Goal: Information Seeking & Learning: Learn about a topic

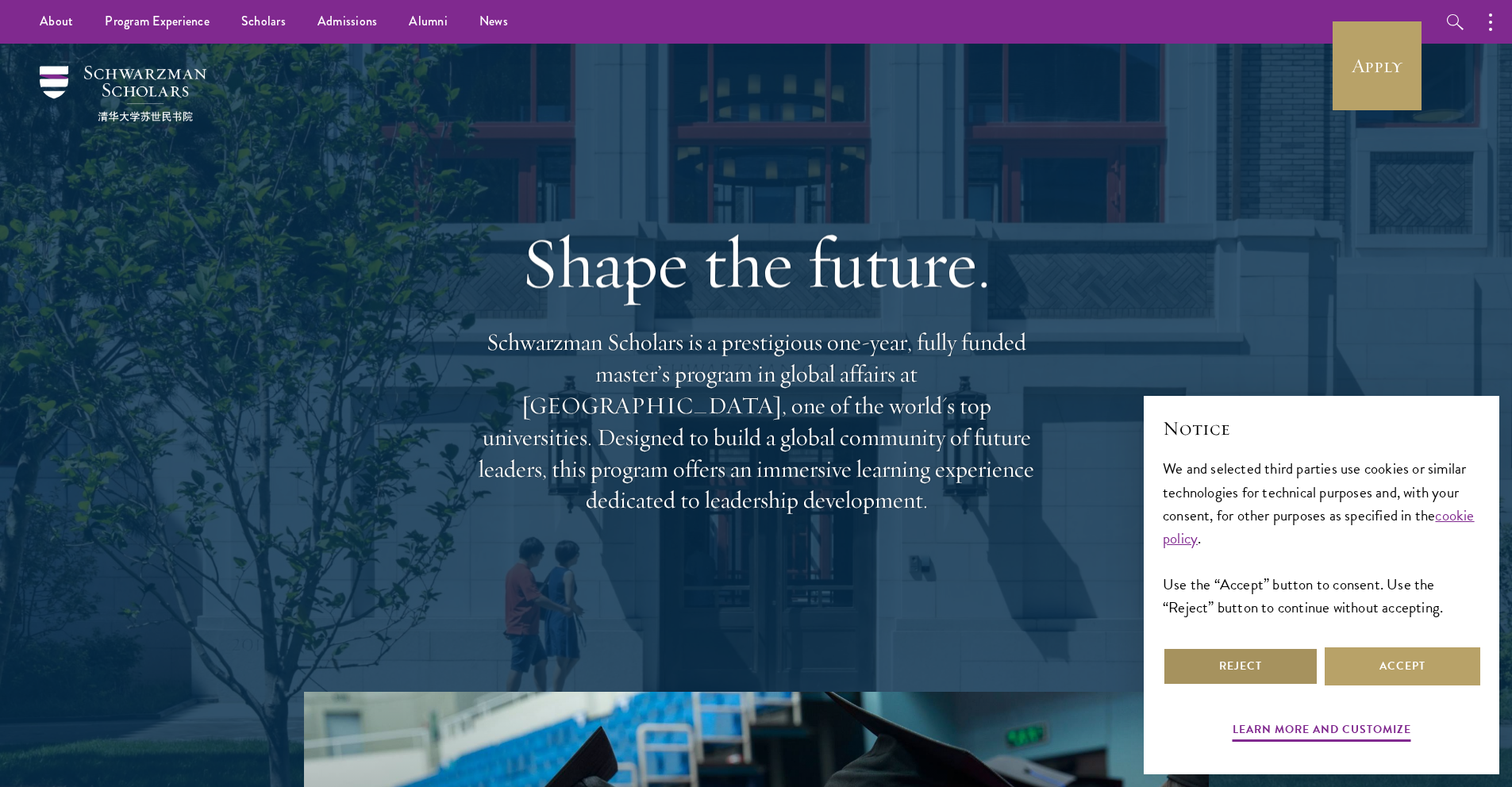
click at [1226, 660] on button "Reject" at bounding box center [1240, 666] width 155 height 38
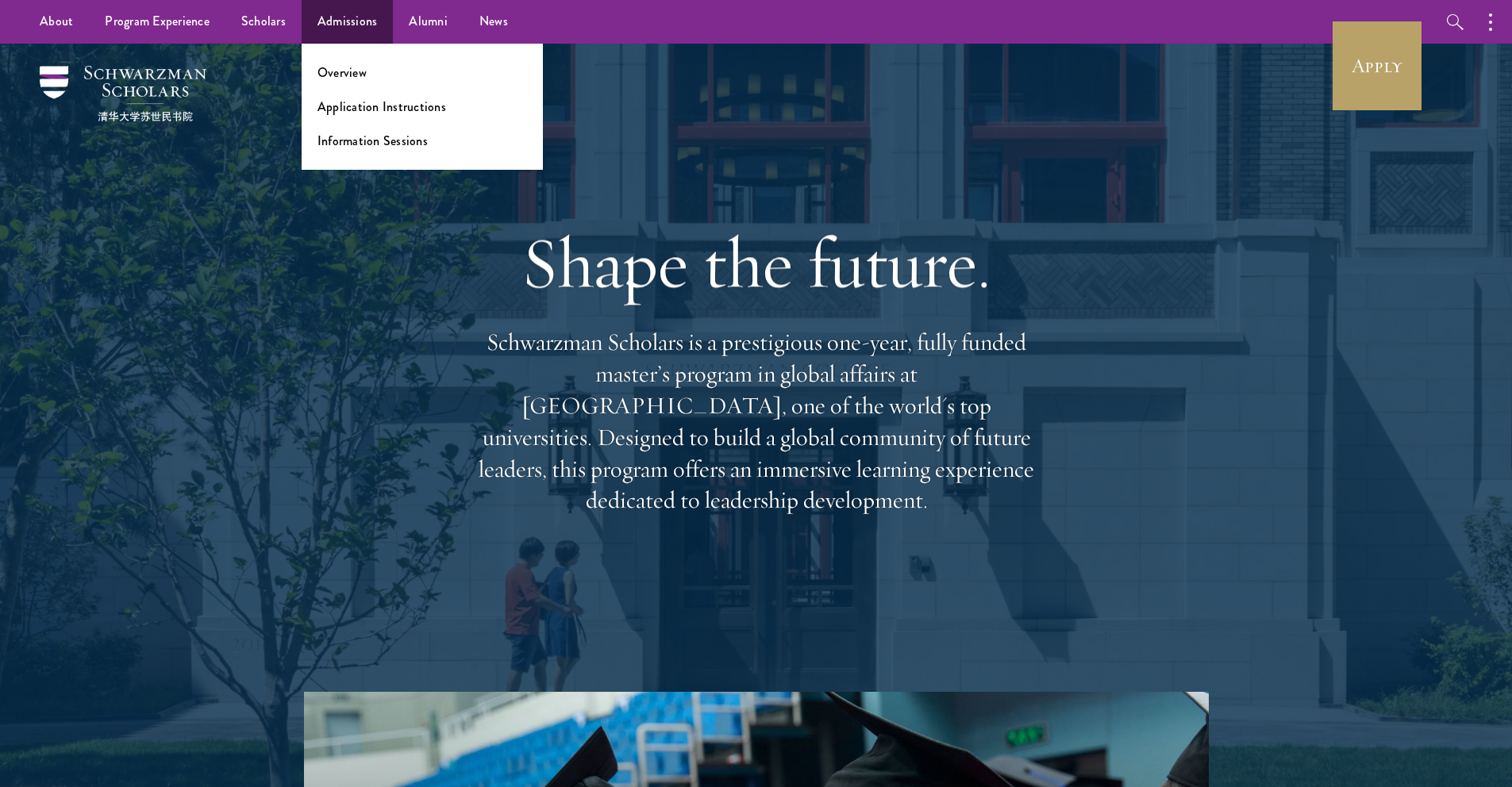
click at [346, 82] on ul "Overview Application Instructions Information Sessions" at bounding box center [423, 106] width 241 height 126
click at [343, 76] on link "Overview" at bounding box center [342, 72] width 49 height 18
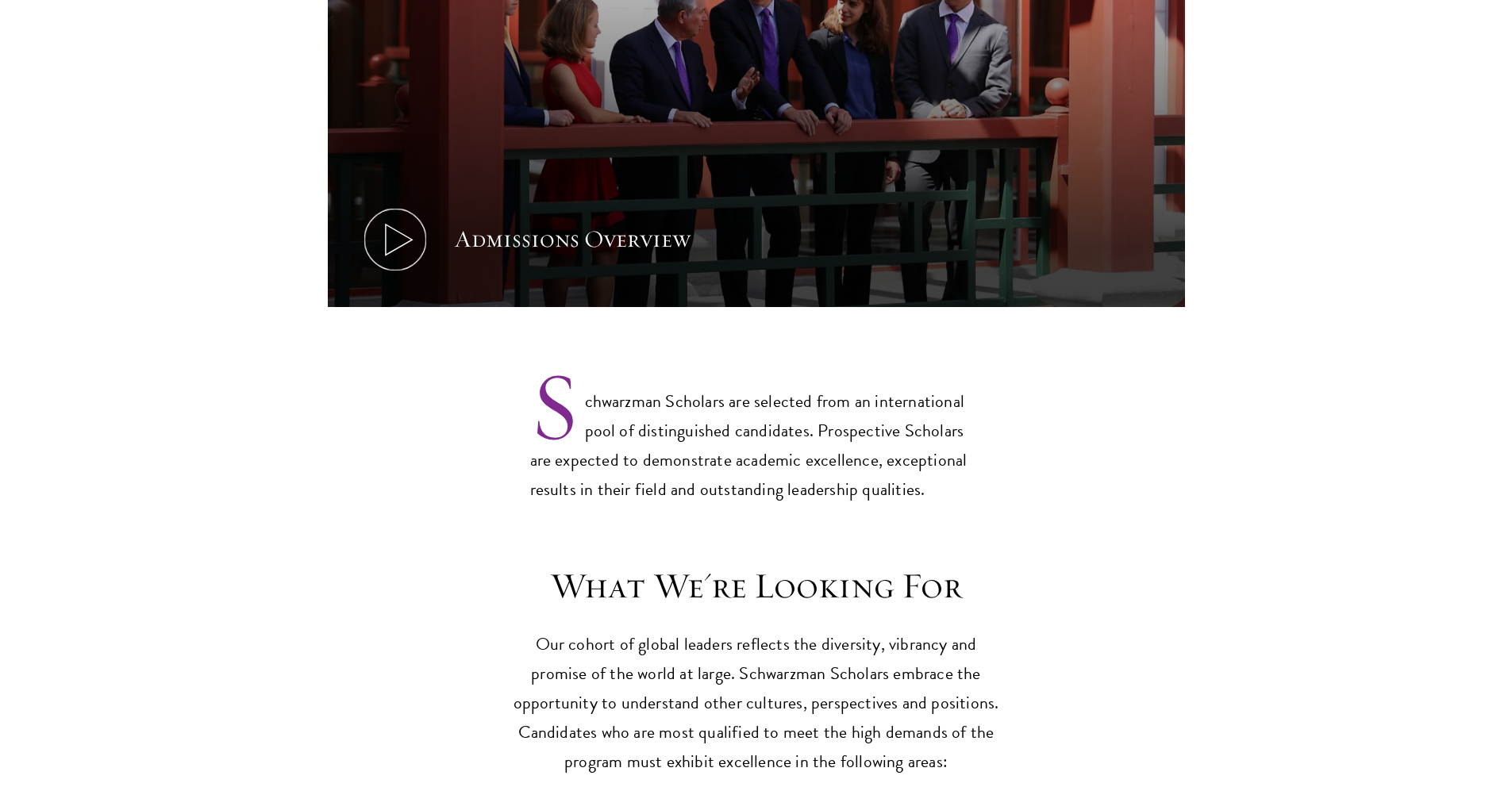
scroll to position [1088, 0]
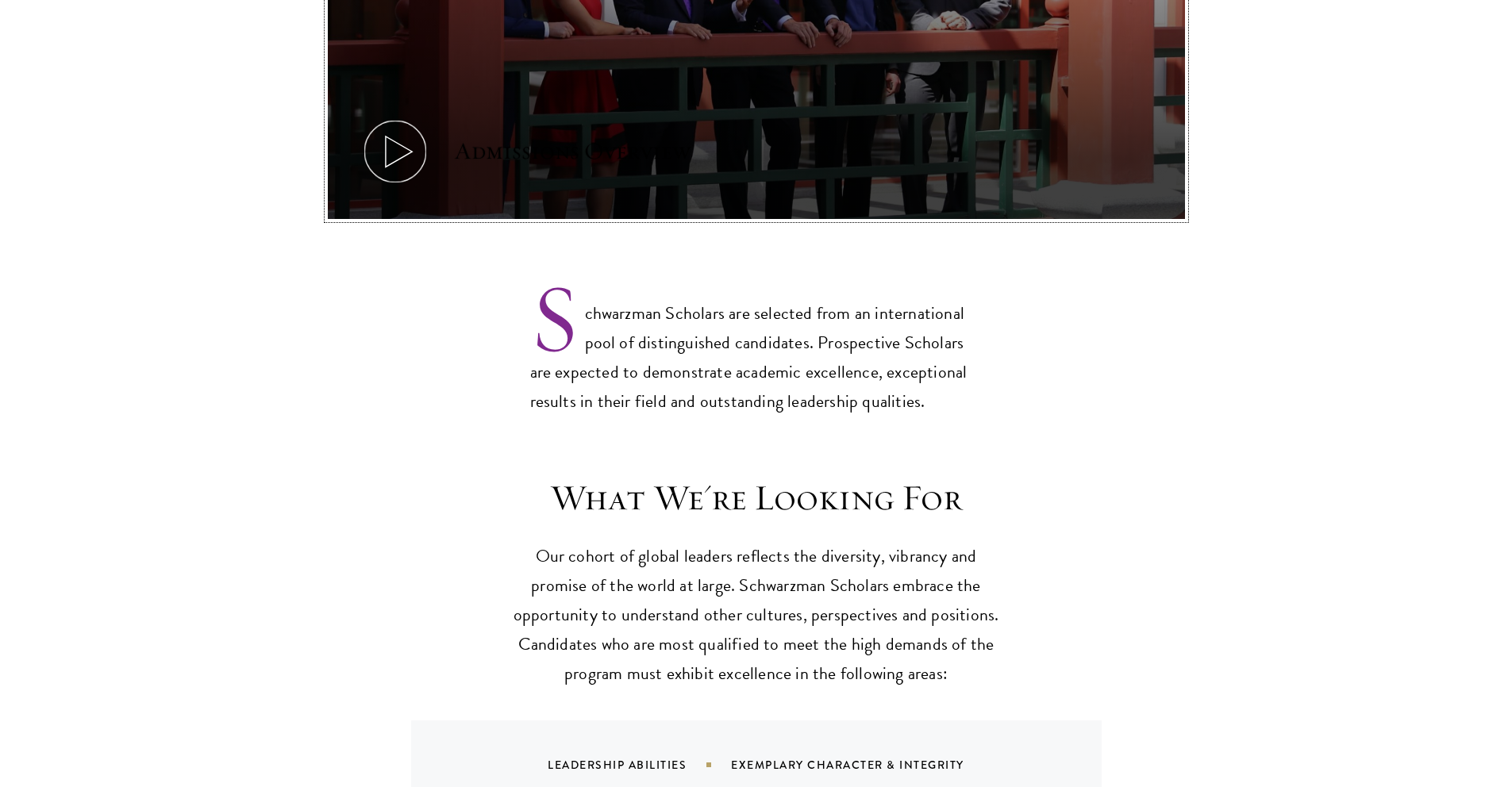
click at [422, 122] on icon at bounding box center [395, 152] width 71 height 71
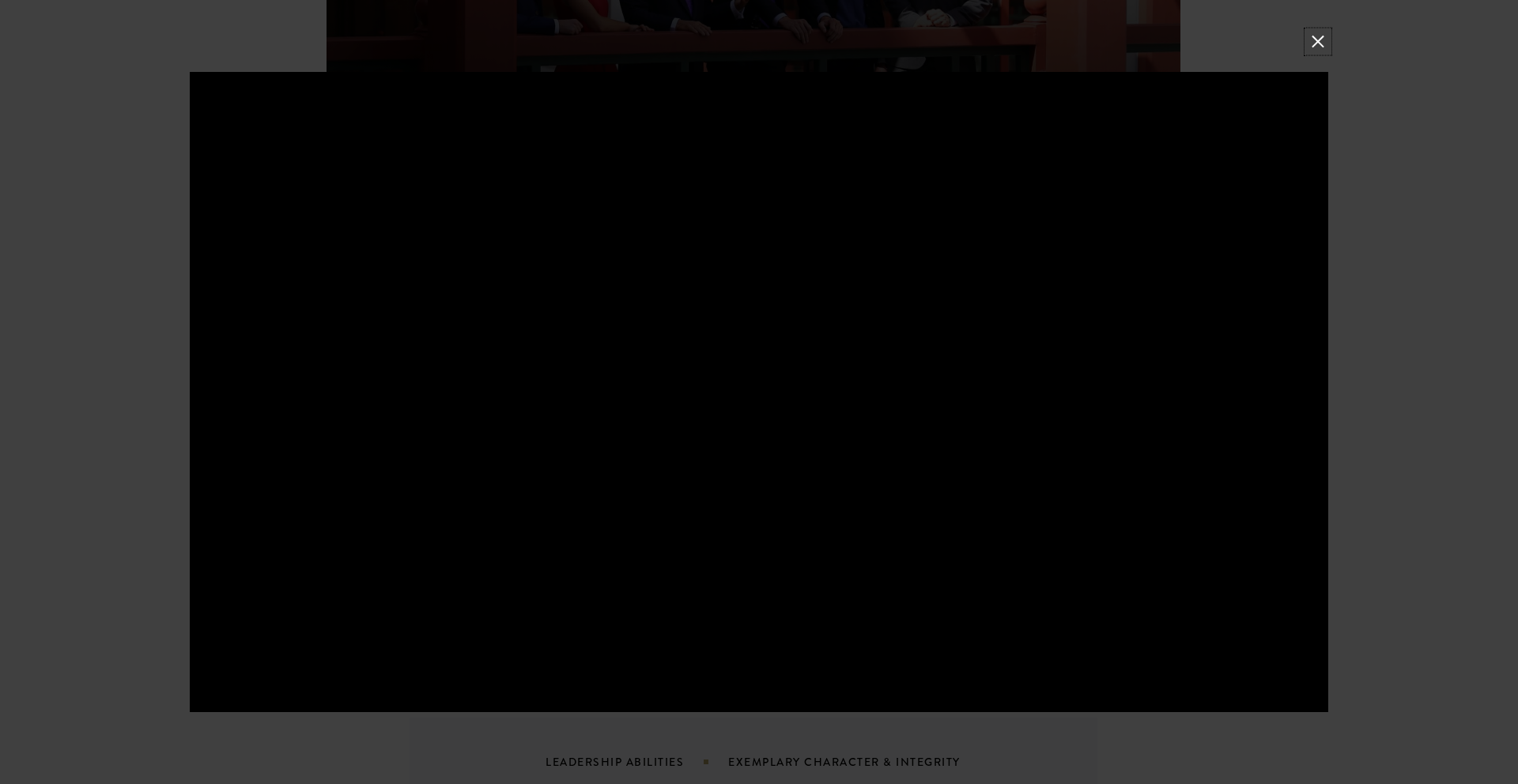
click at [1324, 40] on button at bounding box center [1318, 42] width 21 height 21
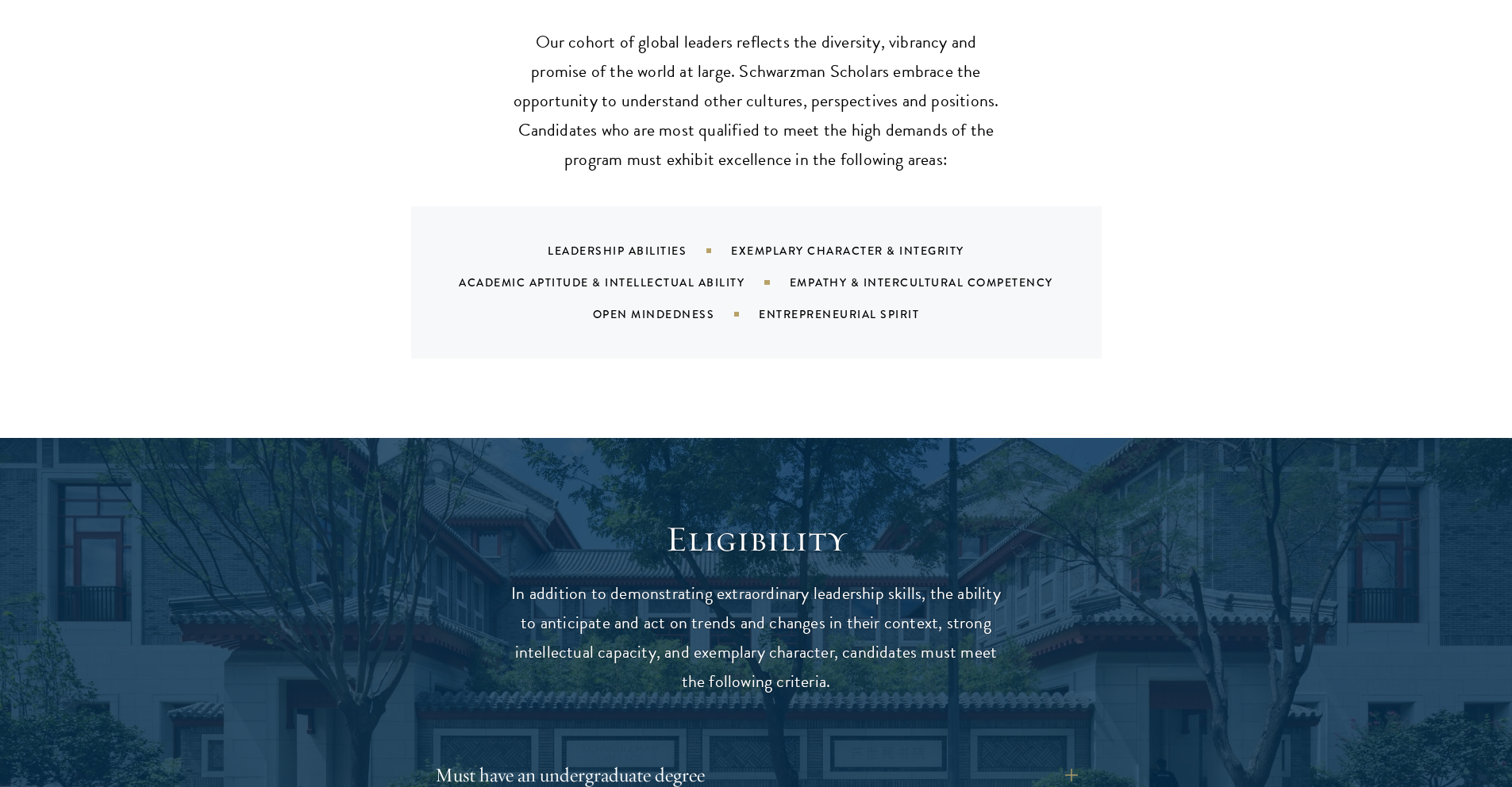
scroll to position [1670, 0]
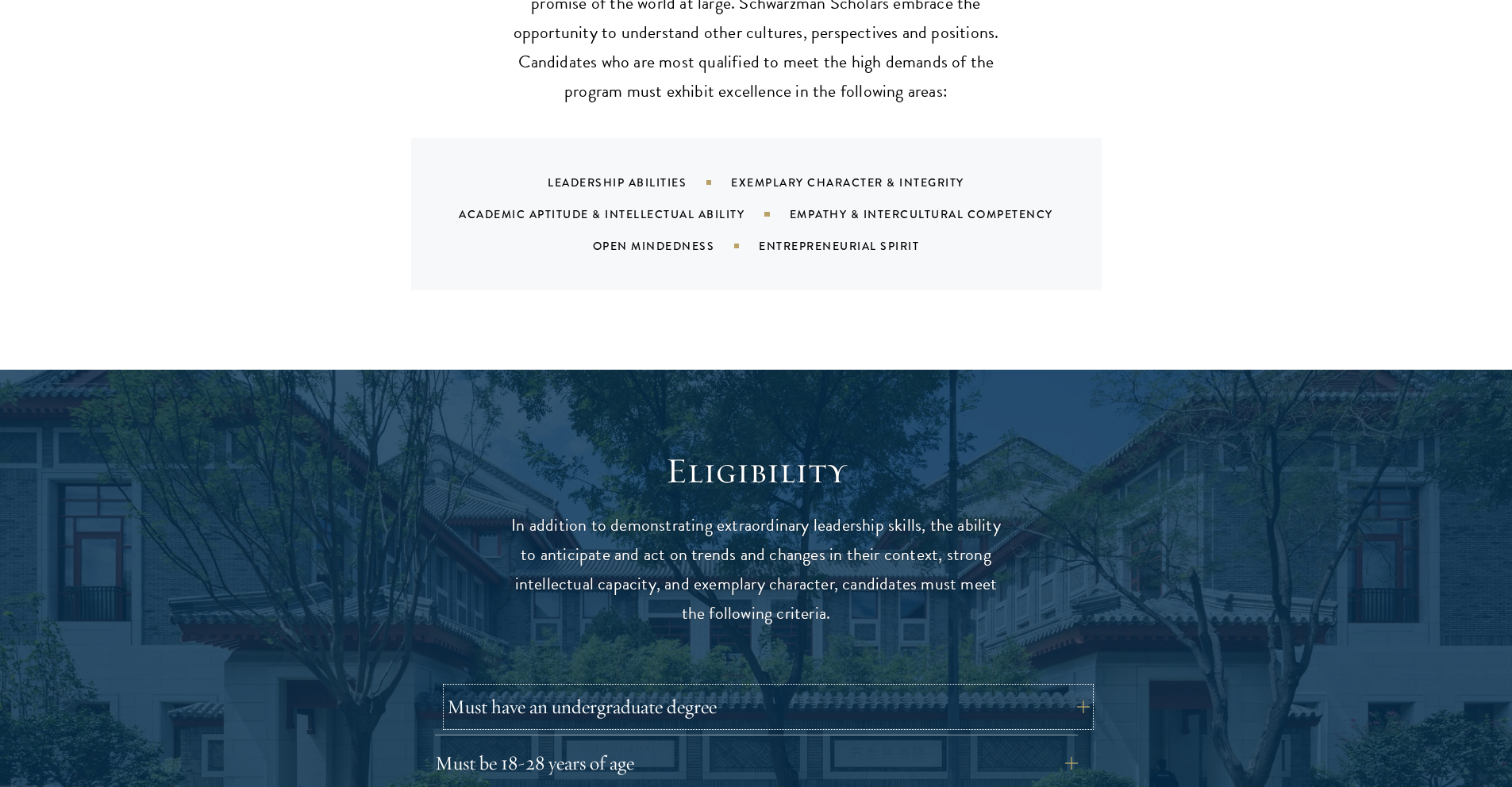
click at [607, 692] on button "Must have an undergraduate degree" at bounding box center [768, 707] width 643 height 38
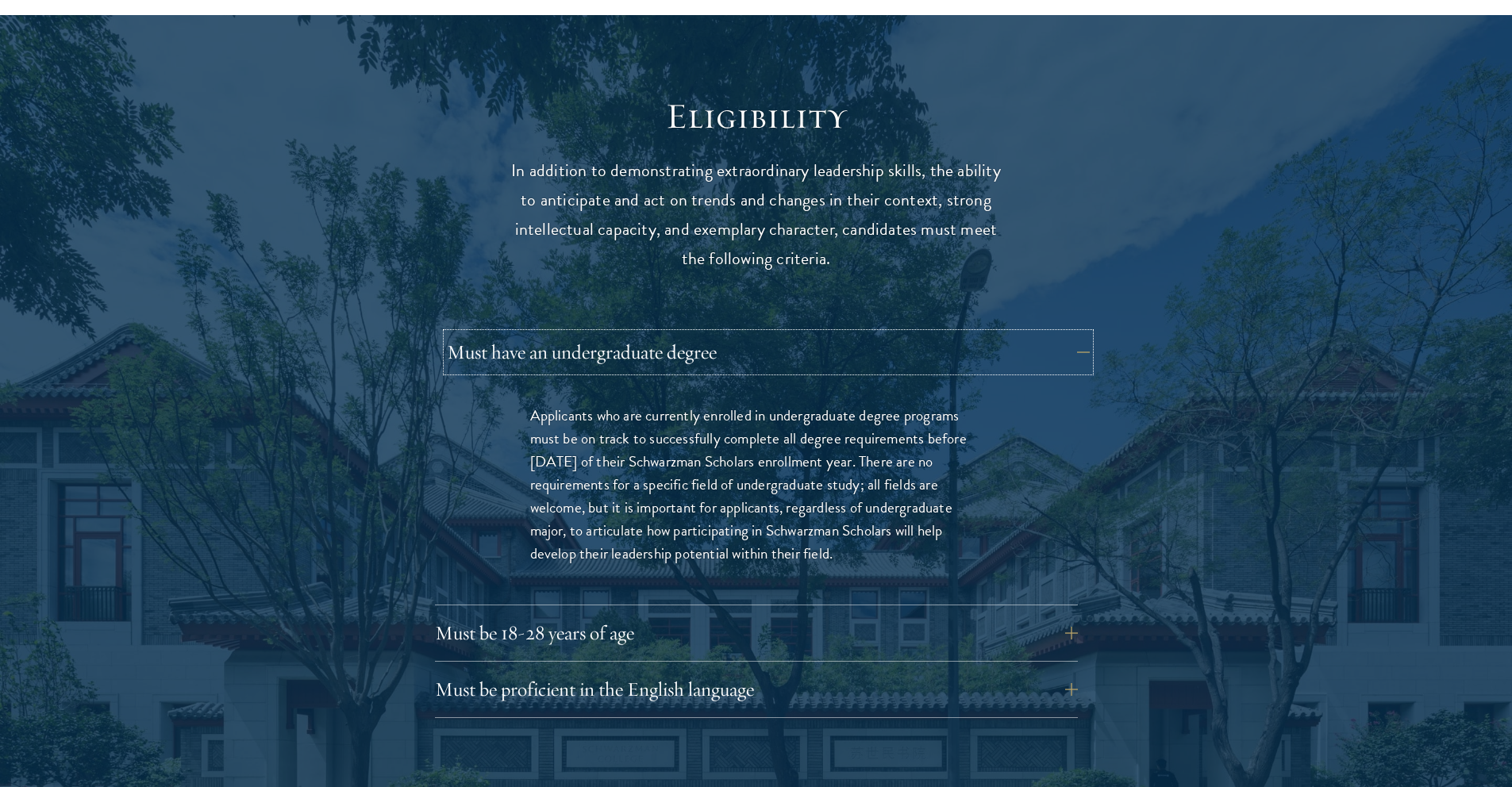
scroll to position [2028, 0]
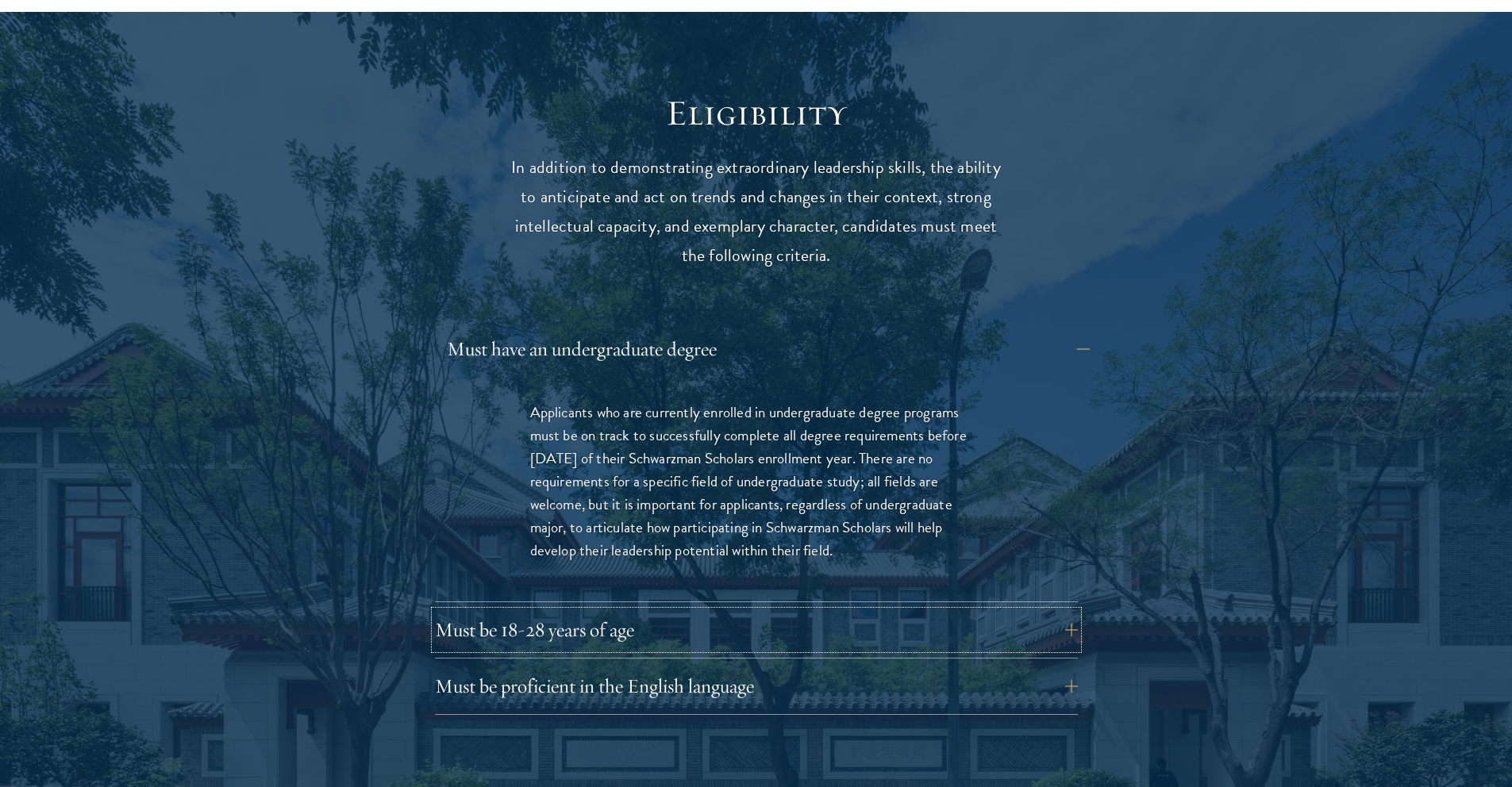
click at [649, 611] on button "Must be 18-28 years of age" at bounding box center [756, 630] width 643 height 38
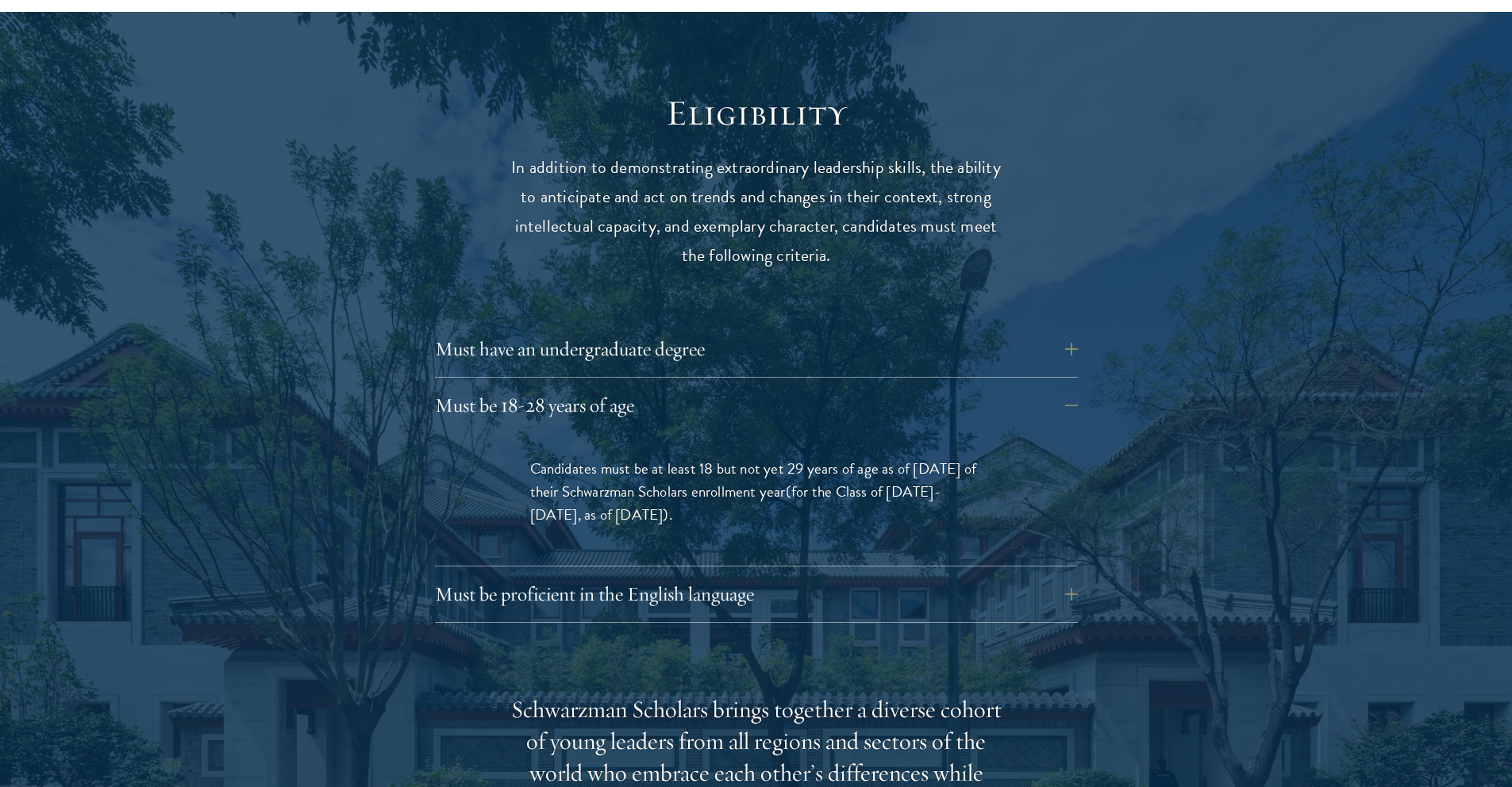
click at [696, 542] on div "Must have an undergraduate degree Applicants who are currently enrolled in unde…" at bounding box center [756, 475] width 643 height 292
click at [698, 575] on button "Must be proficient in the English language" at bounding box center [768, 594] width 643 height 38
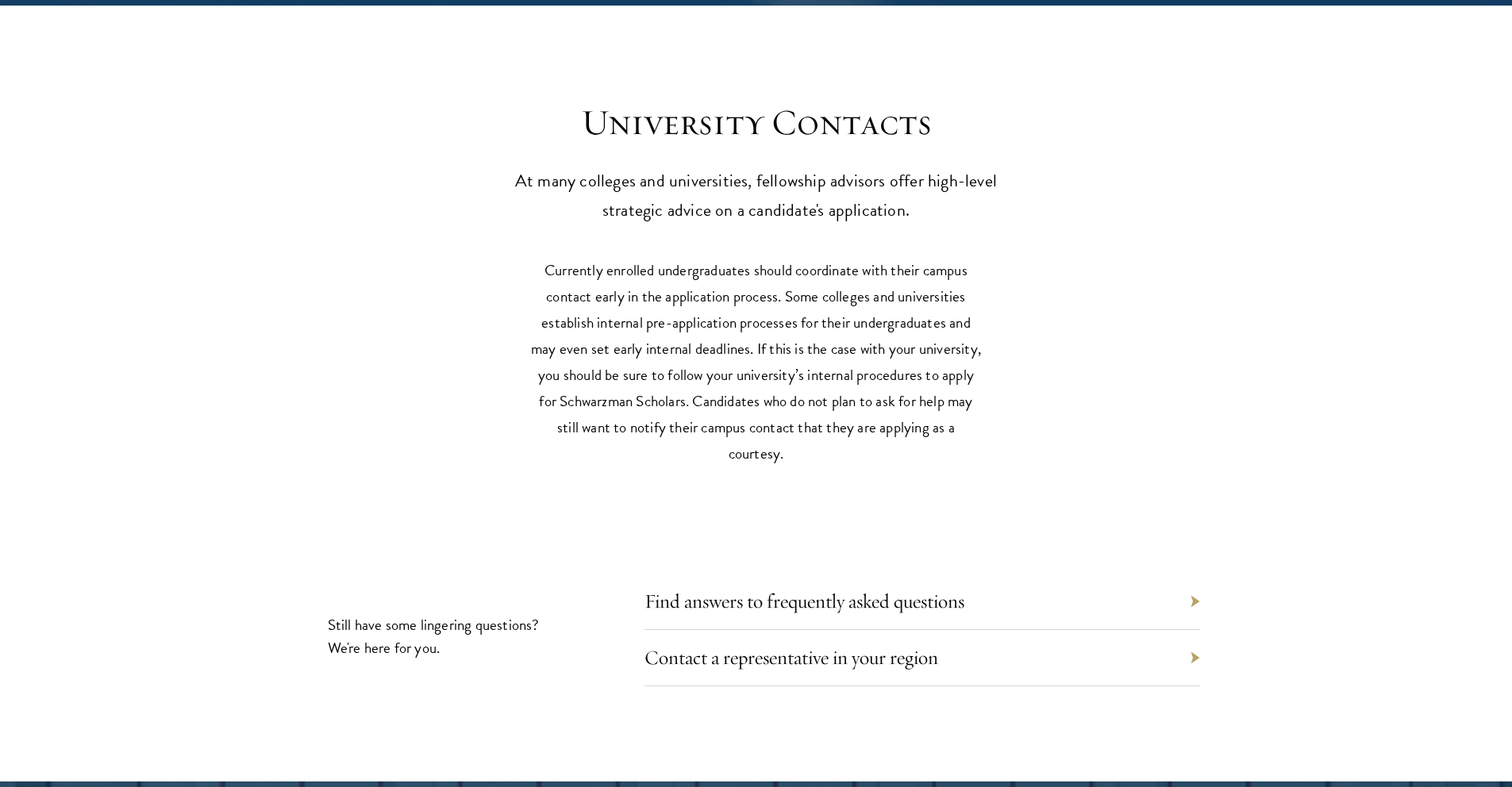
scroll to position [7657, 0]
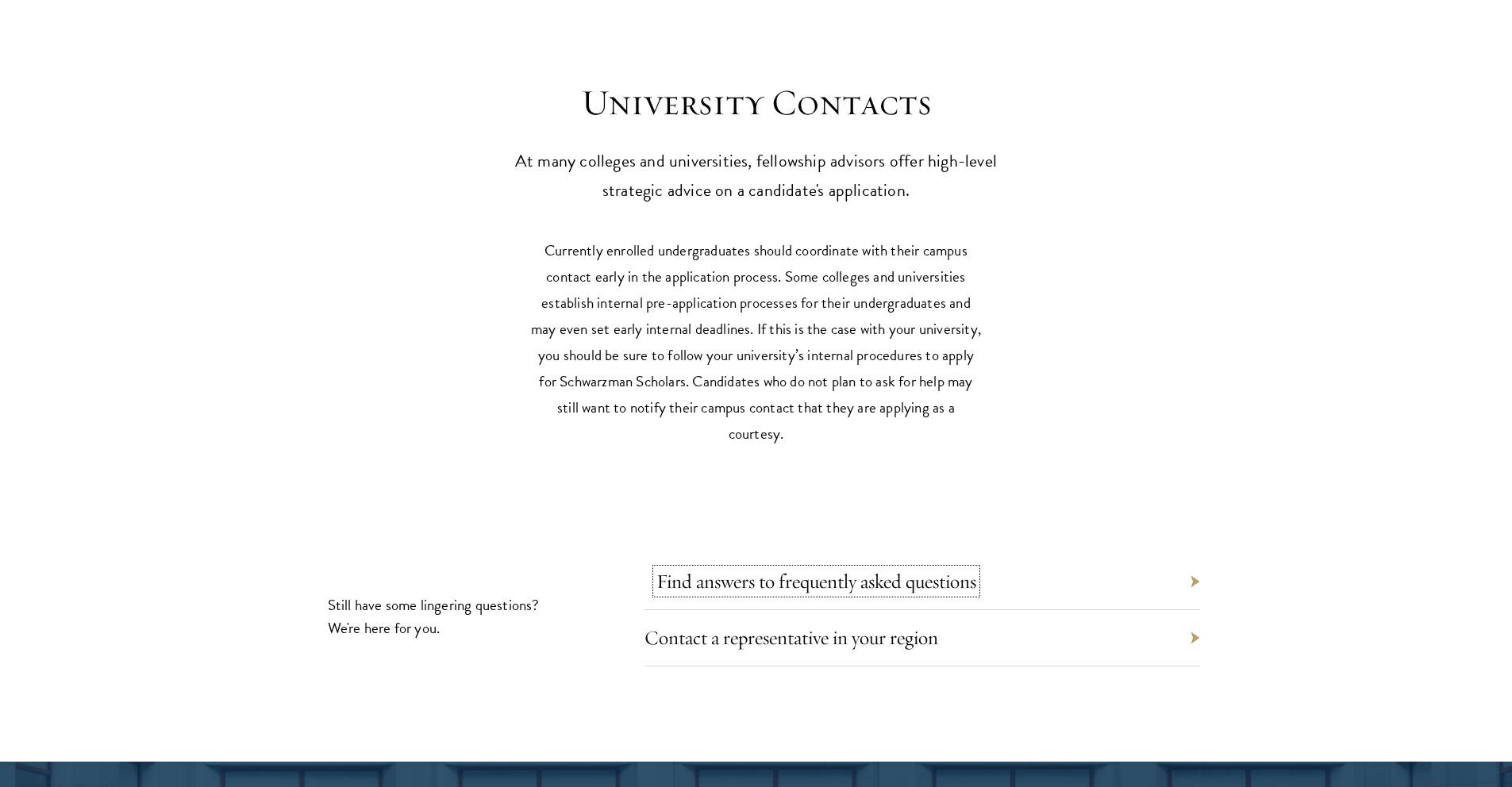
click at [727, 569] on link "Find answers to frequently asked questions" at bounding box center [816, 581] width 320 height 24
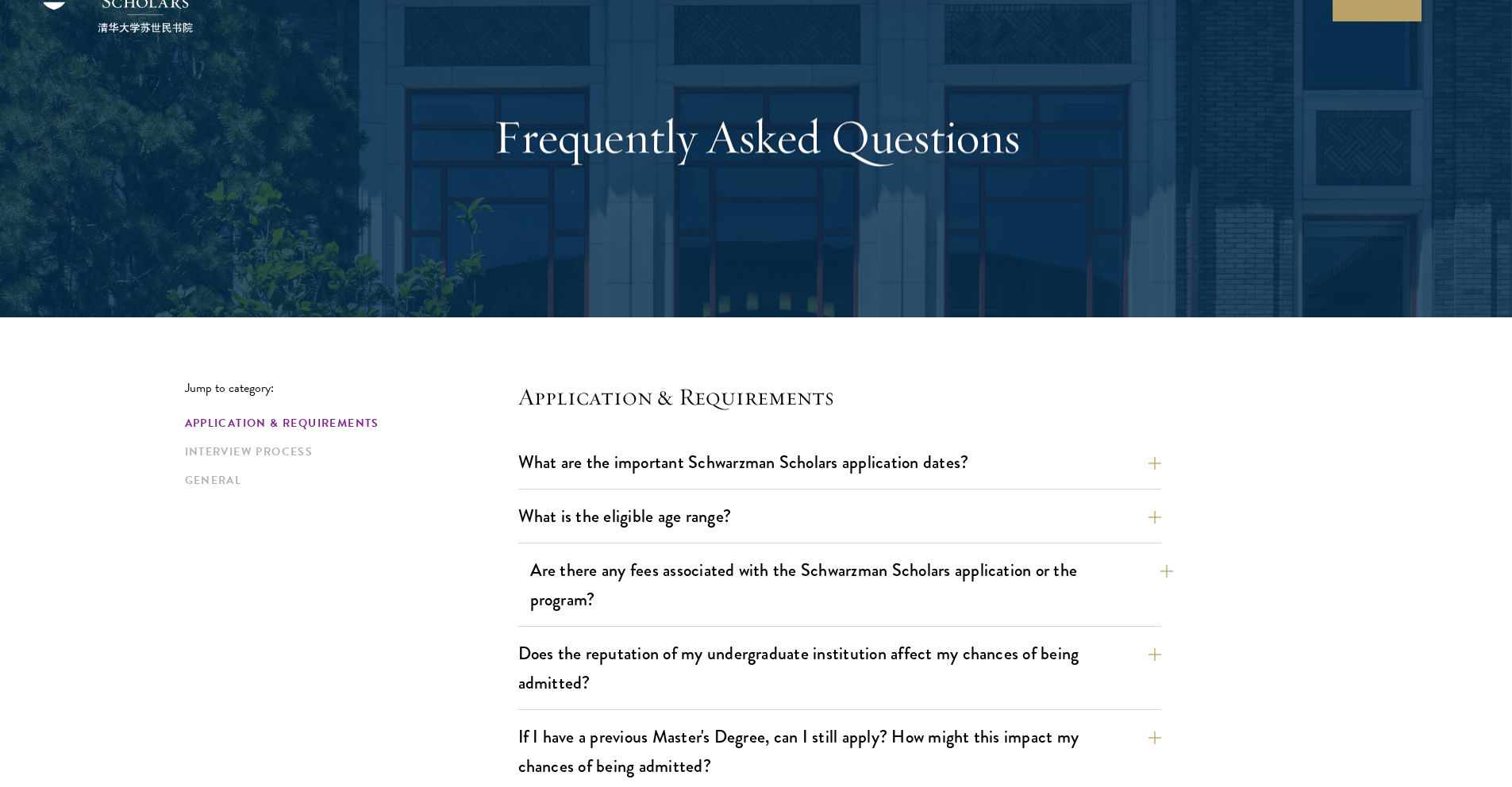
scroll to position [112, 0]
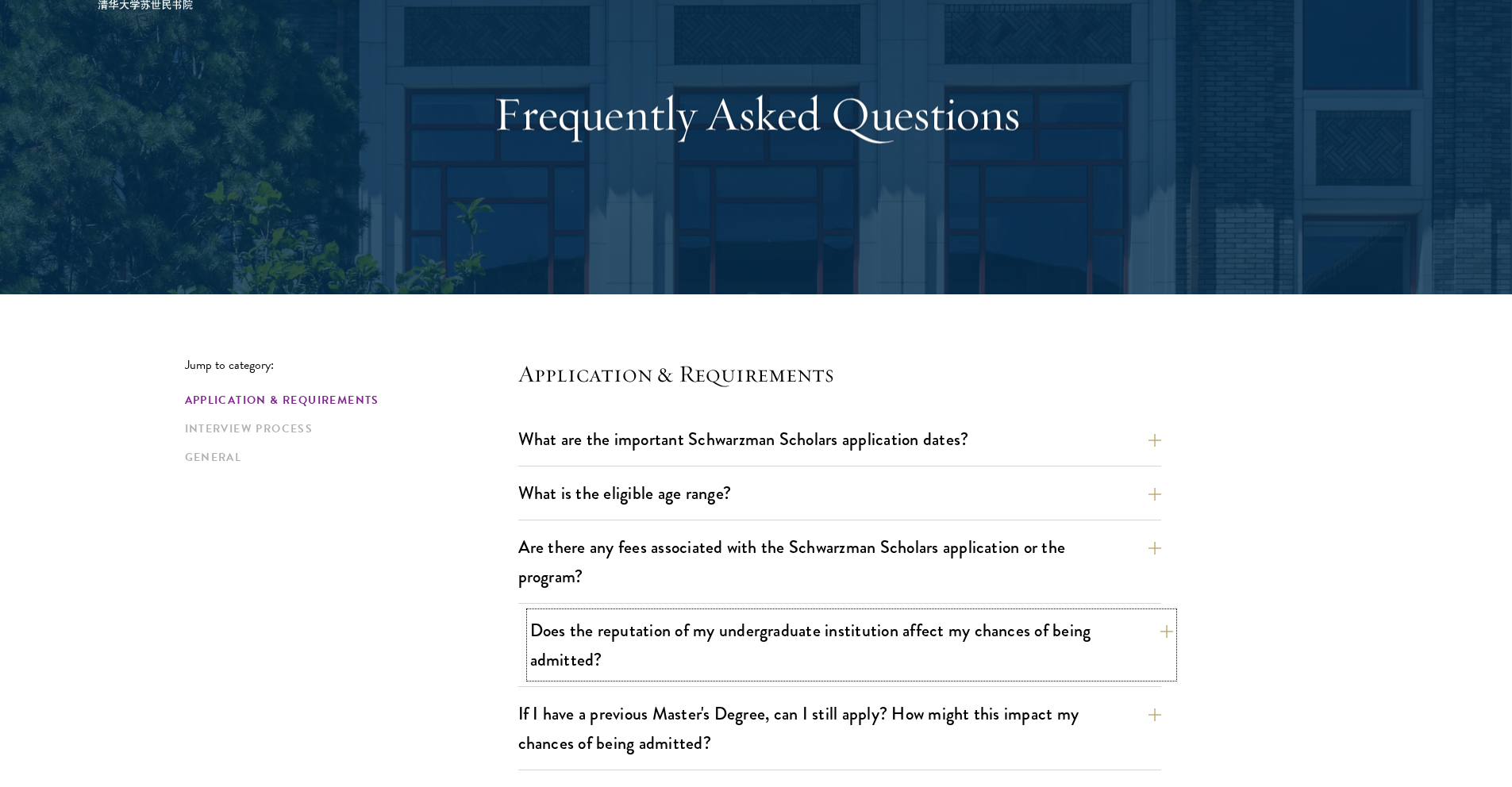
click at [931, 655] on button "Does the reputation of my undergraduate institution affect my chances of being …" at bounding box center [851, 645] width 643 height 65
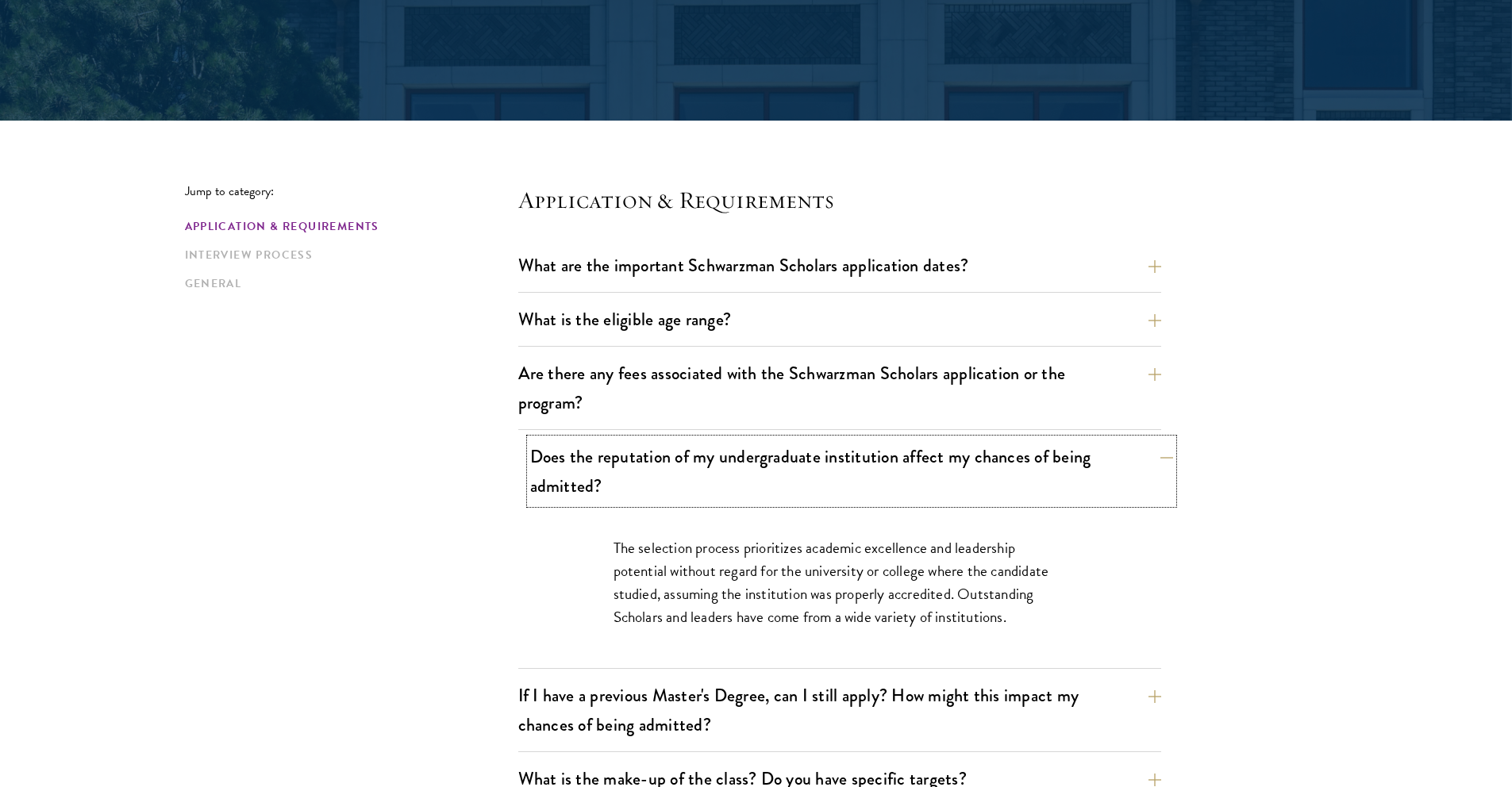
scroll to position [311, 0]
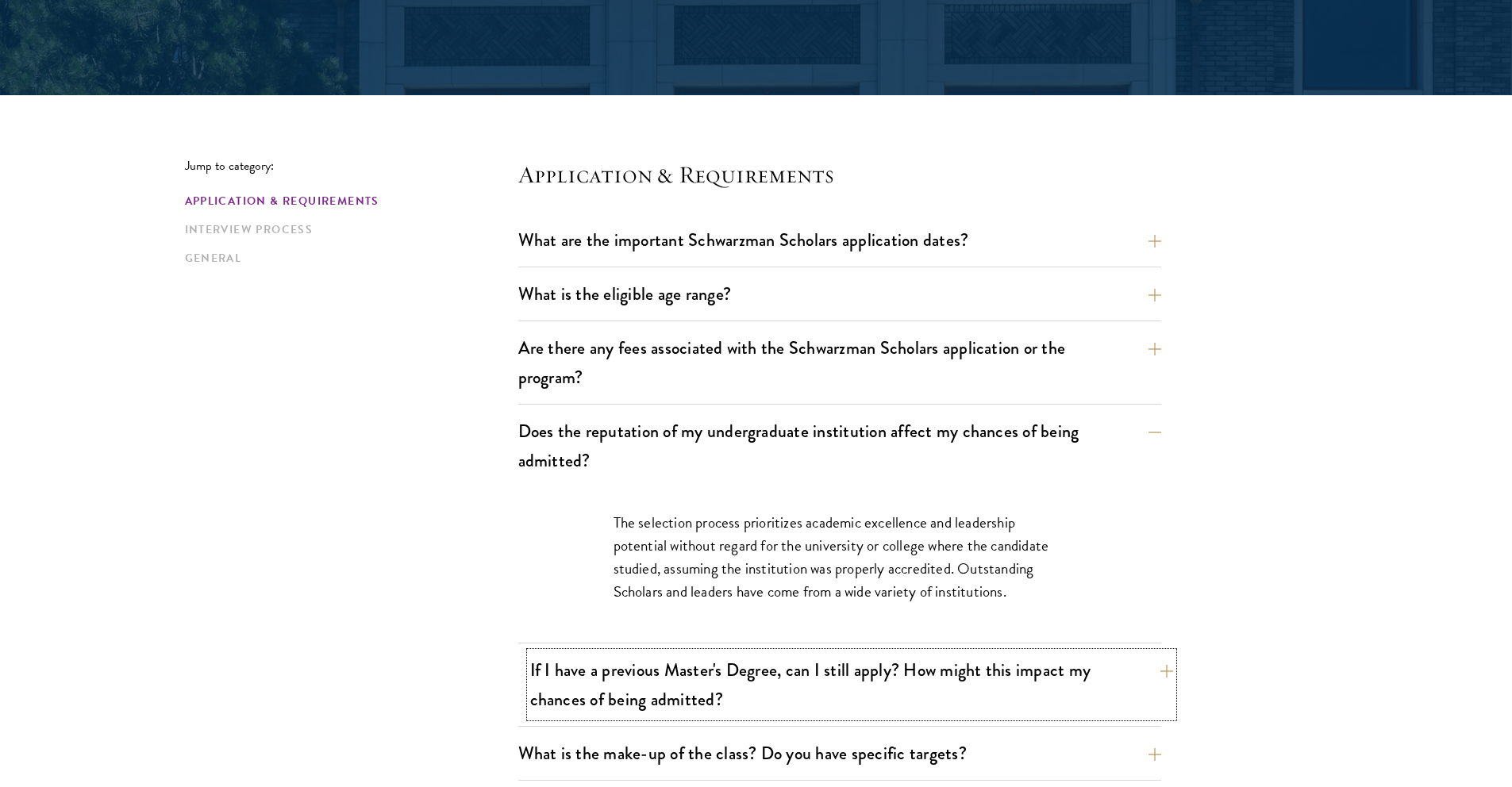
click at [924, 684] on button "If I have a previous Master's Degree, can I still apply? How might this impact …" at bounding box center [851, 685] width 643 height 65
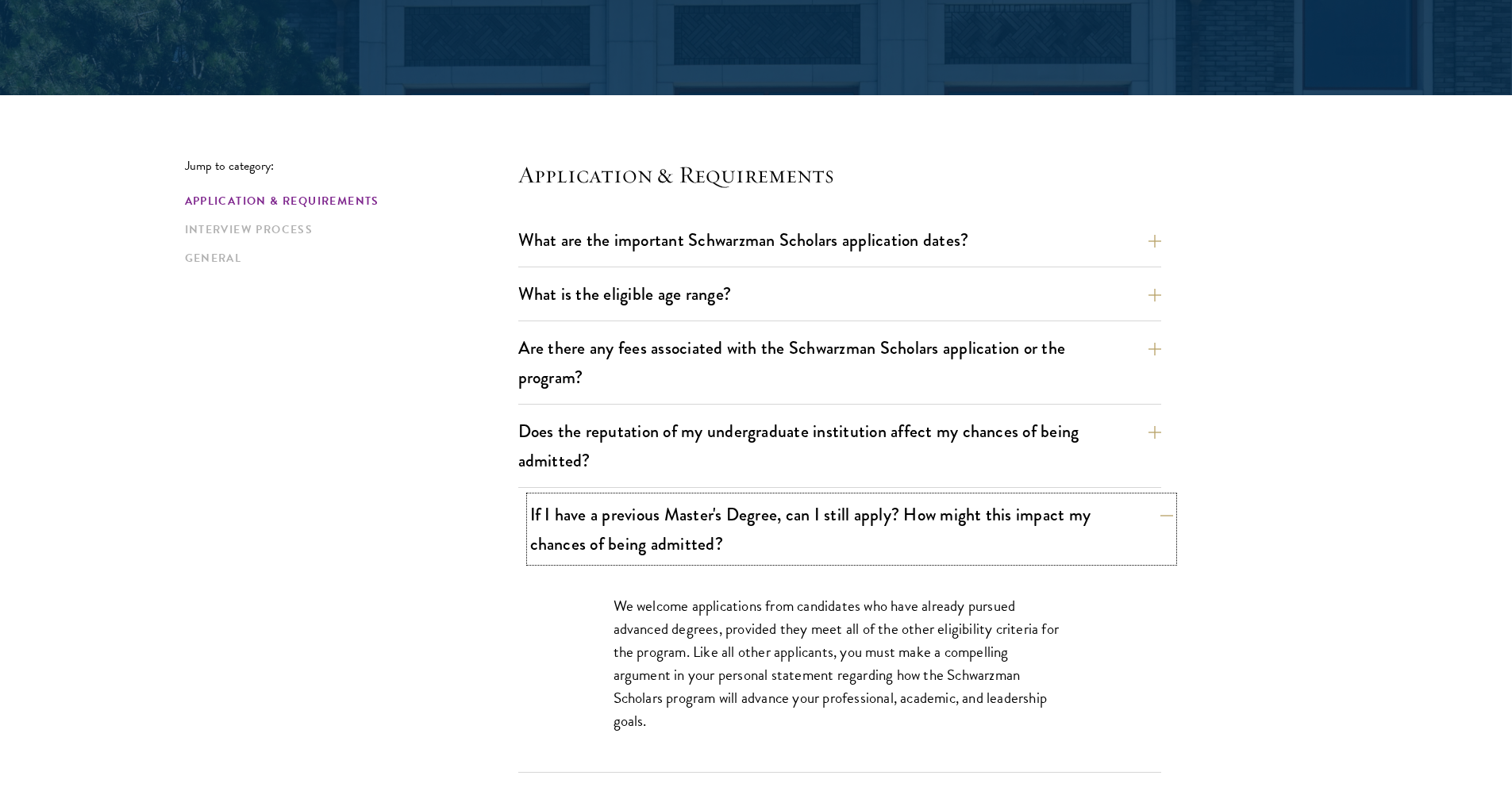
click at [868, 552] on button "If I have a previous Master's Degree, can I still apply? How might this impact …" at bounding box center [851, 528] width 643 height 65
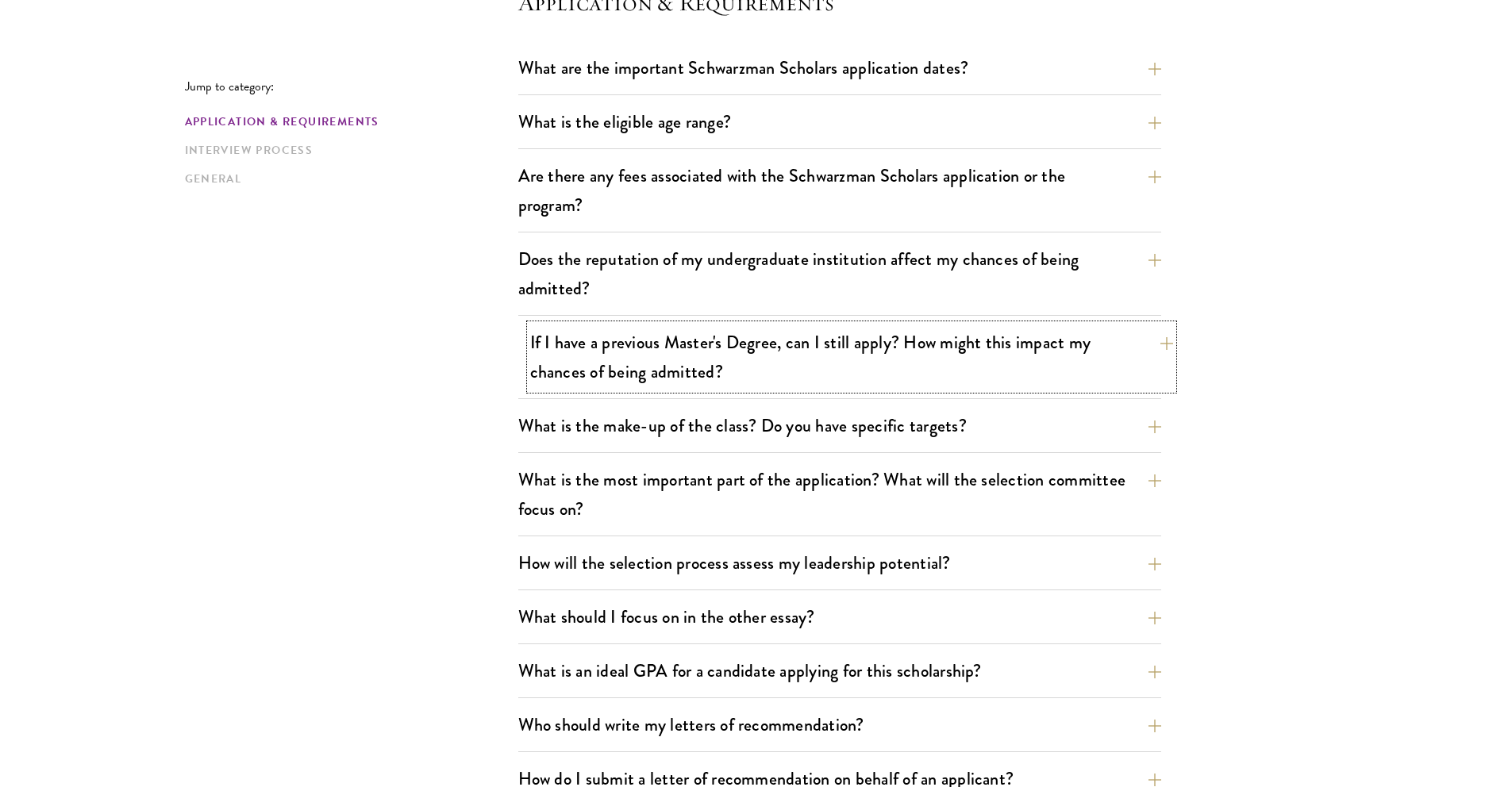
scroll to position [485, 0]
click at [906, 685] on button "What is an ideal GPA for a candidate applying for this scholarship?" at bounding box center [851, 669] width 643 height 36
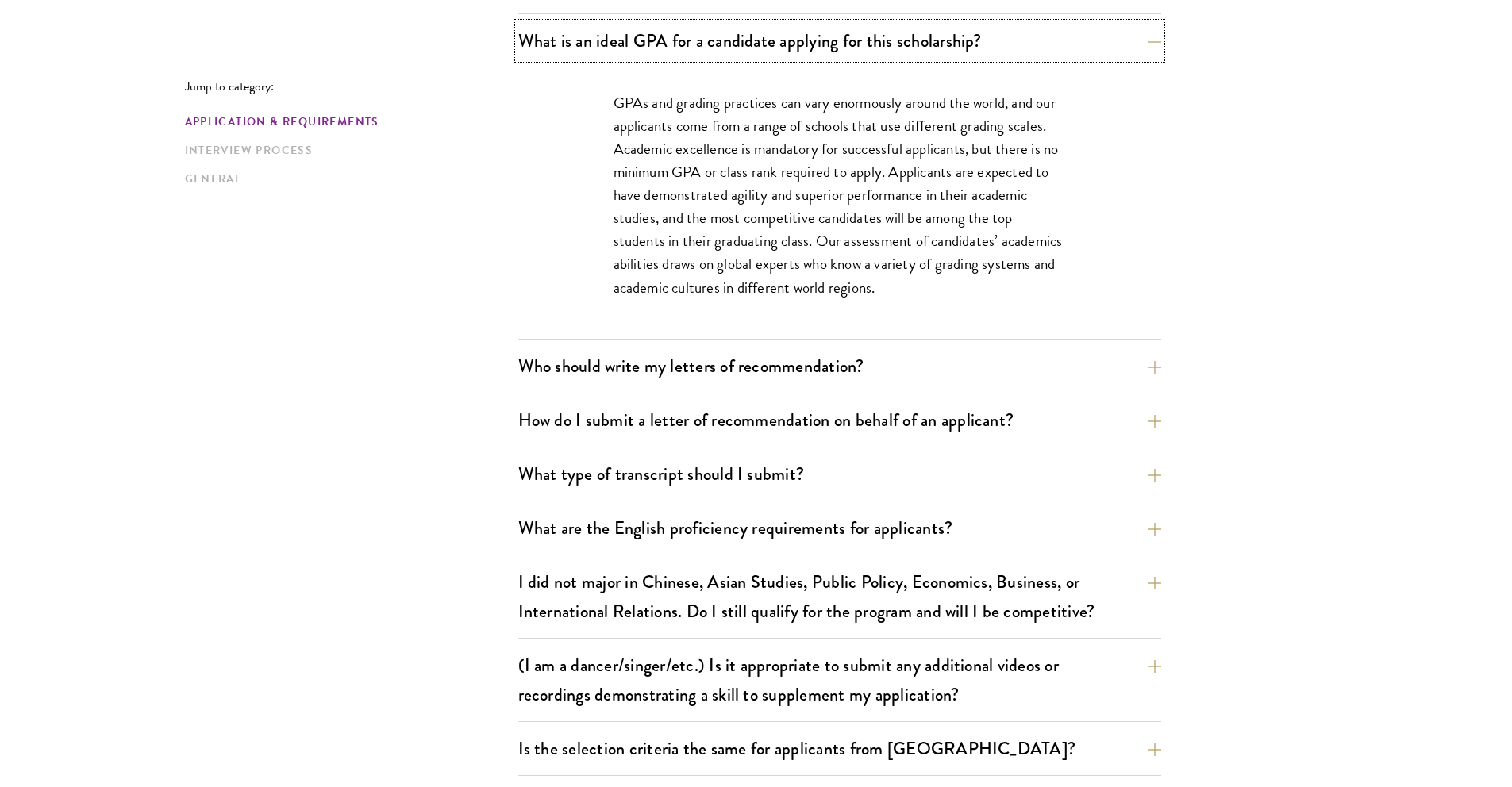
scroll to position [1127, 0]
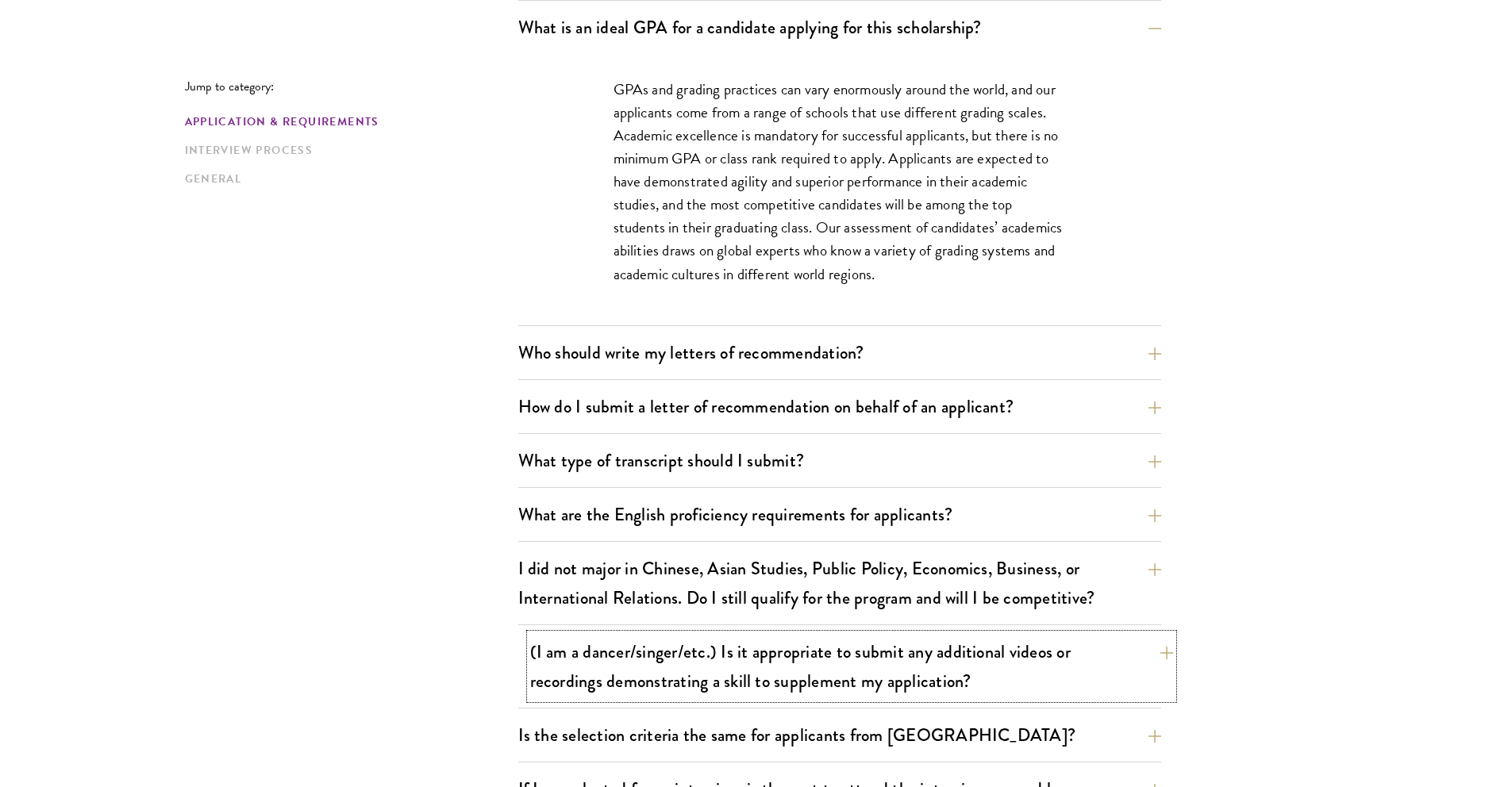
click at [946, 653] on button "(I am a dancer/singer/etc.) Is it appropriate to submit any additional videos o…" at bounding box center [851, 666] width 643 height 65
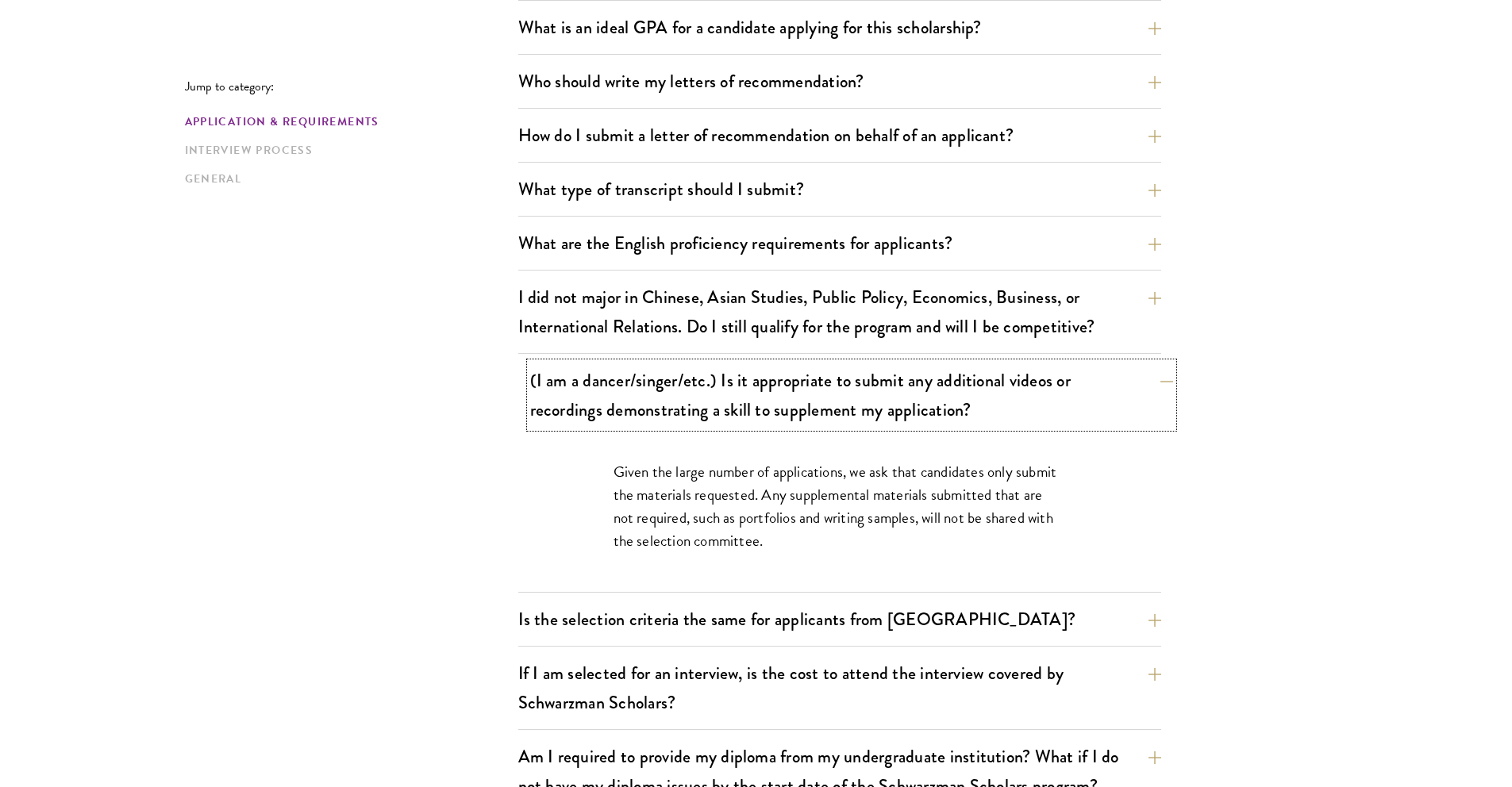
click at [832, 415] on button "(I am a dancer/singer/etc.) Is it appropriate to submit any additional videos o…" at bounding box center [851, 395] width 643 height 65
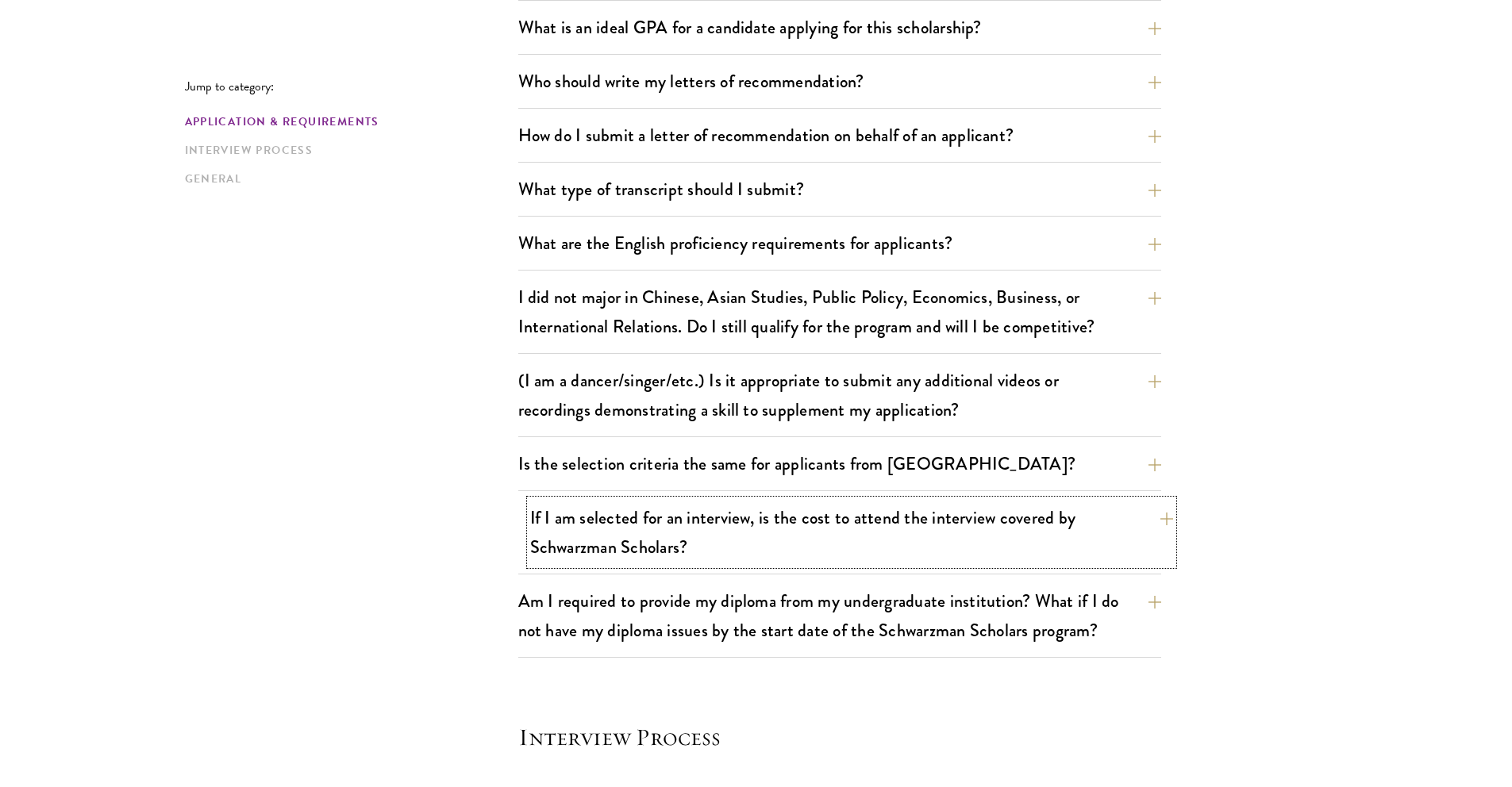
click at [800, 560] on button "If I am selected for an interview, is the cost to attend the interview covered …" at bounding box center [851, 532] width 643 height 65
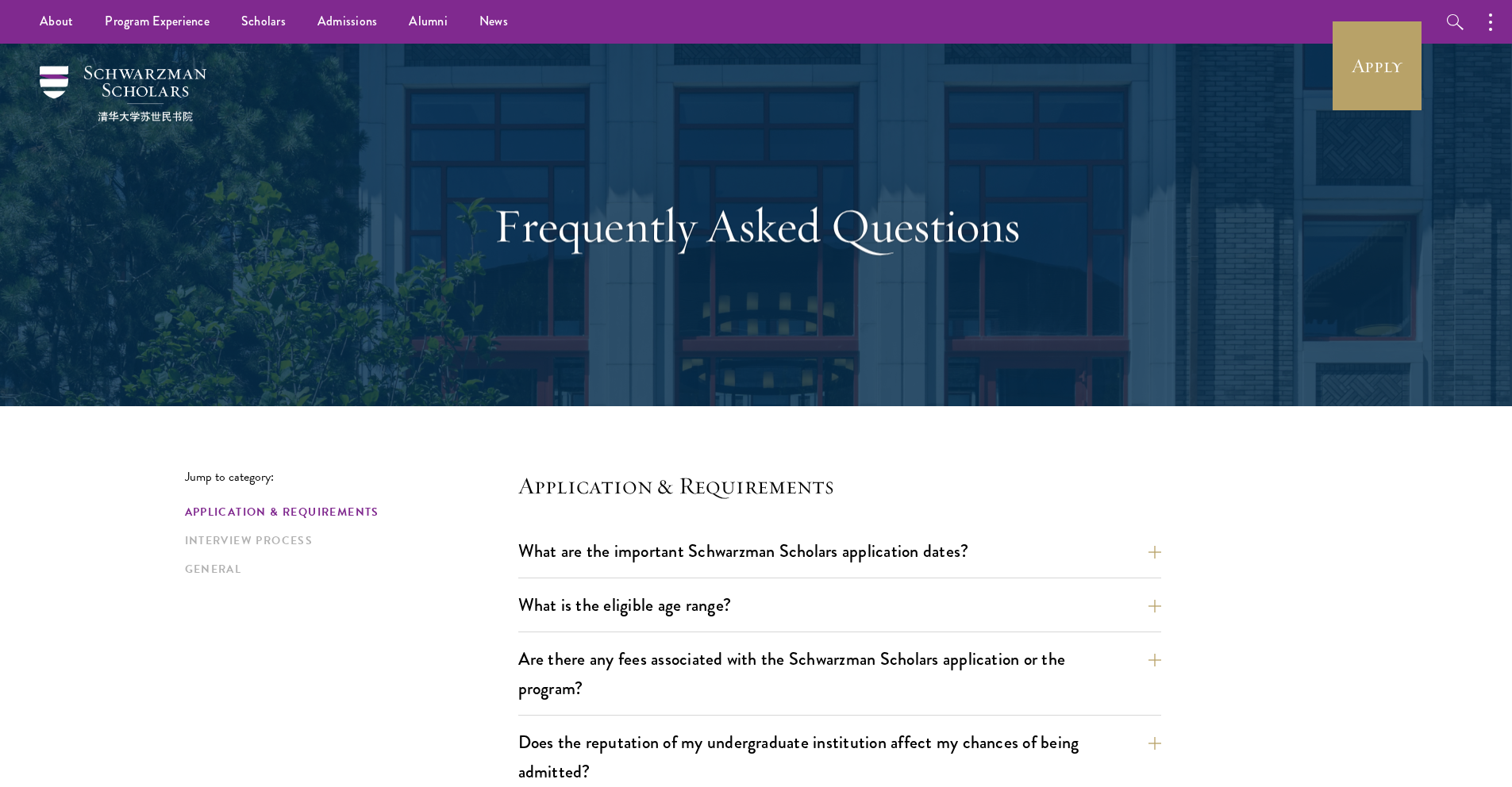
scroll to position [3, 0]
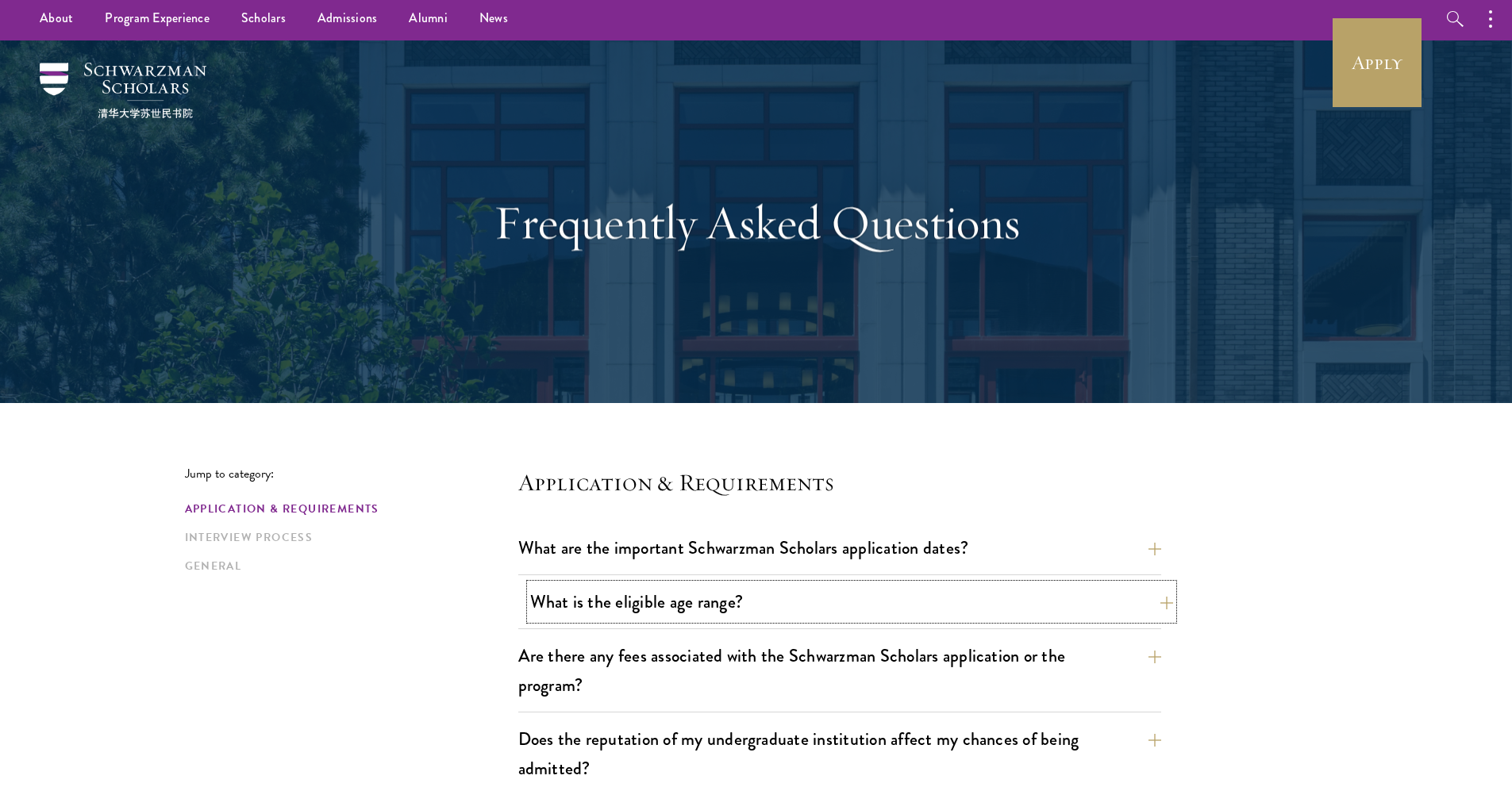
click at [754, 587] on button "What is the eligible age range?" at bounding box center [851, 601] width 643 height 36
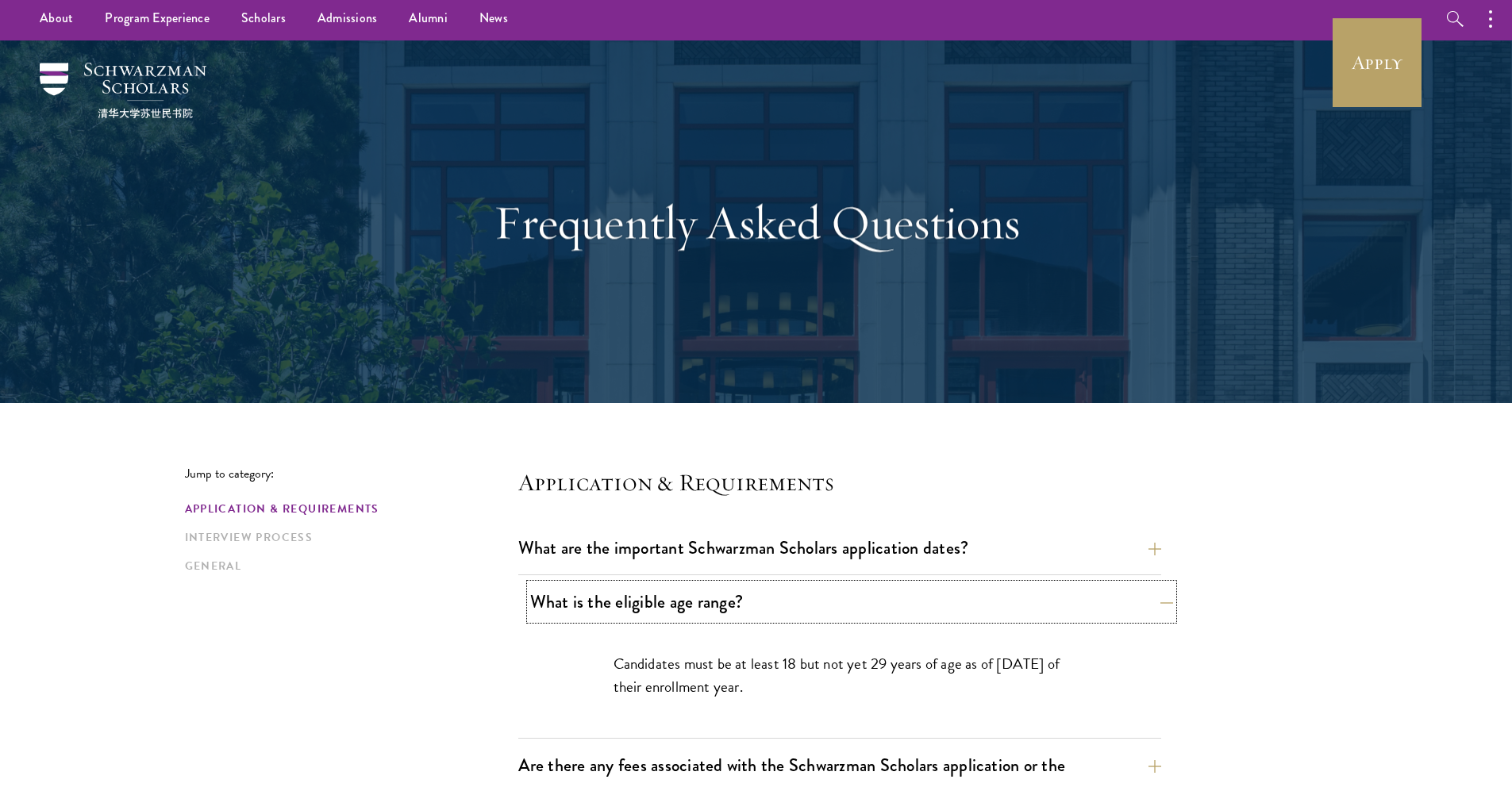
click at [754, 587] on button "What is the eligible age range?" at bounding box center [851, 601] width 643 height 36
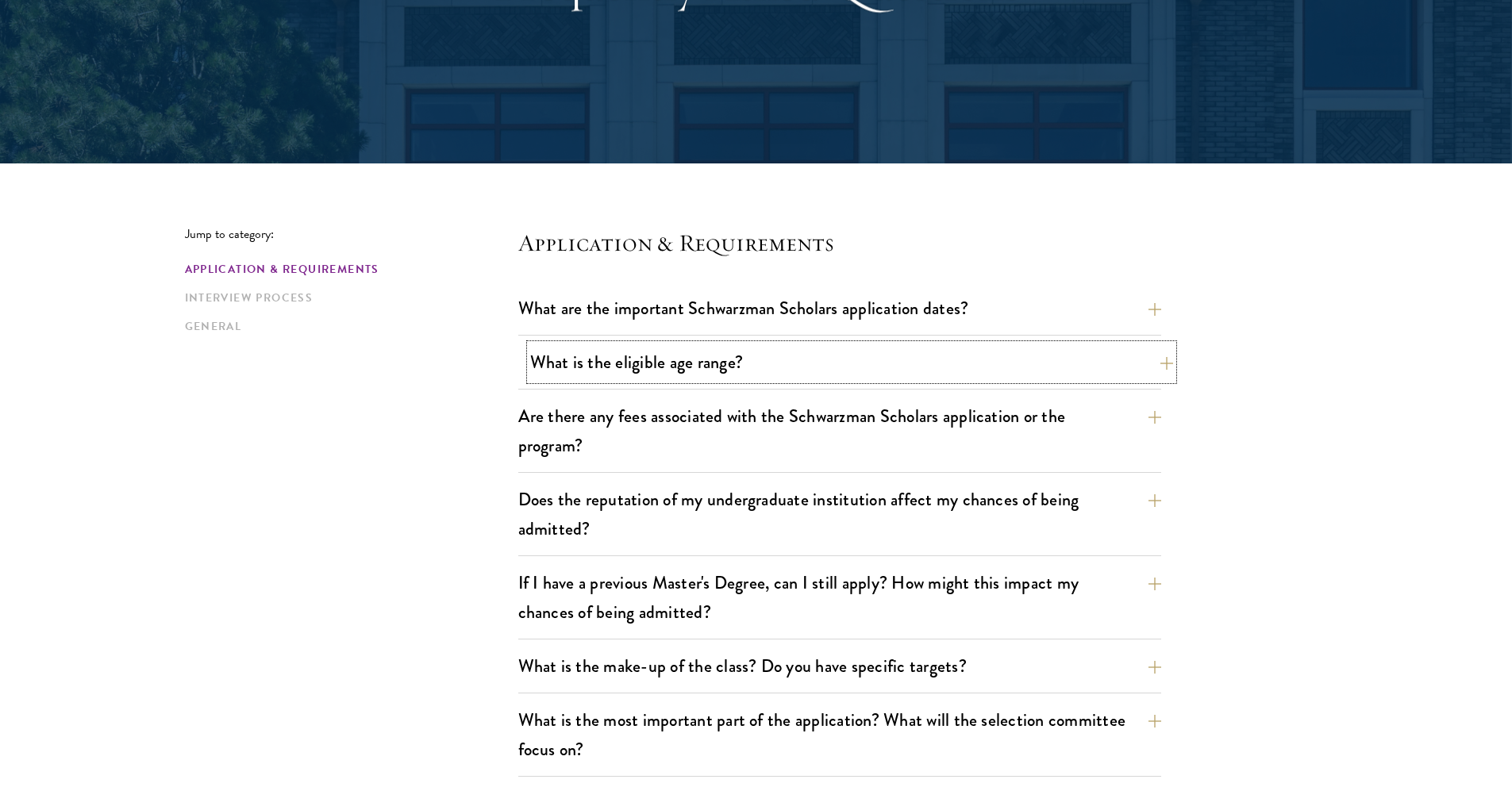
scroll to position [256, 0]
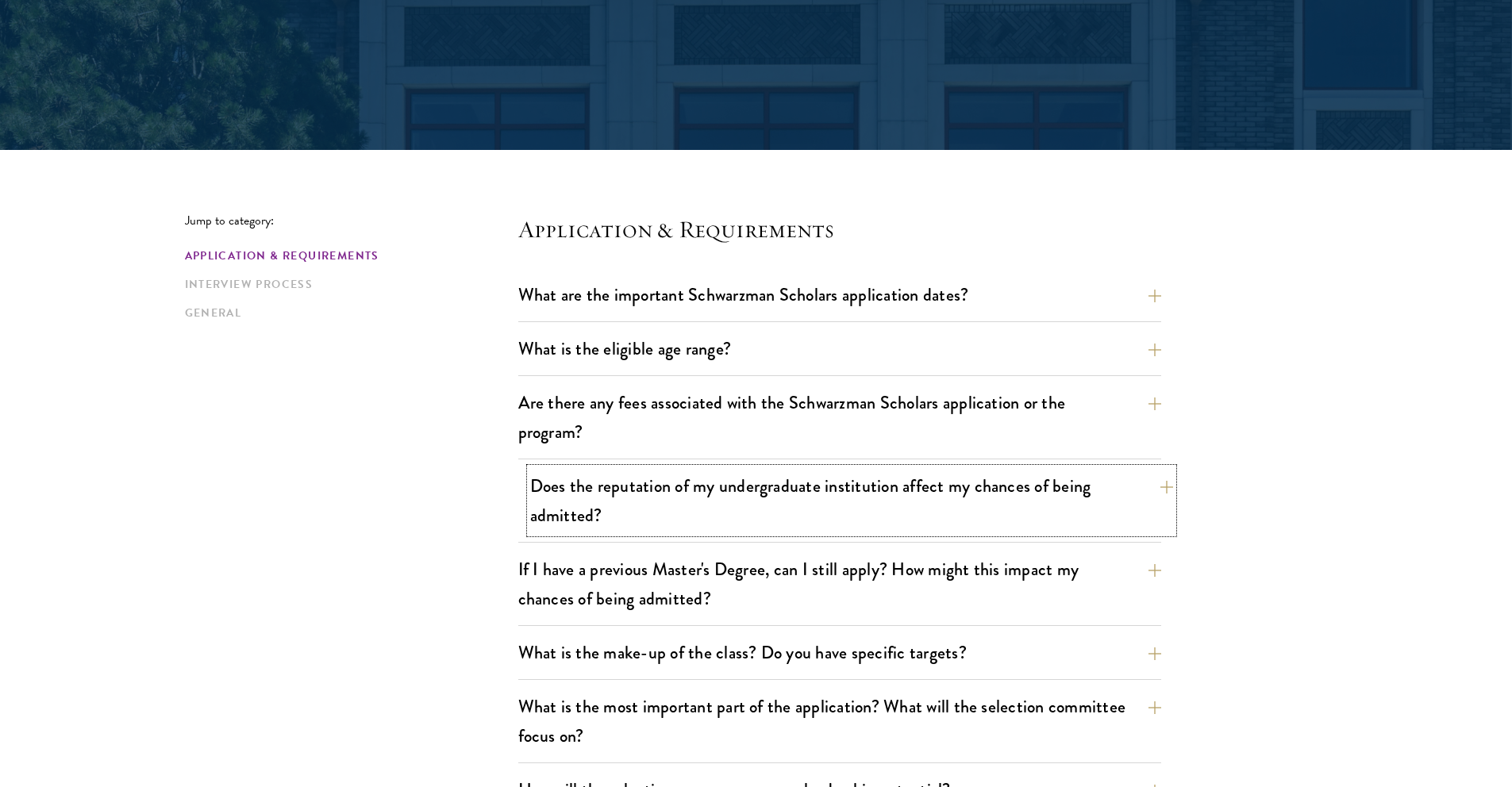
click at [771, 520] on button "Does the reputation of my undergraduate institution affect my chances of being …" at bounding box center [851, 501] width 643 height 65
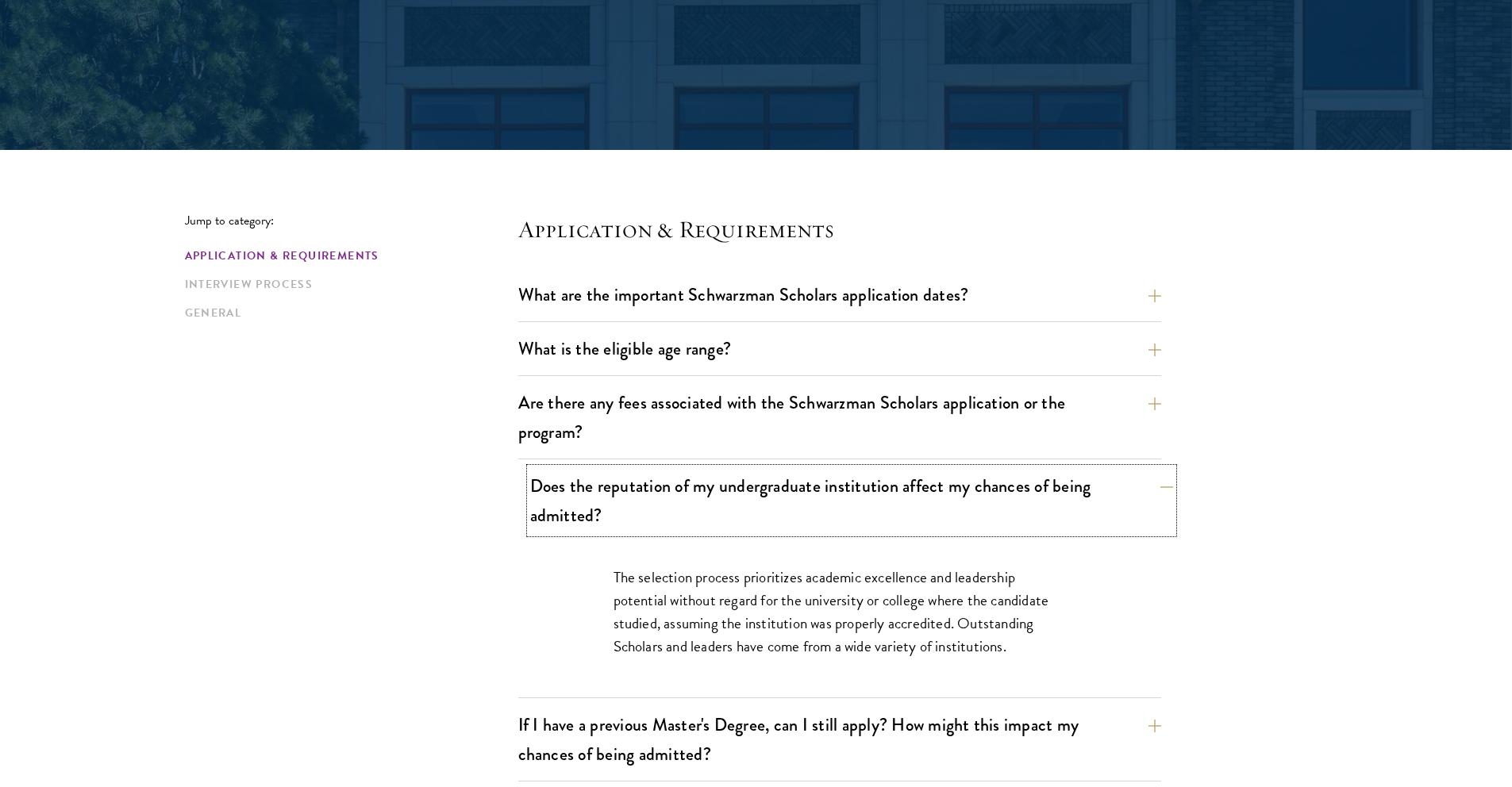
click at [771, 520] on button "Does the reputation of my undergraduate institution affect my chances of being …" at bounding box center [851, 501] width 643 height 65
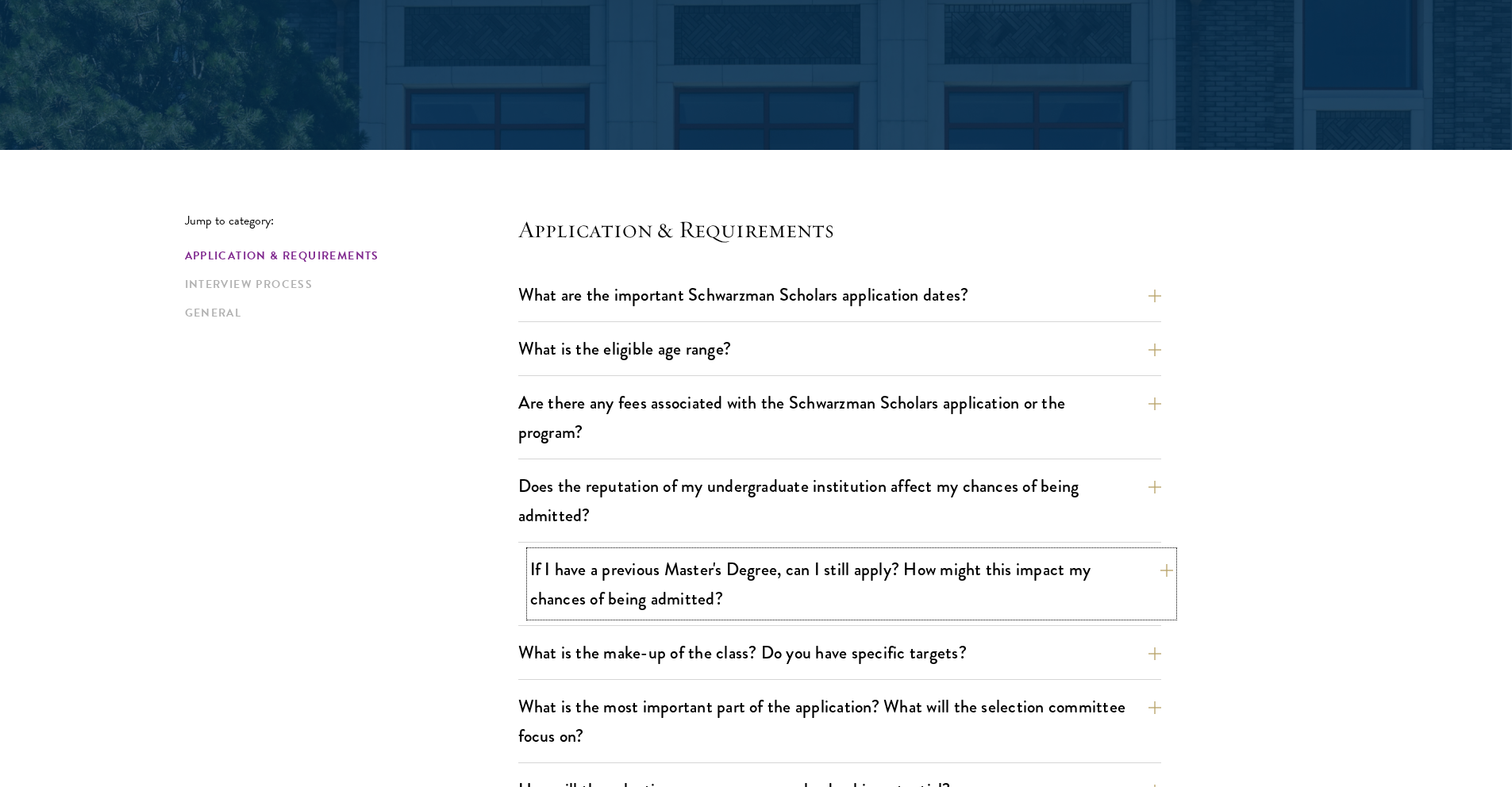
click at [772, 600] on button "If I have a previous Master's Degree, can I still apply? How might this impact …" at bounding box center [851, 584] width 643 height 65
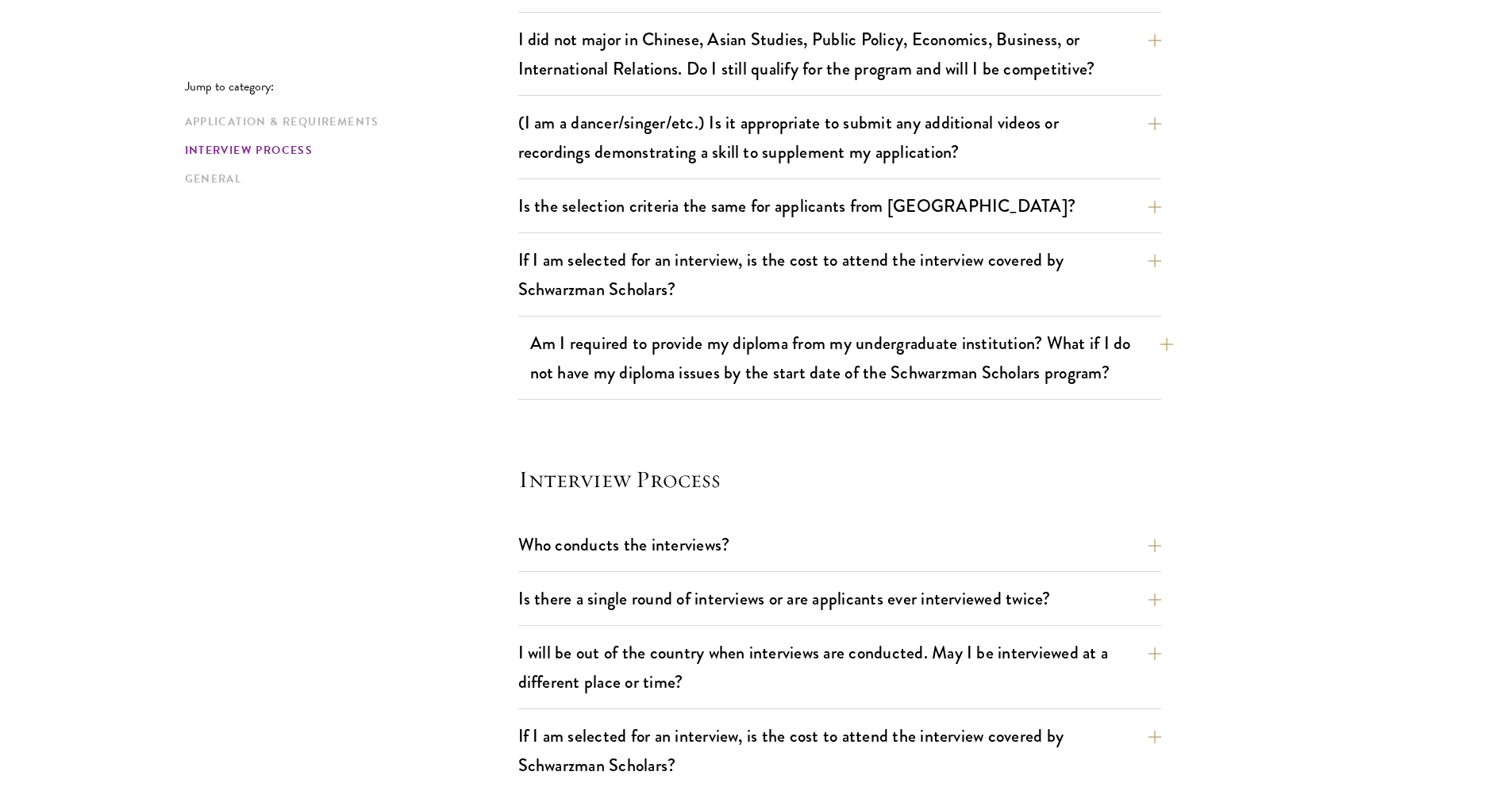
scroll to position [1683, 0]
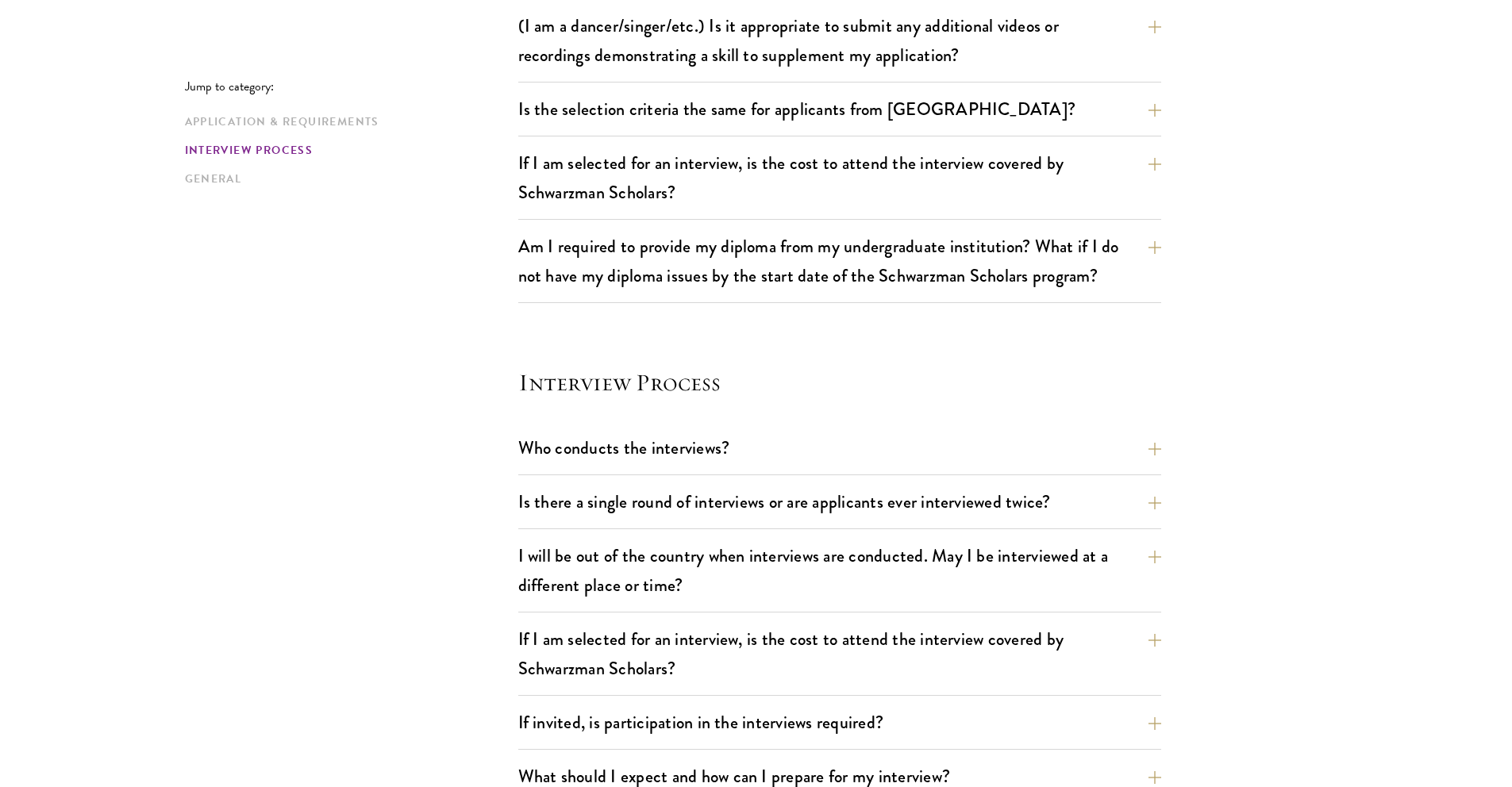
click at [682, 467] on div "Who conducts the interviews? Interview panelists are distinguished senior figur…" at bounding box center [839, 453] width 643 height 45
click at [693, 438] on button "Who conducts the interviews?" at bounding box center [851, 448] width 643 height 36
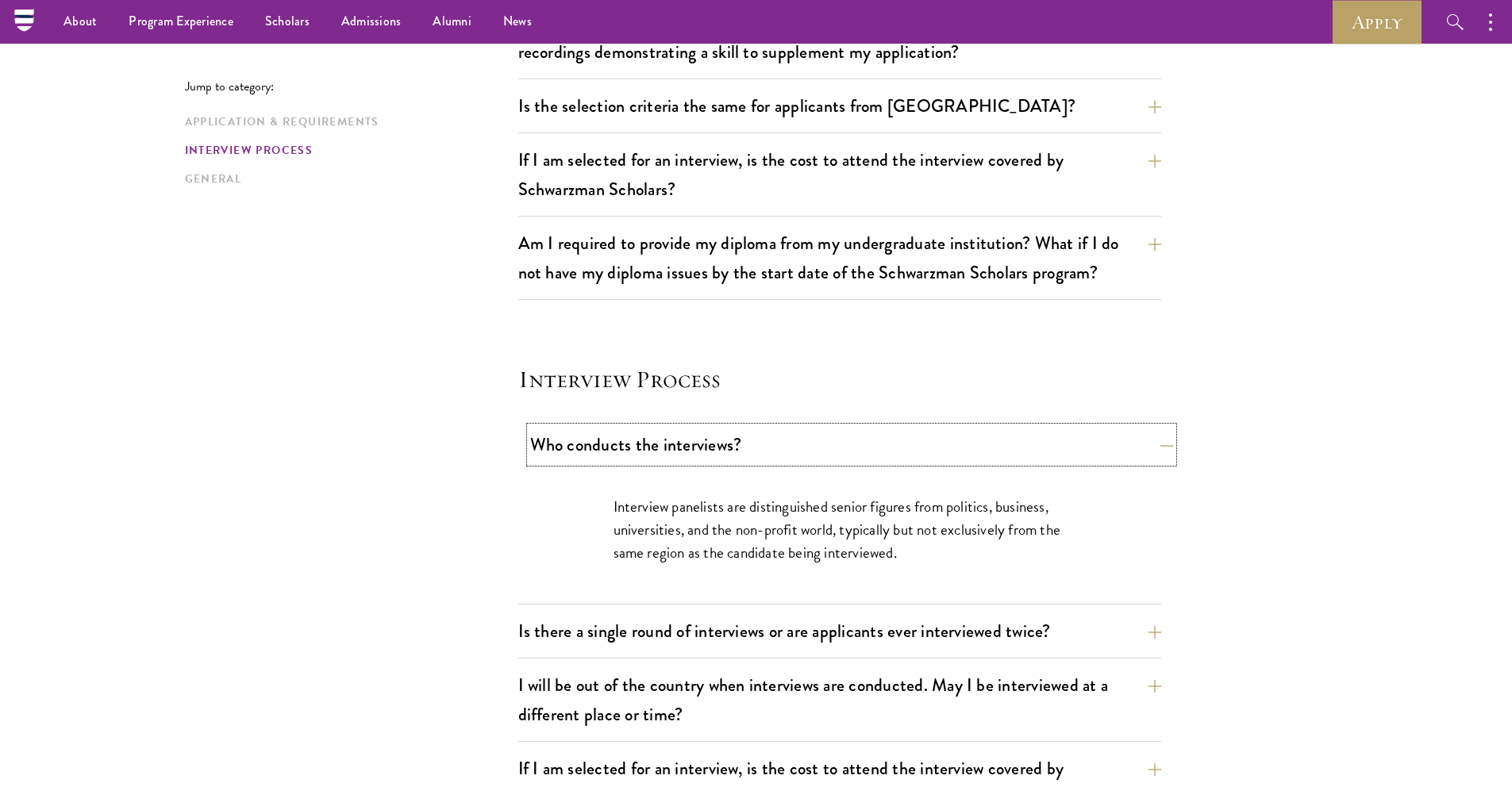
scroll to position [1481, 0]
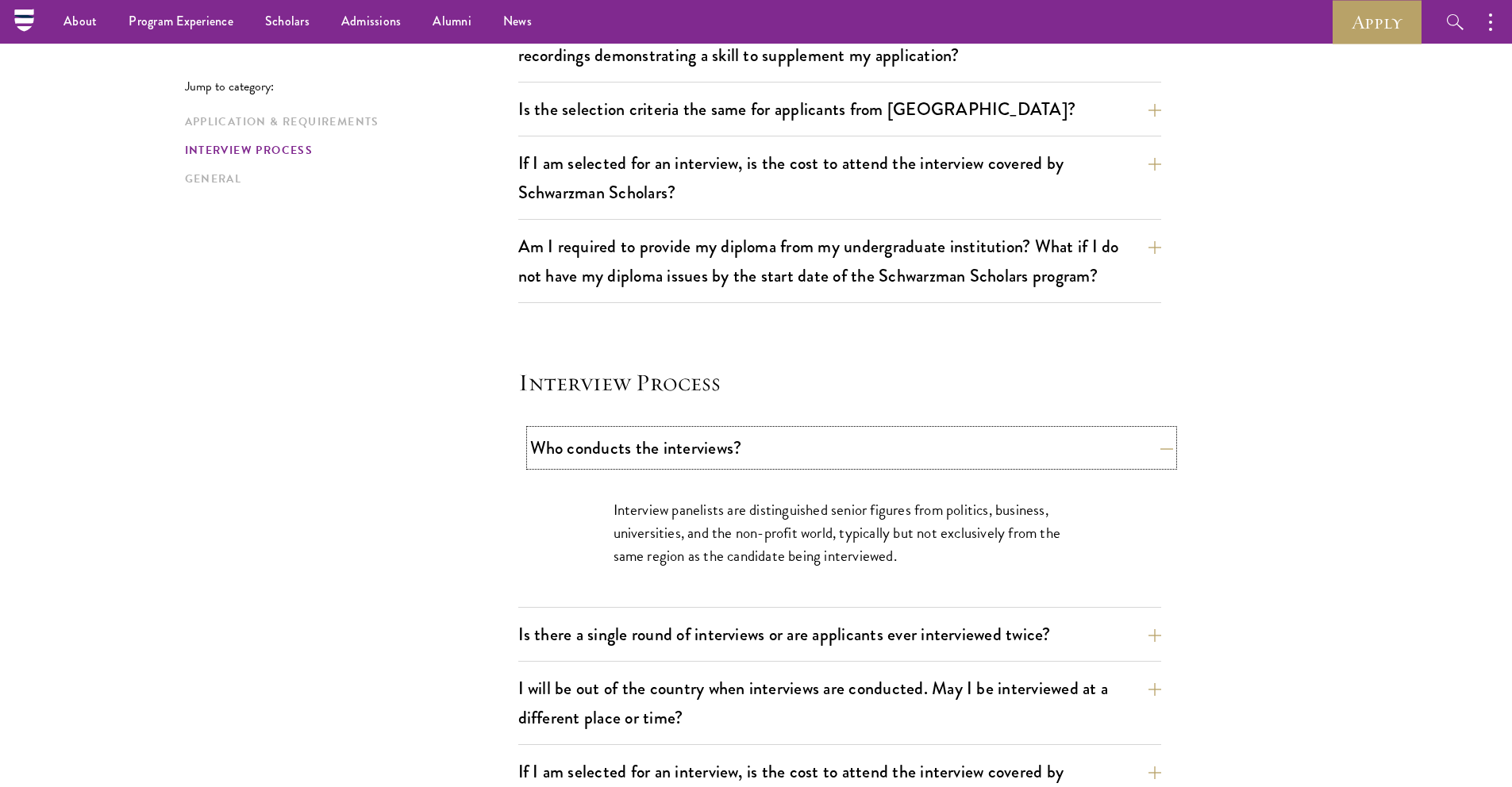
click at [693, 438] on button "Who conducts the interviews?" at bounding box center [851, 448] width 643 height 36
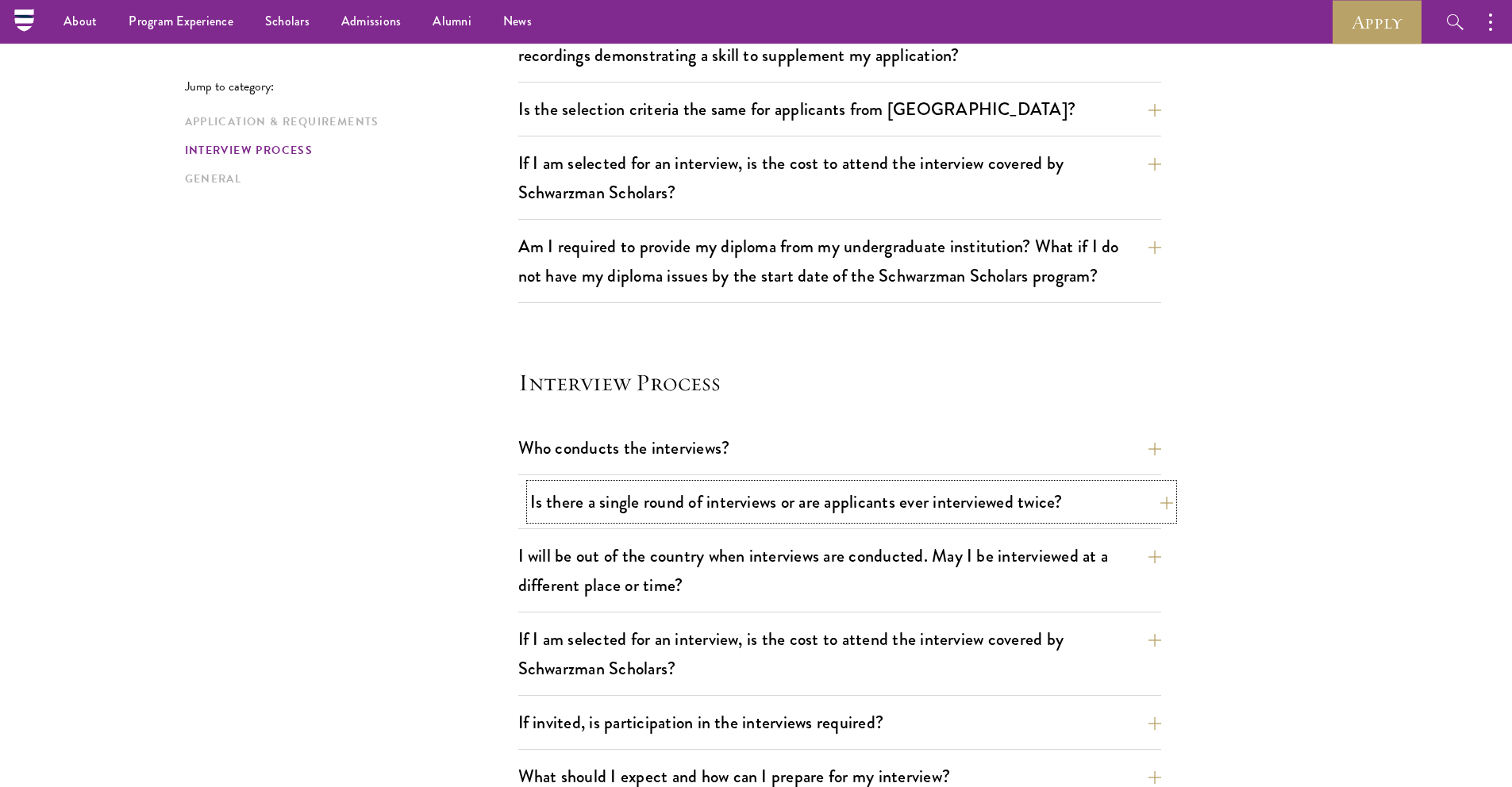
click at [699, 507] on button "Is there a single round of interviews or are applicants ever interviewed twice?" at bounding box center [851, 502] width 643 height 36
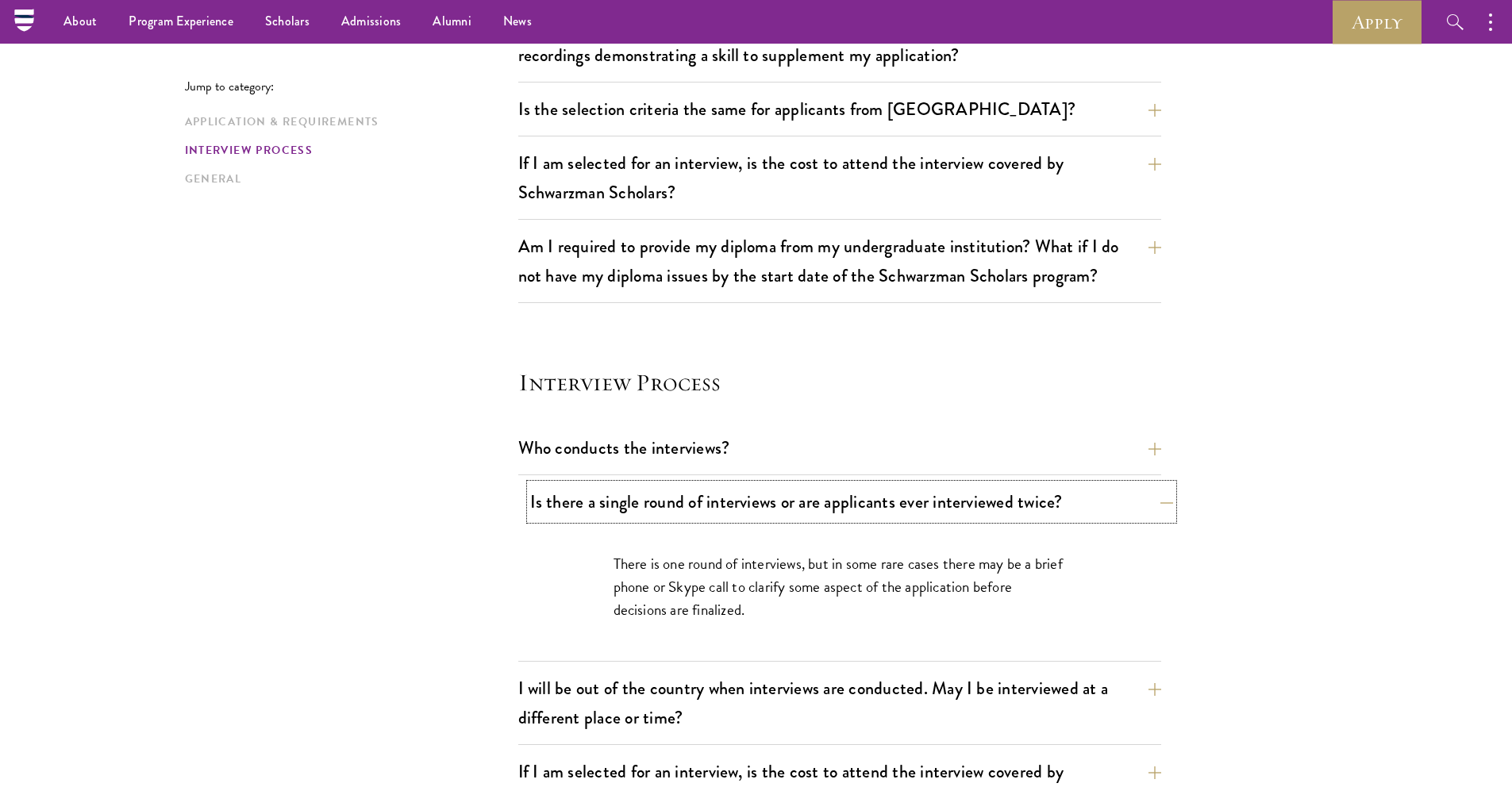
click at [699, 507] on button "Is there a single round of interviews or are applicants ever interviewed twice?" at bounding box center [851, 502] width 643 height 36
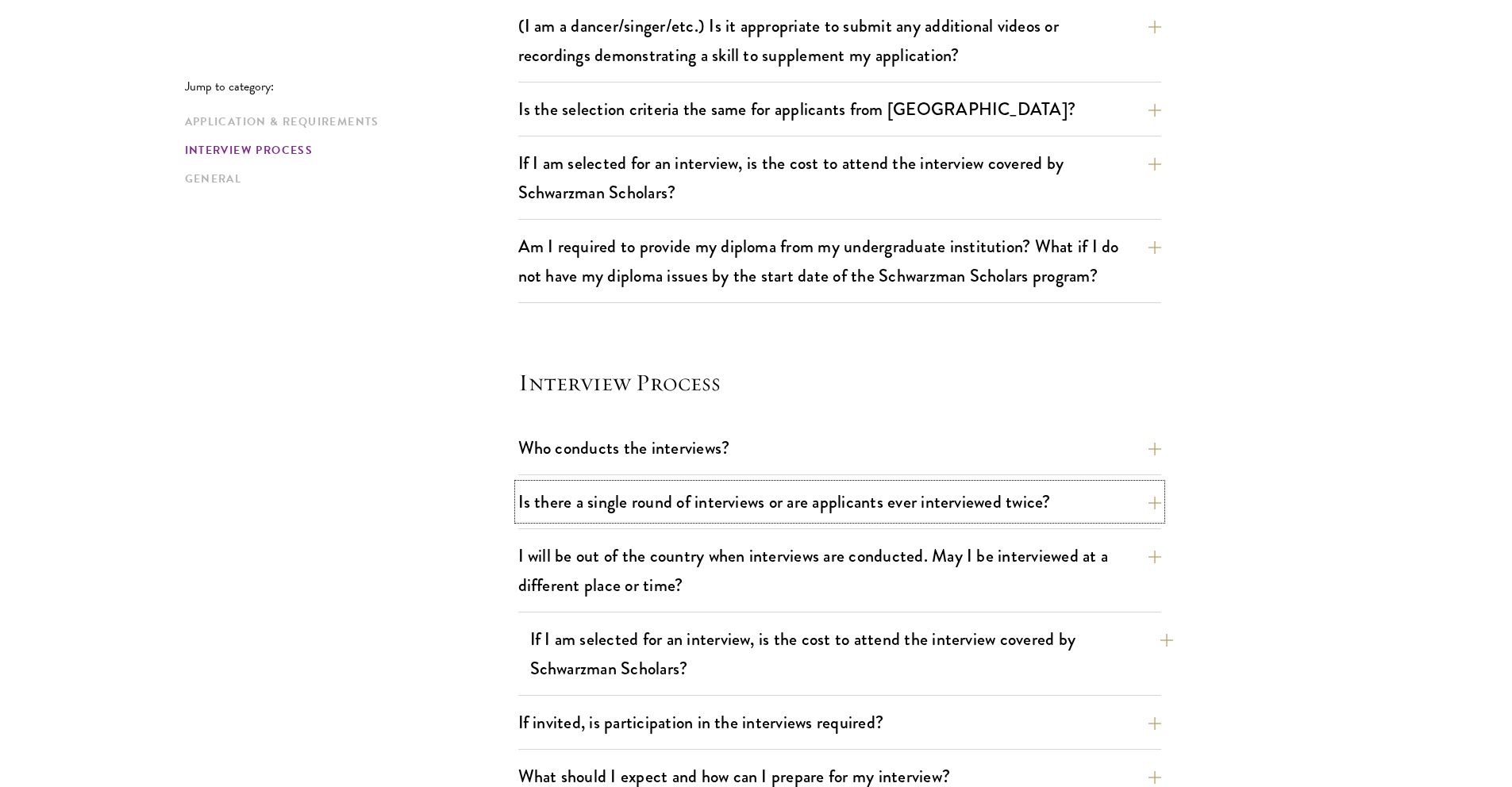
scroll to position [1604, 0]
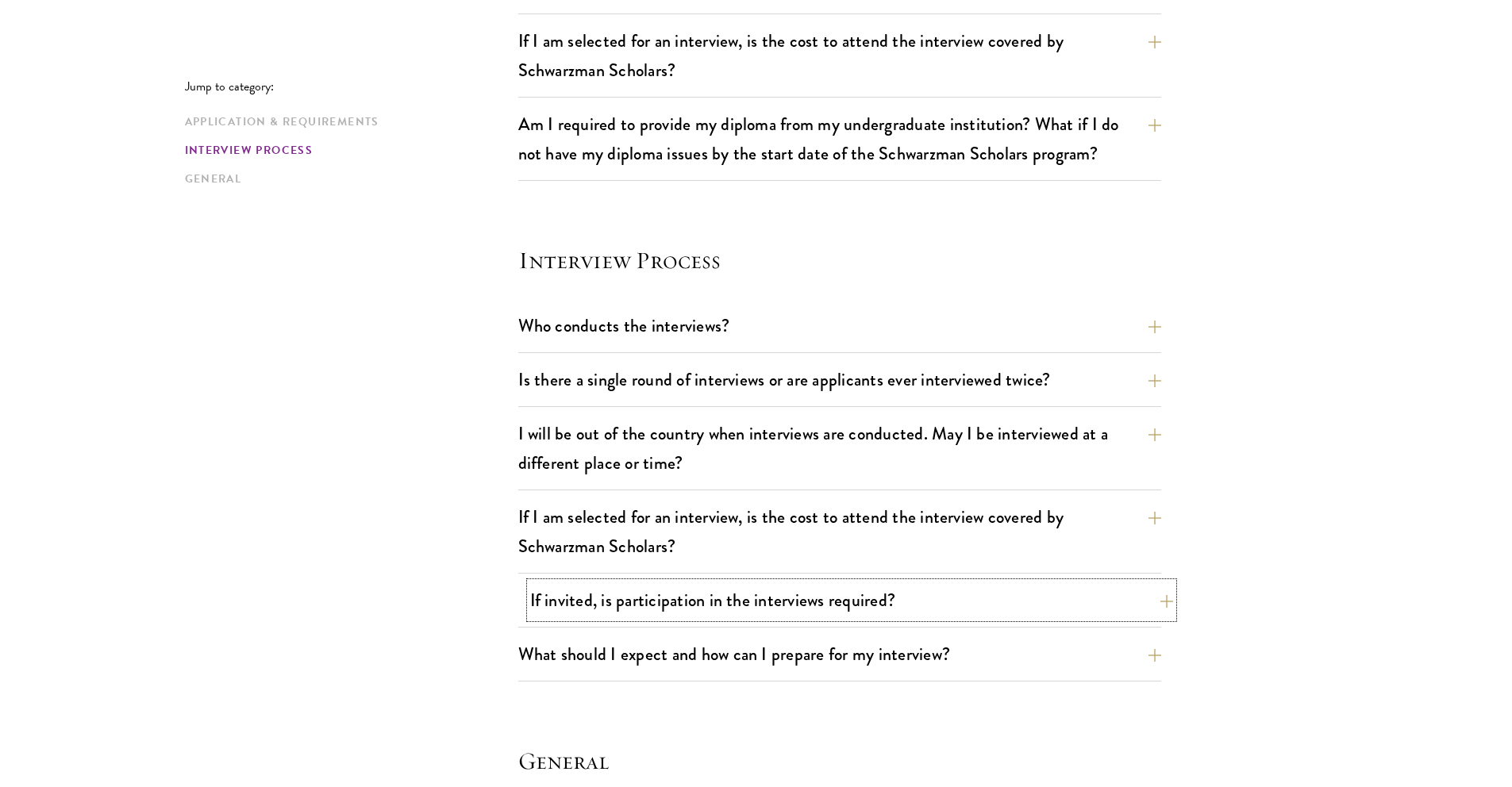
click at [711, 617] on button "If invited, is participation in the interviews required?" at bounding box center [851, 600] width 643 height 36
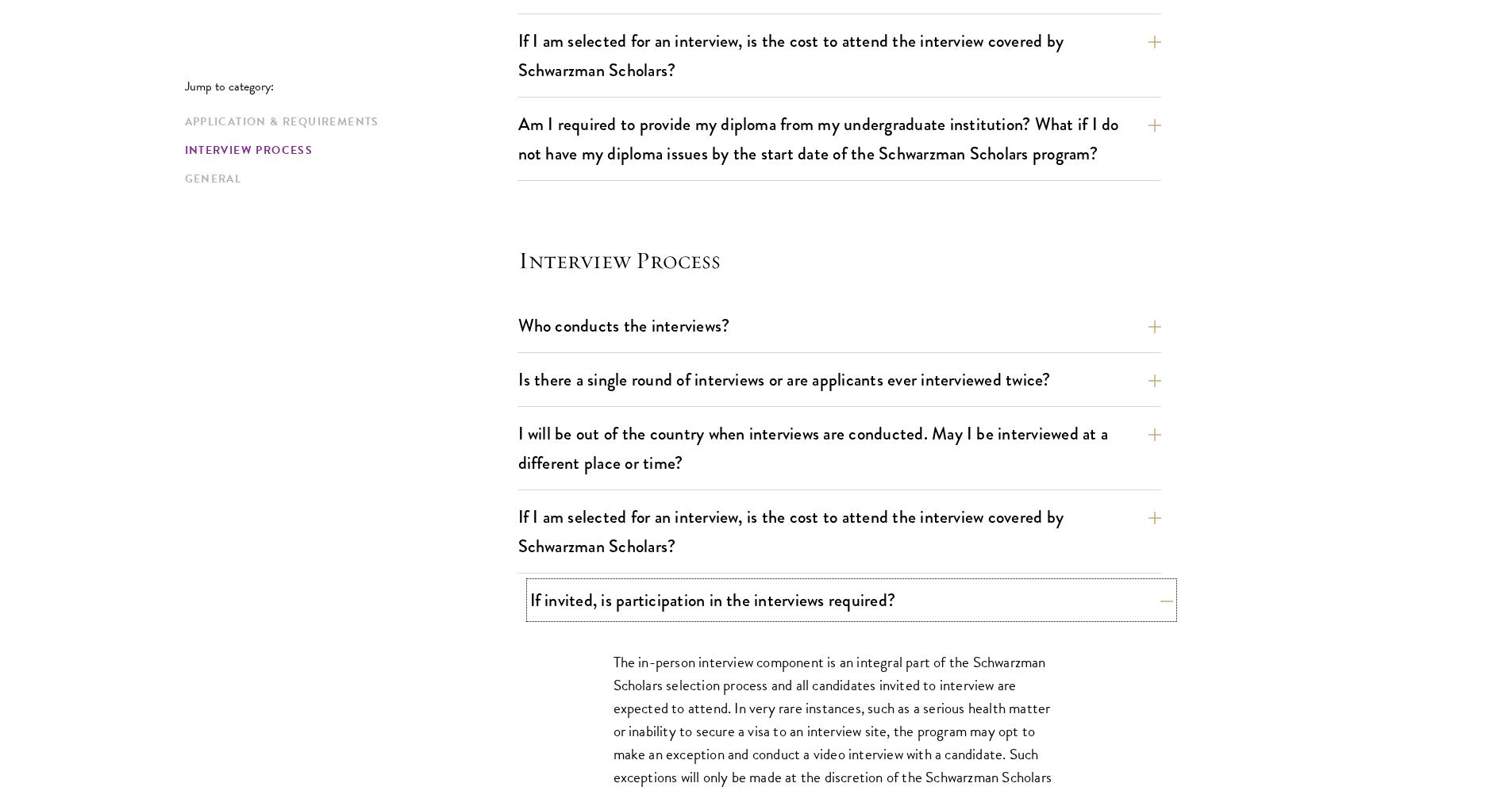
click at [711, 617] on button "If invited, is participation in the interviews required?" at bounding box center [851, 600] width 643 height 36
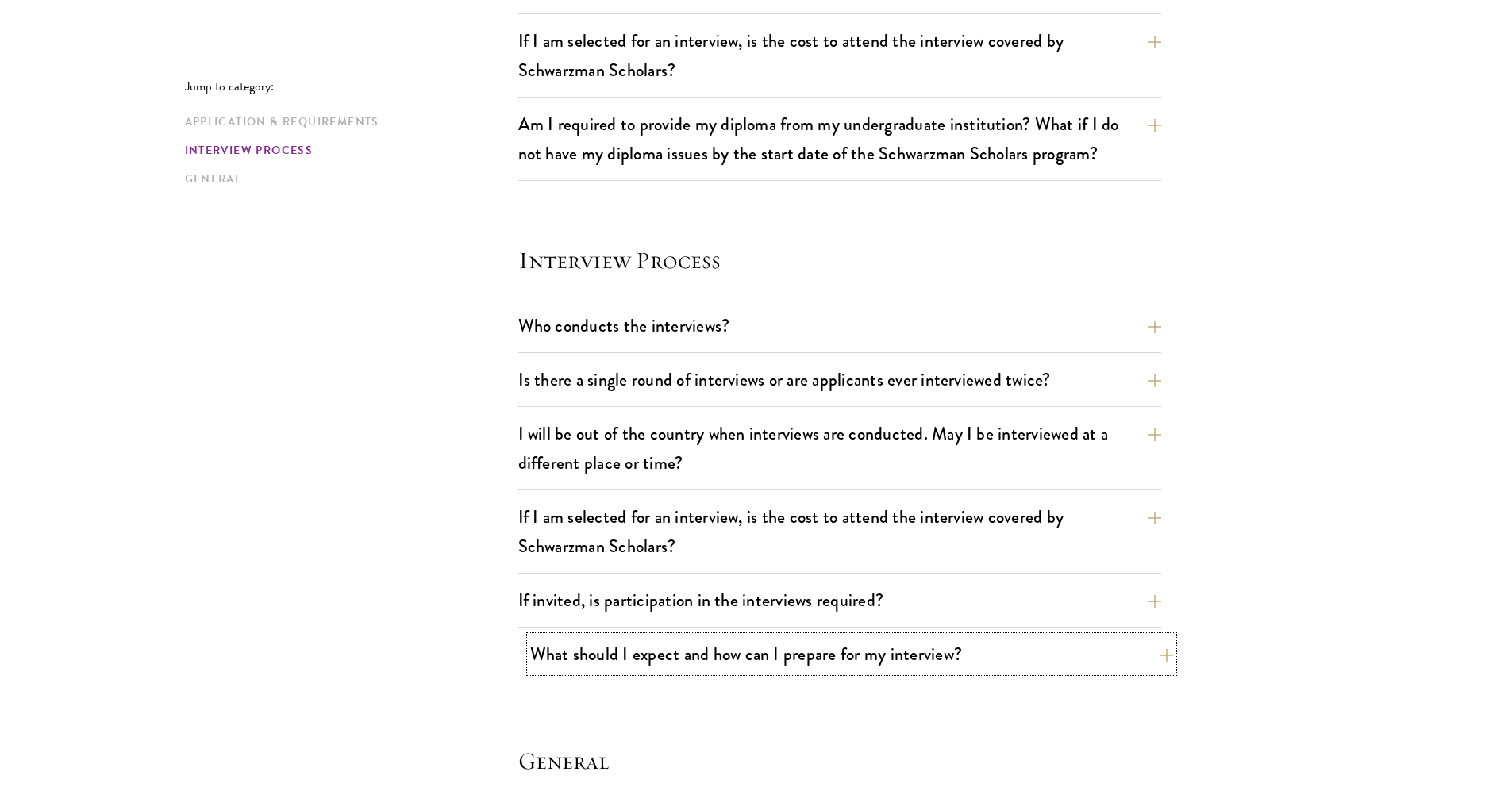
click at [707, 658] on button "What should I expect and how can I prepare for my interview?" at bounding box center [851, 653] width 643 height 36
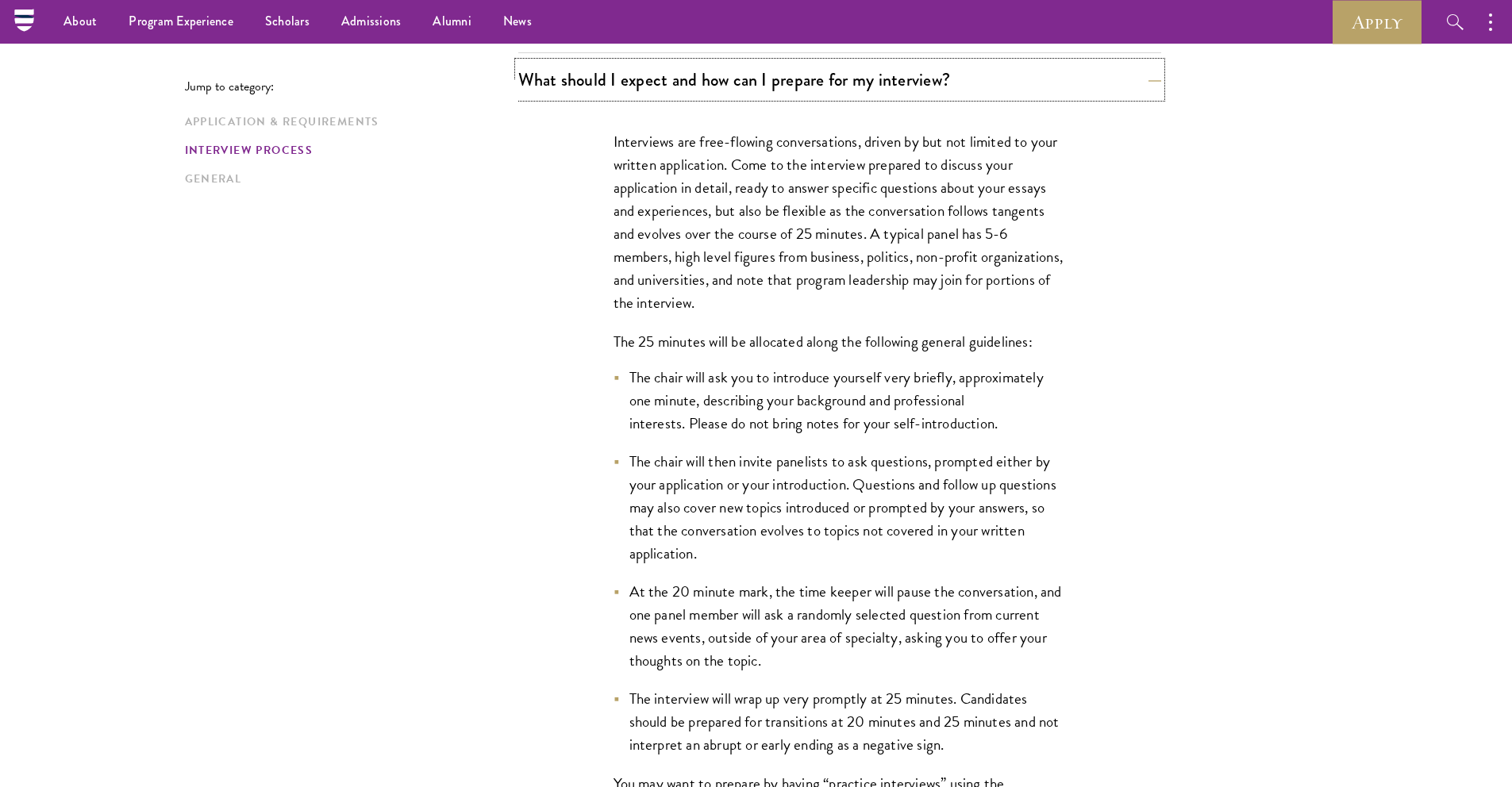
scroll to position [2170, 0]
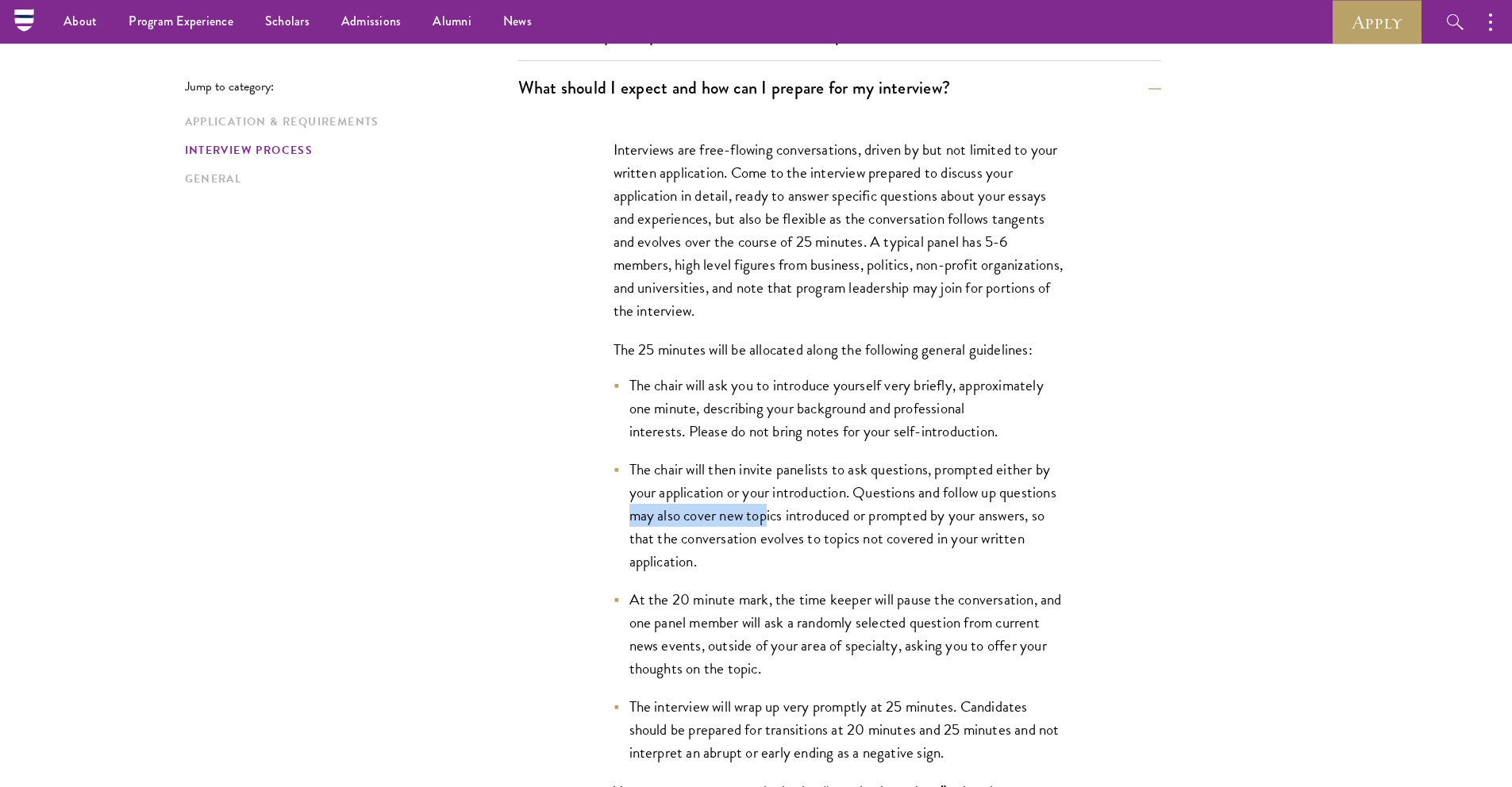
drag, startPoint x: 634, startPoint y: 521, endPoint x: 768, endPoint y: 520, distance: 134.0
click at [768, 520] on li "The chair will then invite panelists to ask questions, prompted either by your …" at bounding box center [839, 515] width 452 height 115
click at [945, 562] on li "The chair will then invite panelists to ask questions, prompted either by your …" at bounding box center [839, 515] width 452 height 115
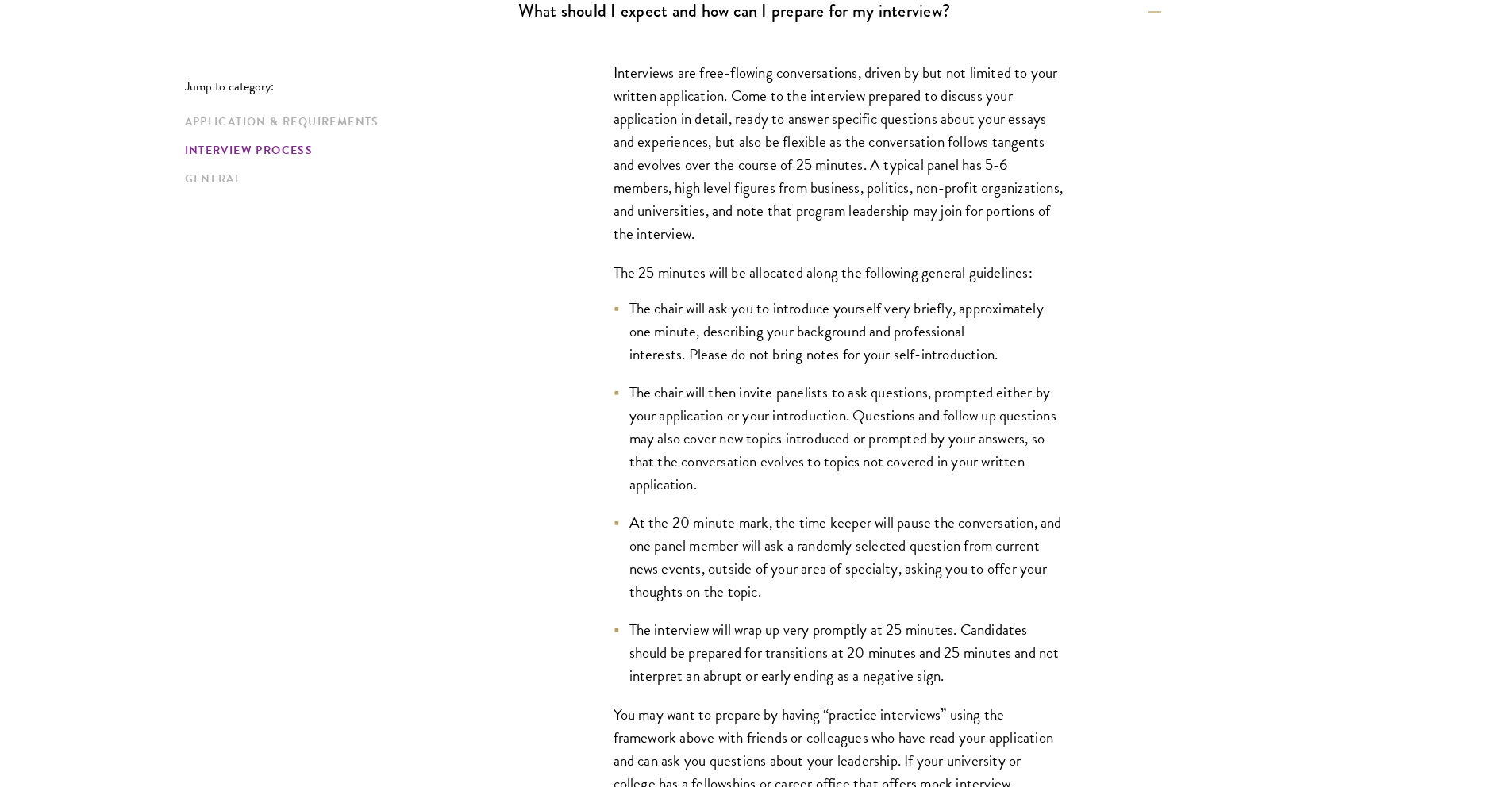
scroll to position [2327, 0]
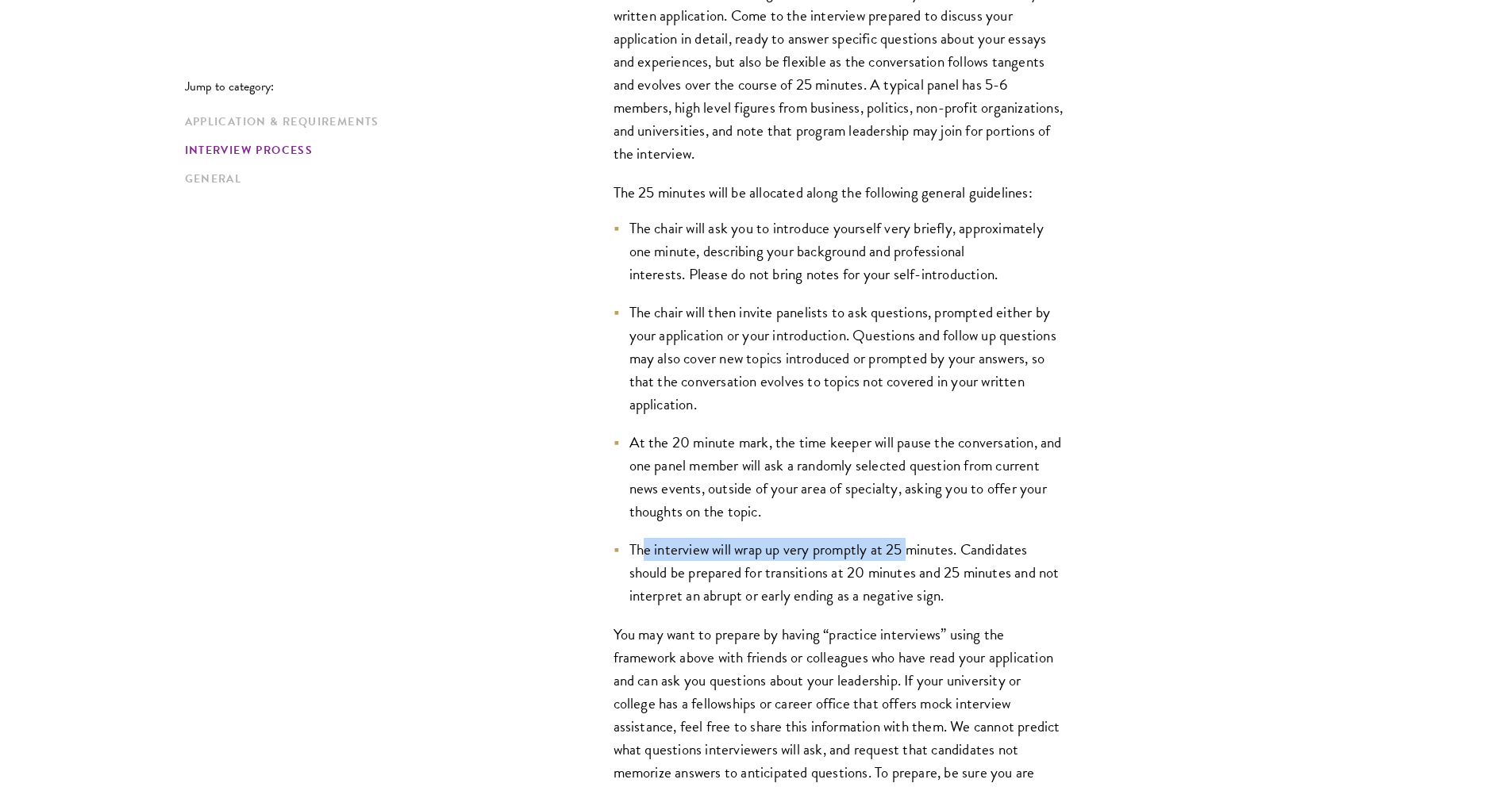
drag, startPoint x: 647, startPoint y: 548, endPoint x: 910, endPoint y: 559, distance: 263.2
click at [910, 559] on li "The interview will wrap up very promptly at 25 minutes. Candidates should be pr…" at bounding box center [839, 573] width 452 height 69
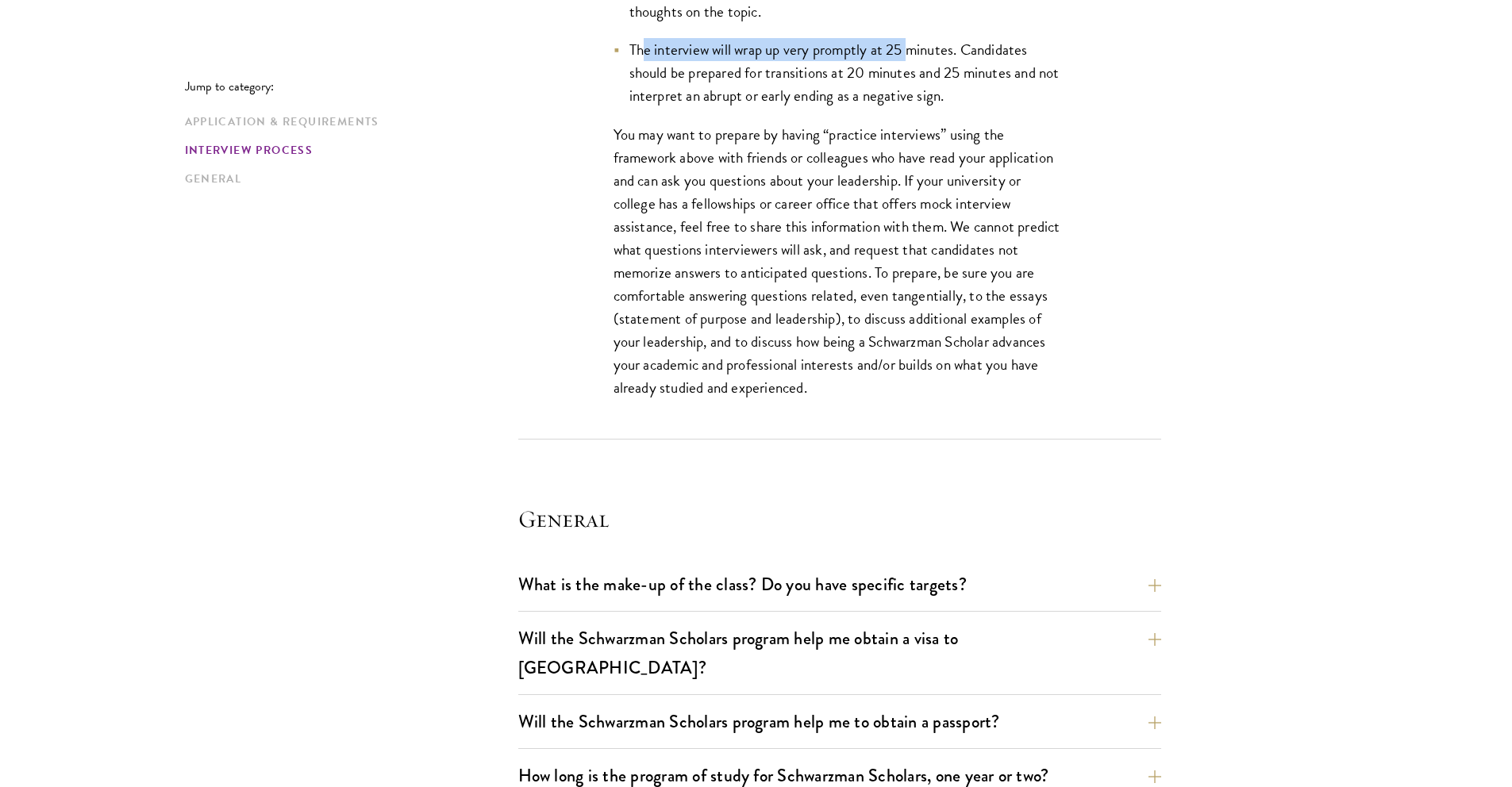
scroll to position [2828, 0]
click at [974, 571] on button "What is the make-up of the class? Do you have specific targets?" at bounding box center [851, 583] width 643 height 36
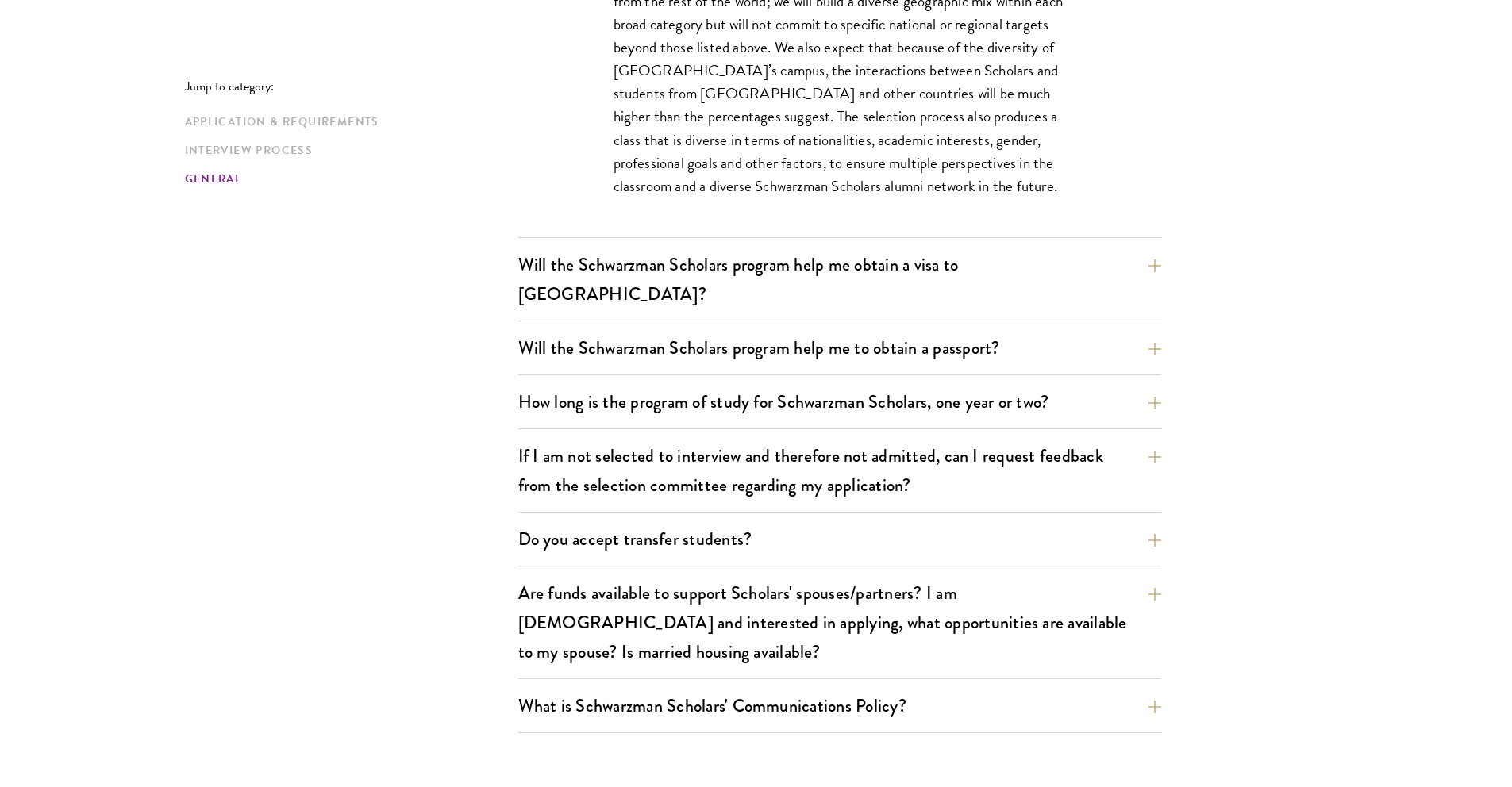
scroll to position [2721, 0]
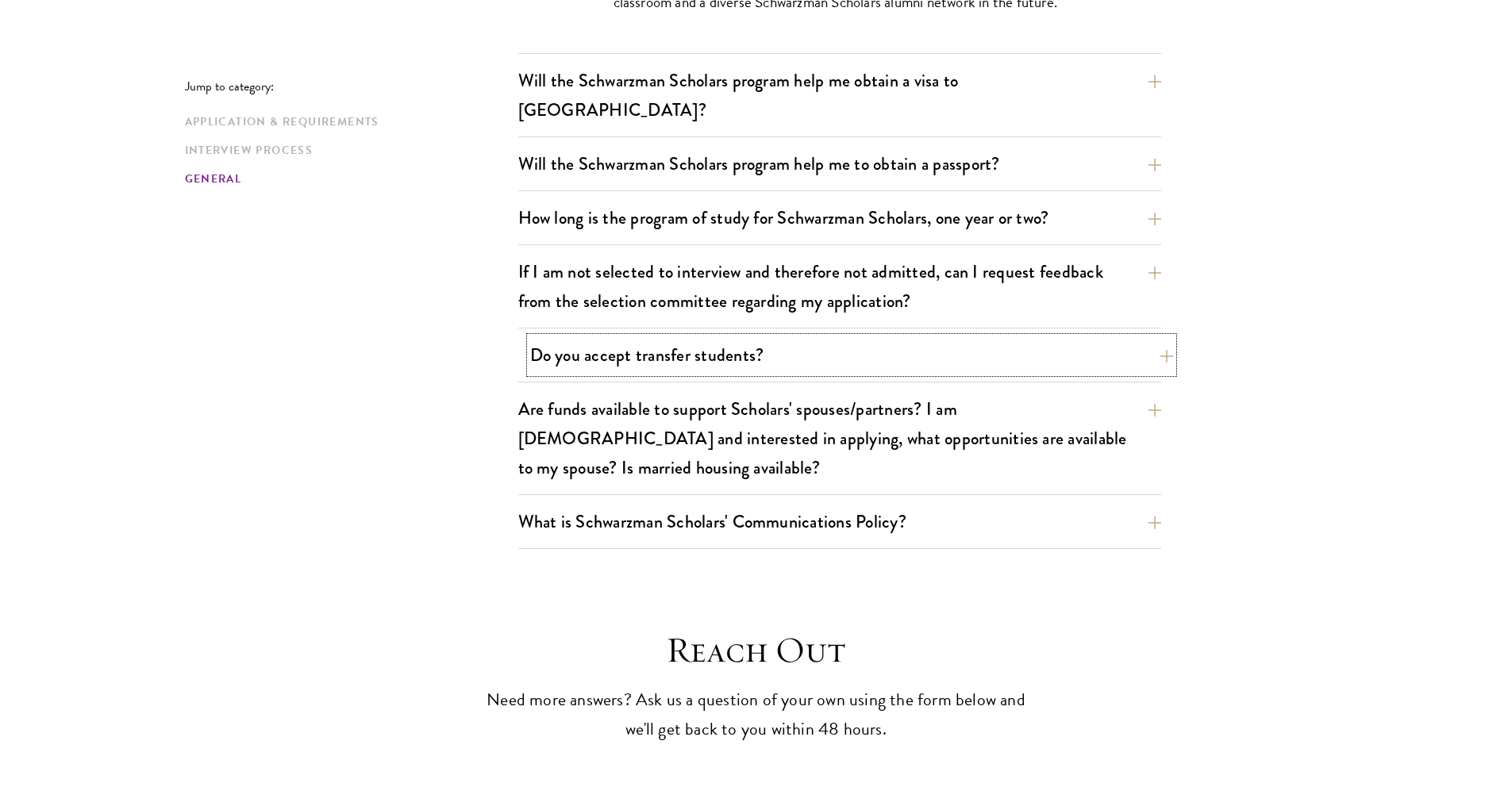
click at [709, 338] on button "Do you accept transfer students?" at bounding box center [851, 355] width 643 height 36
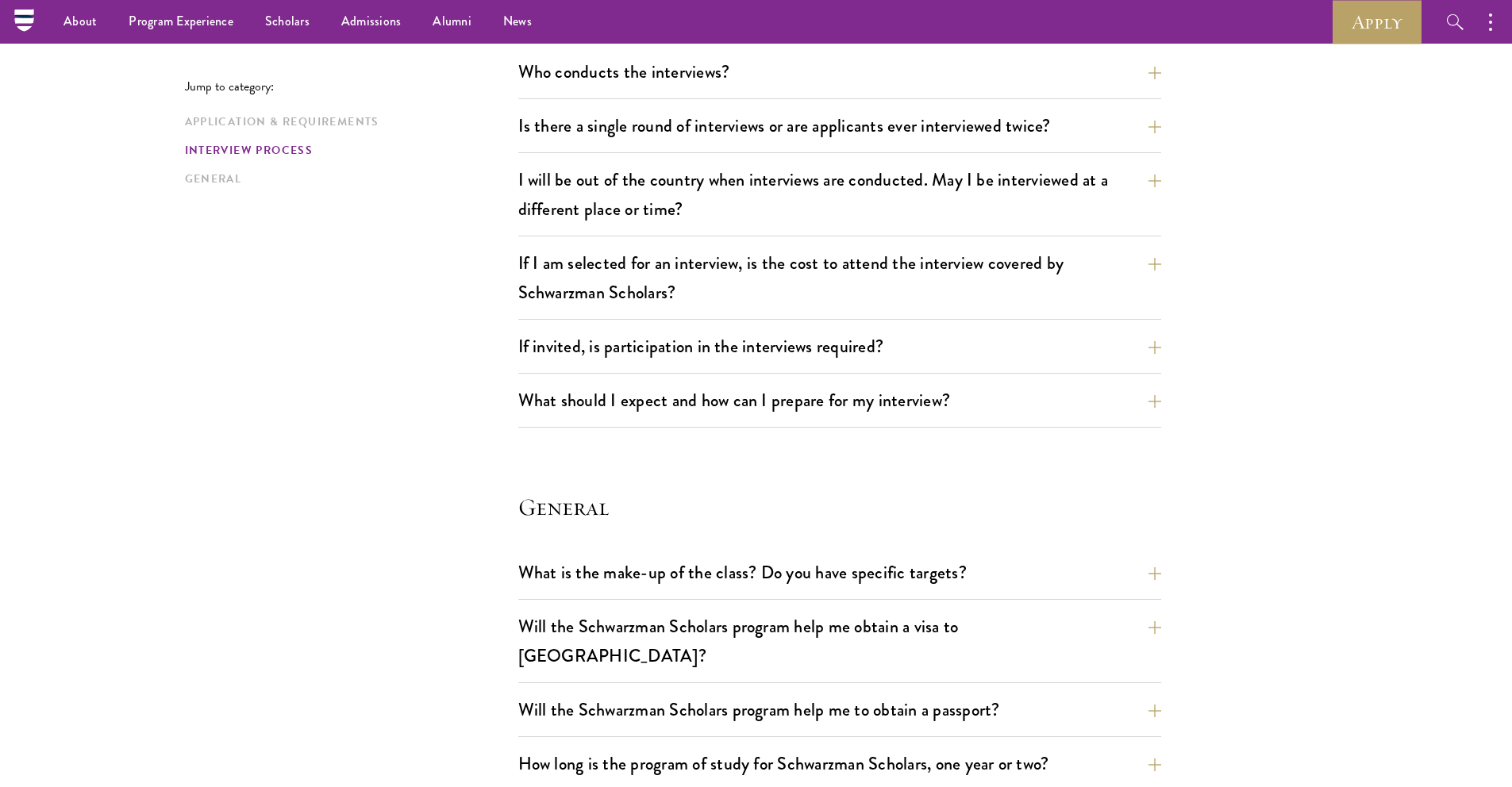
scroll to position [1852, 0]
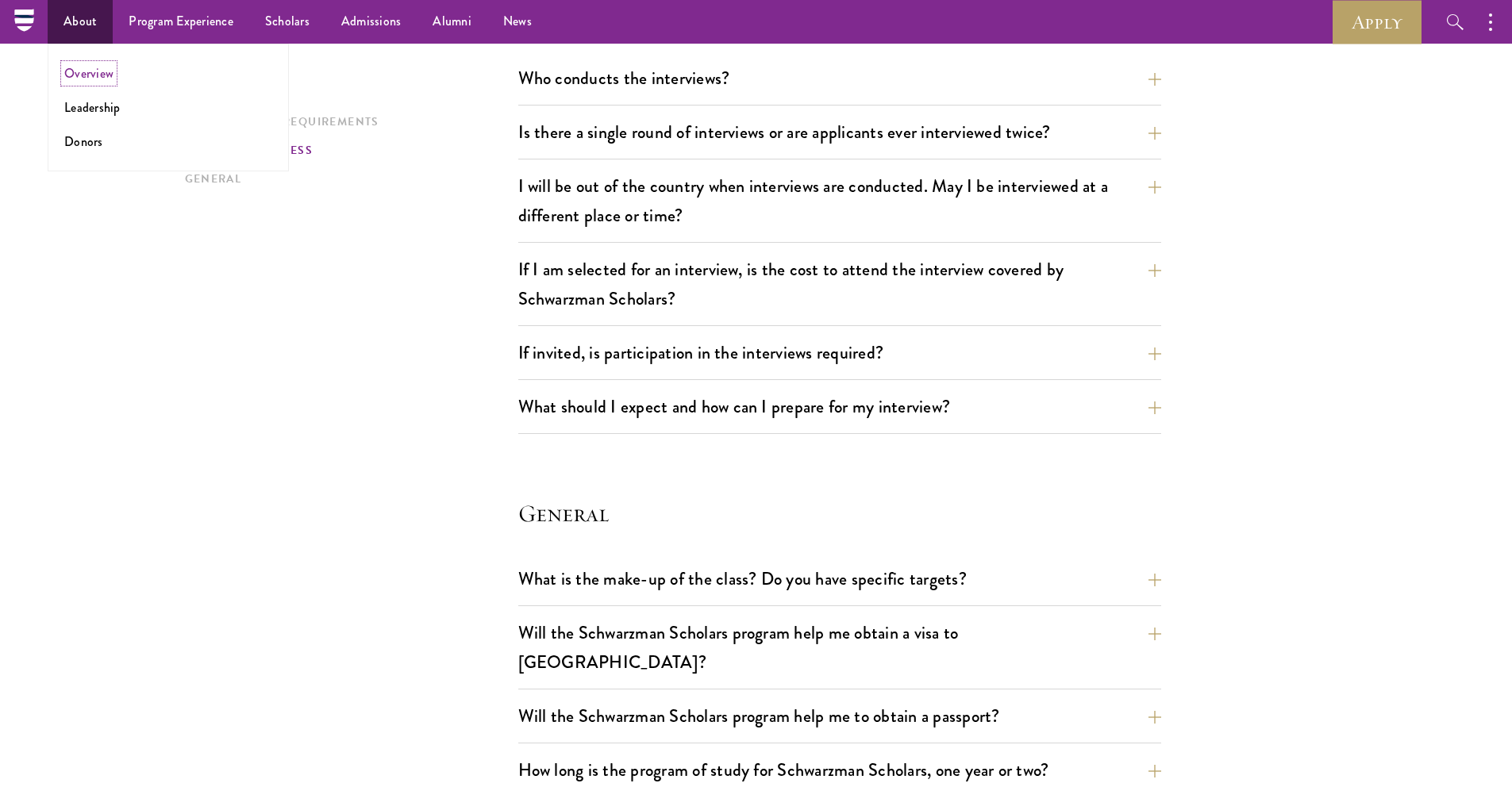
click at [81, 79] on link "Overview" at bounding box center [89, 73] width 49 height 18
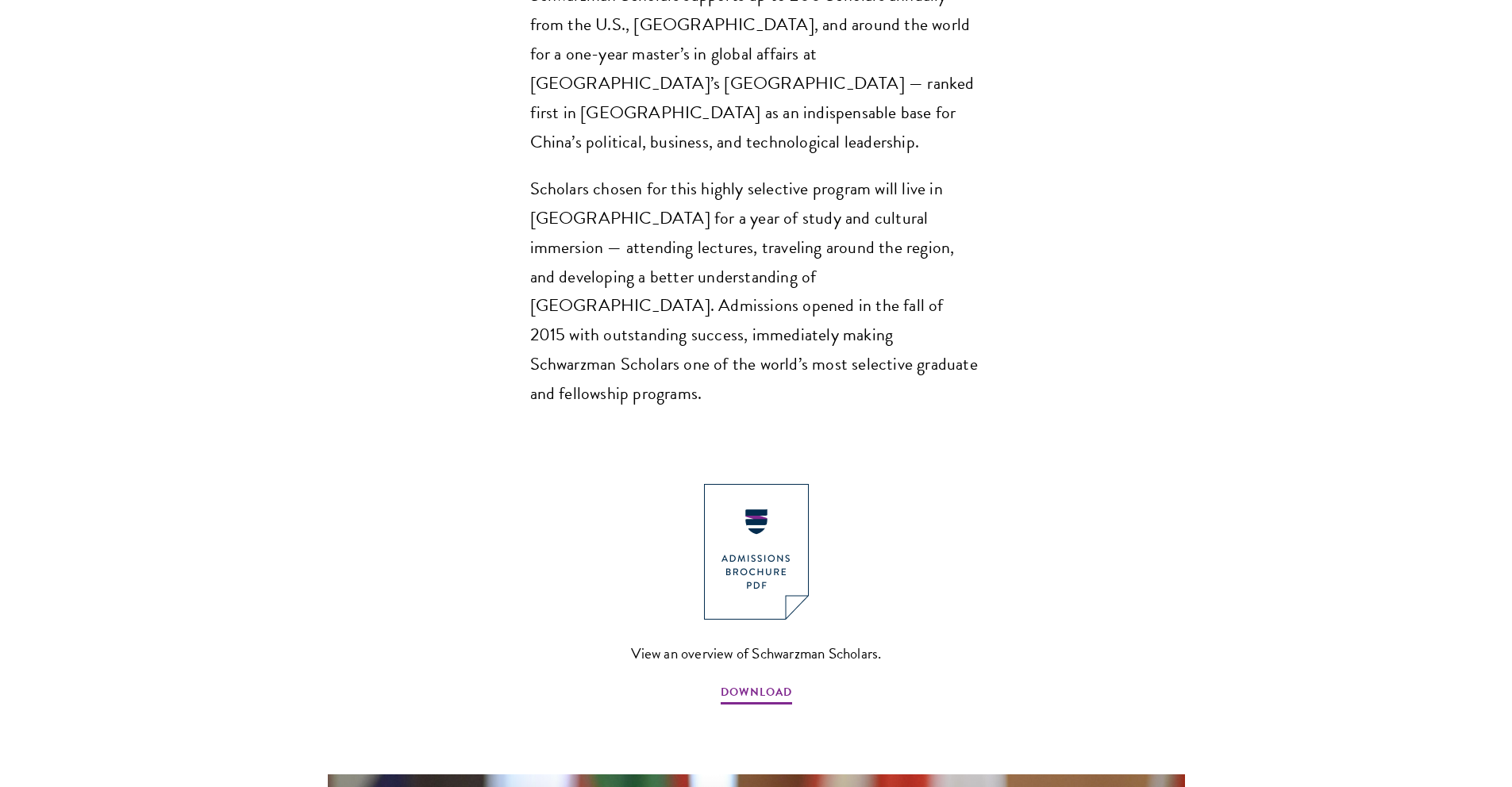
scroll to position [1442, 0]
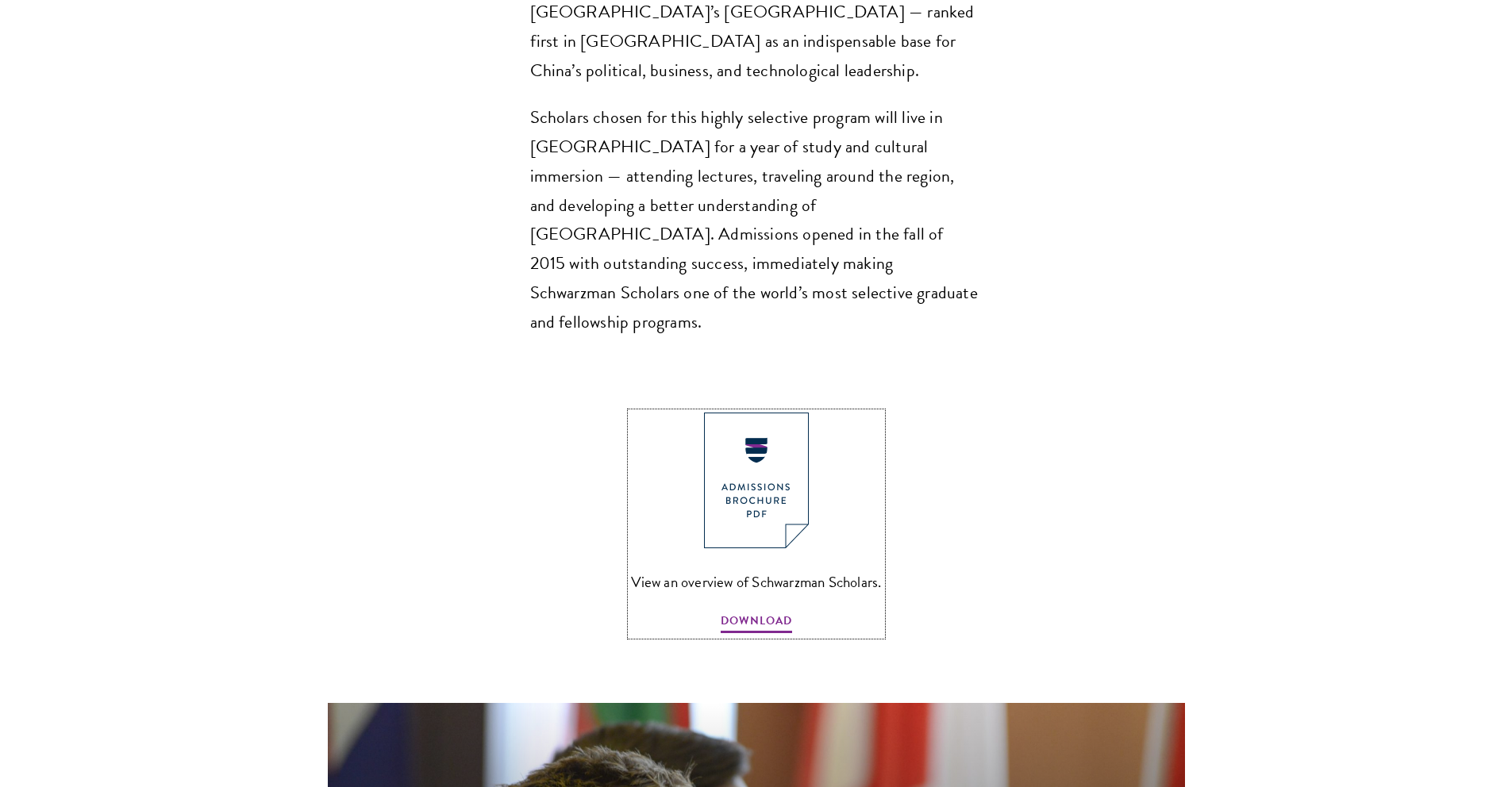
click at [757, 413] on img at bounding box center [756, 481] width 105 height 135
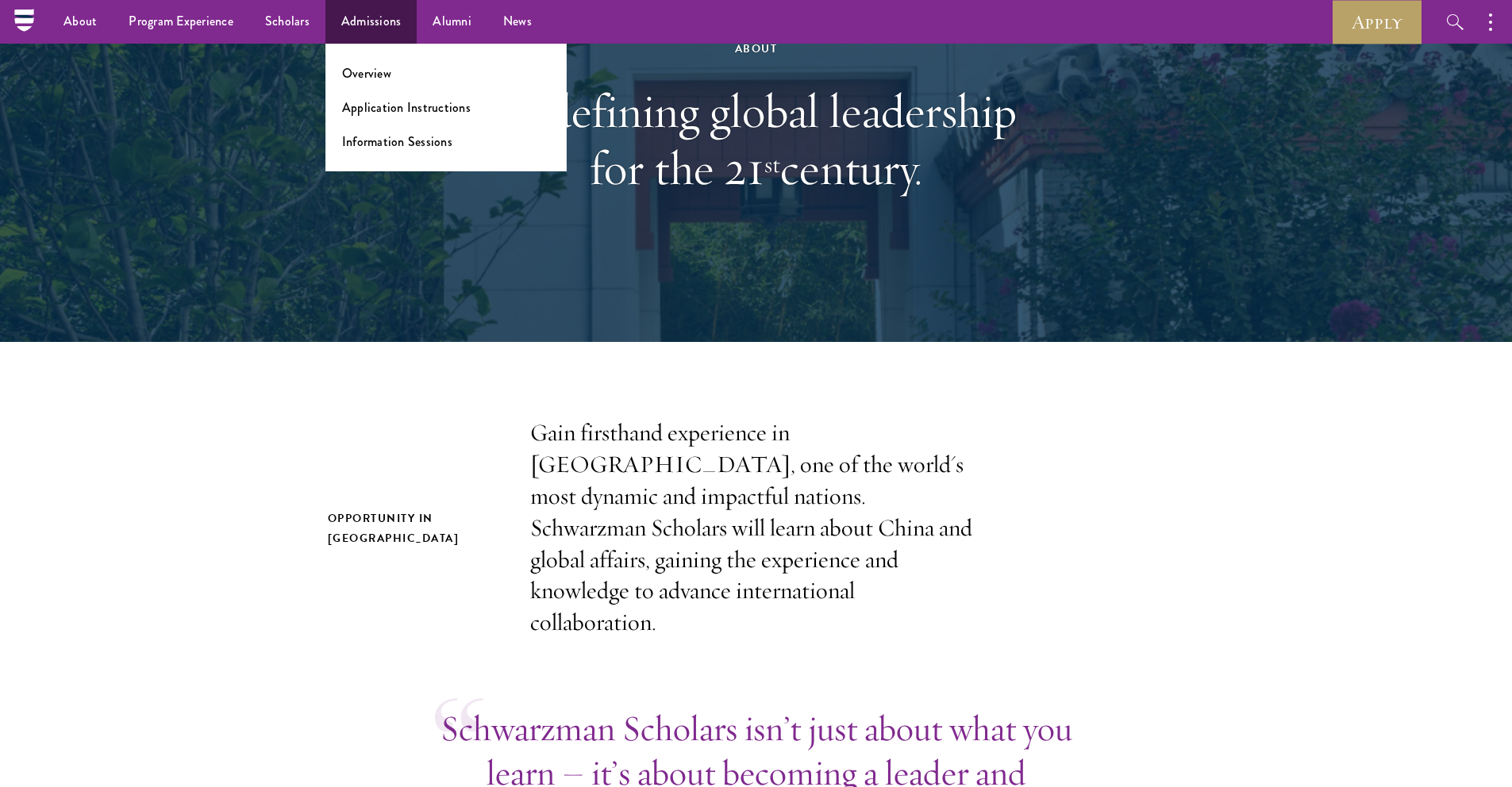
scroll to position [0, 0]
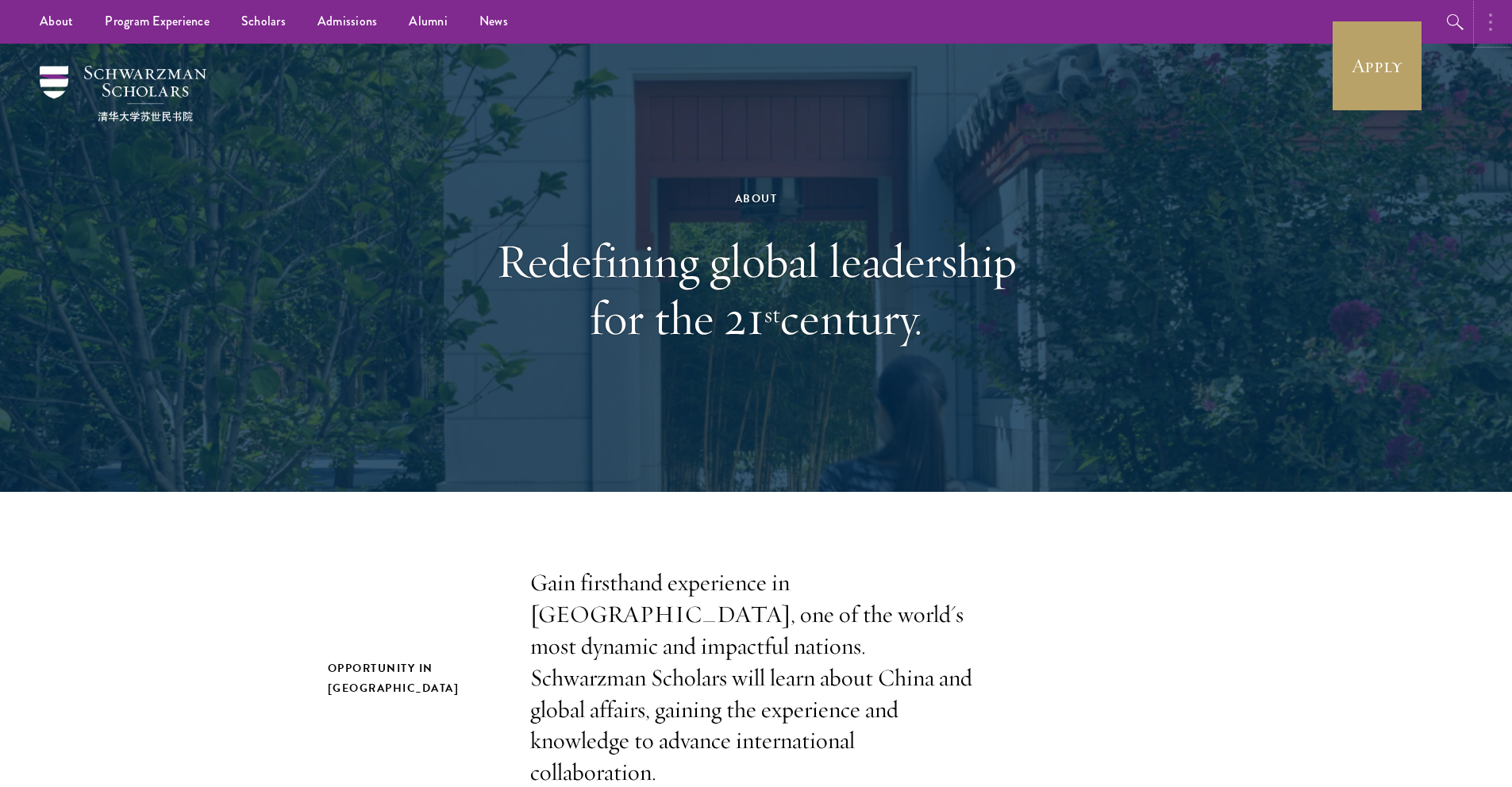
click at [1510, 16] on button "button" at bounding box center [1495, 22] width 35 height 43
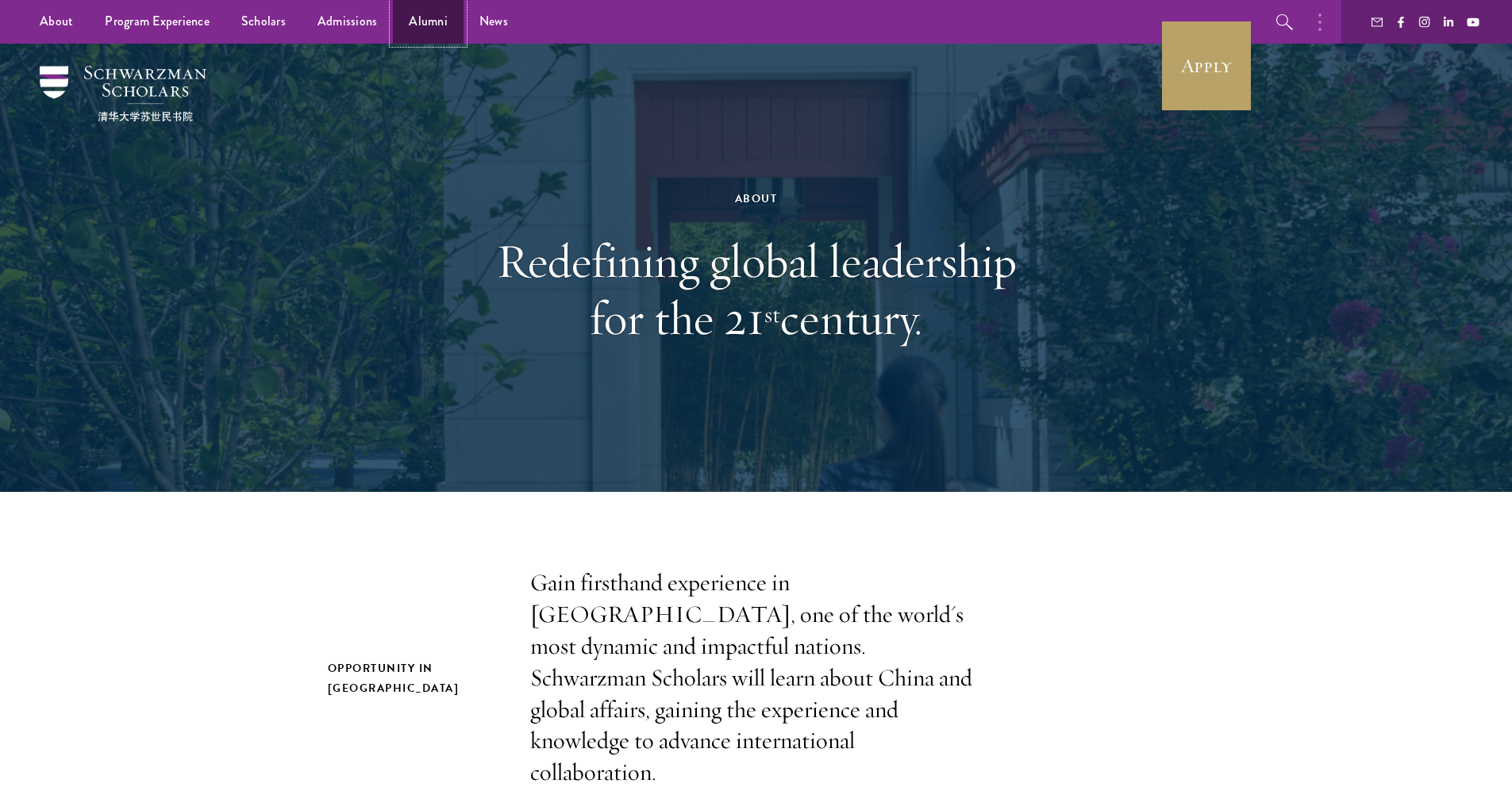
click at [441, 23] on link "Alumni" at bounding box center [428, 22] width 70 height 43
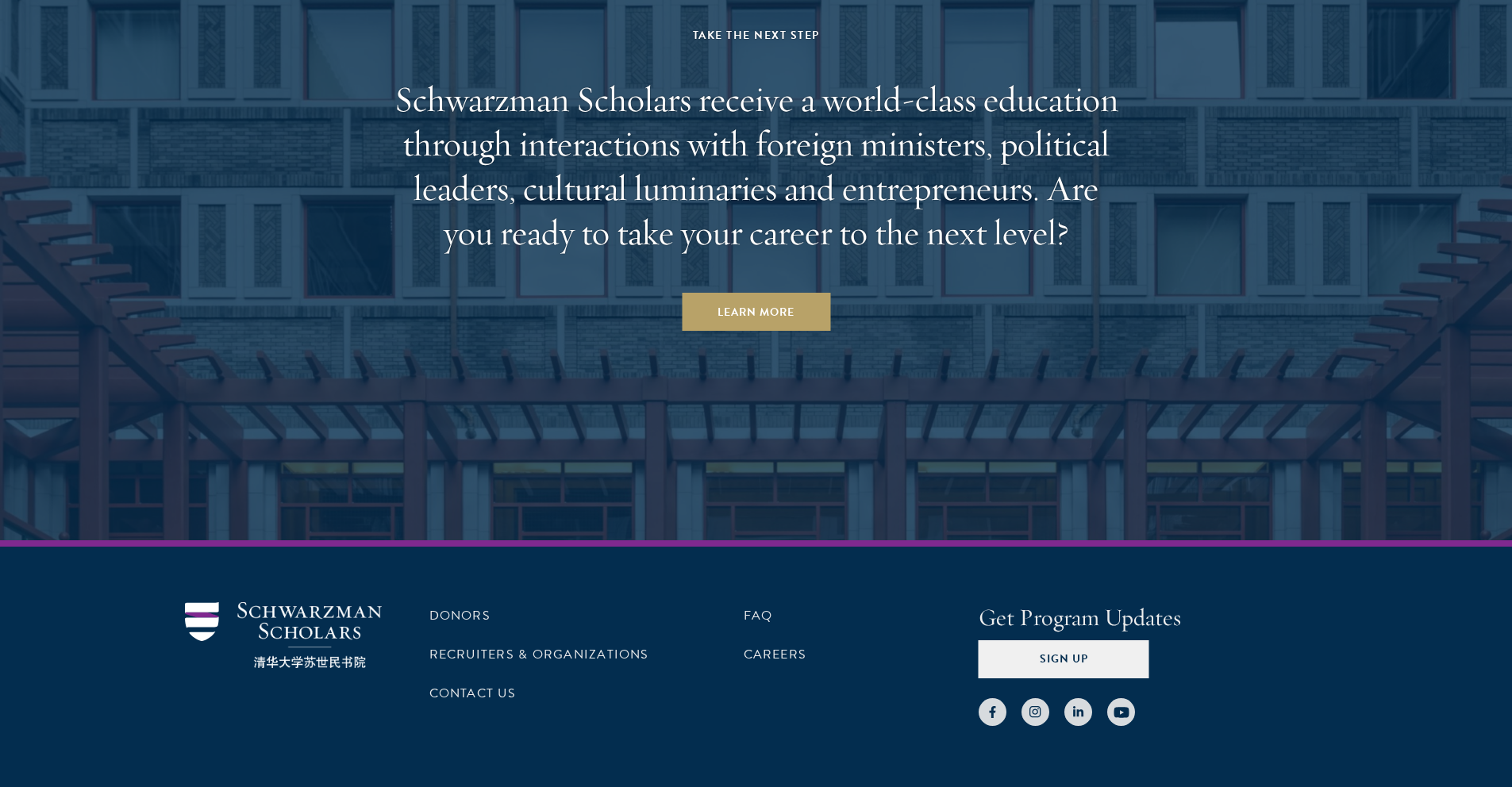
scroll to position [6858, 0]
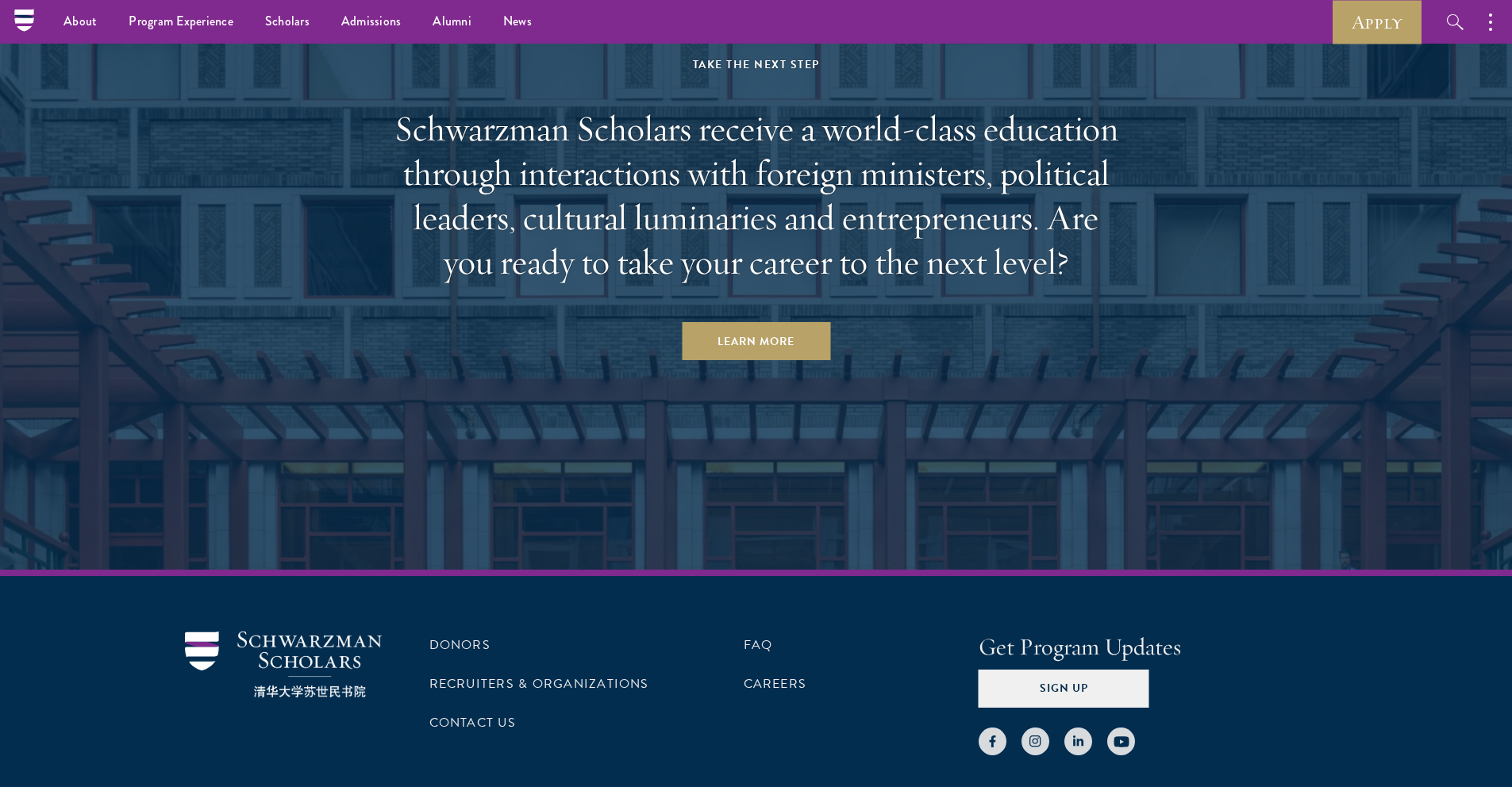
click at [771, 225] on div "Take the Next Step Schwarzman Scholars receive a world-class education through …" at bounding box center [756, 207] width 738 height 305
click at [573, 674] on link "Recruiters & Organizations" at bounding box center [539, 684] width 220 height 19
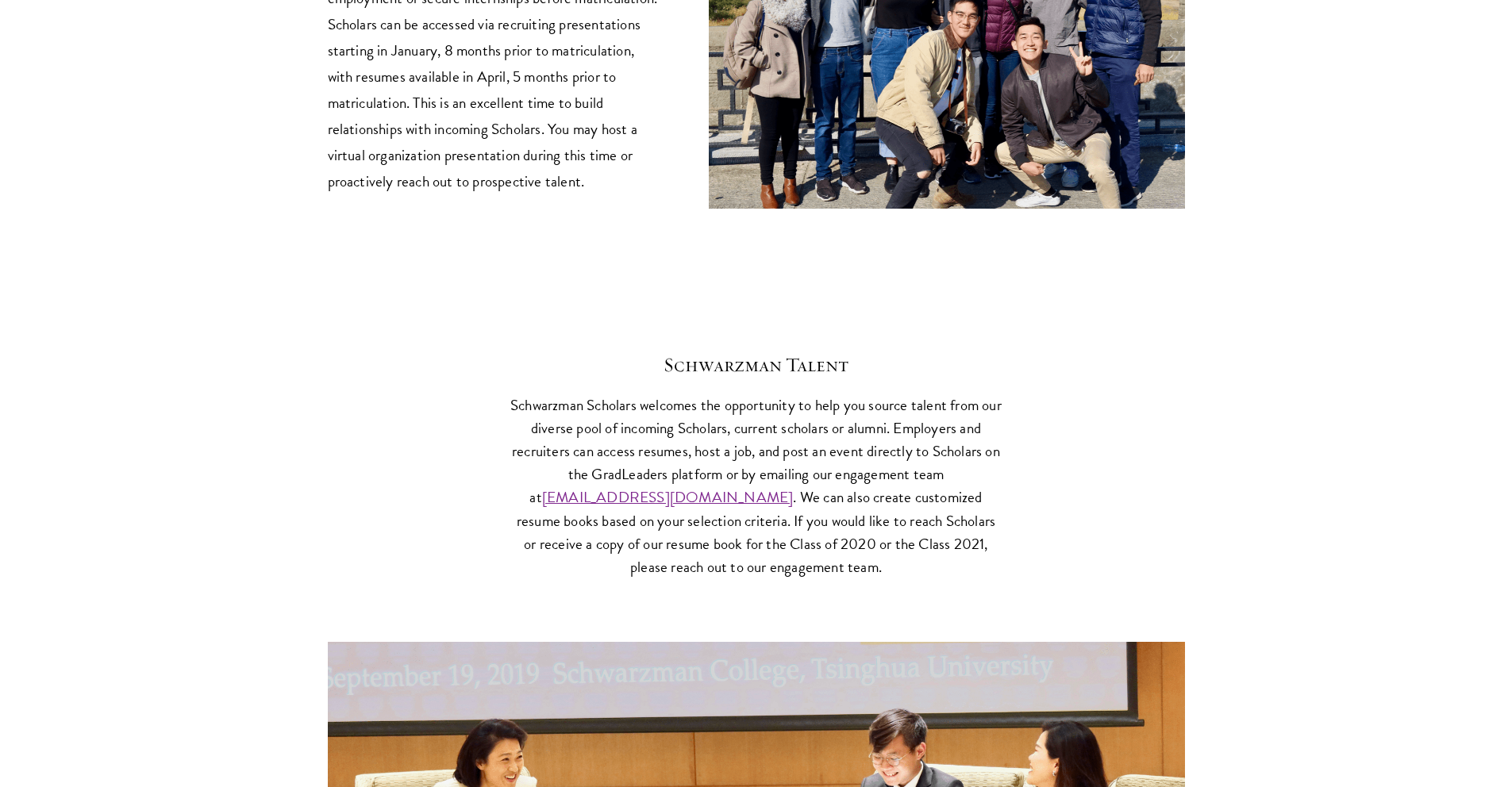
scroll to position [6197, 0]
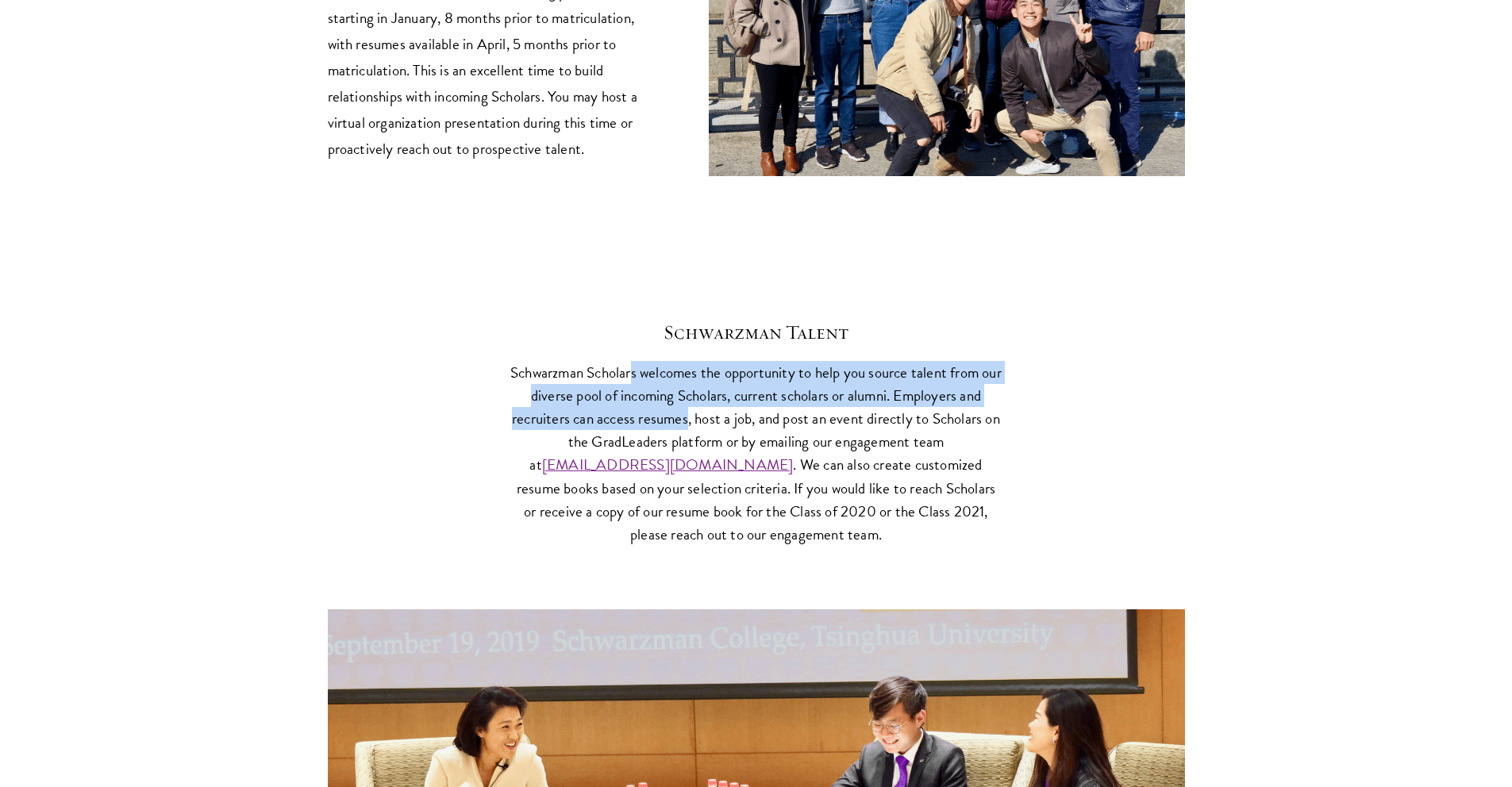
drag, startPoint x: 641, startPoint y: 376, endPoint x: 695, endPoint y: 413, distance: 65.5
click at [695, 413] on p "Schwarzman Scholars welcomes the opportunity to help you source talent from our…" at bounding box center [756, 453] width 492 height 185
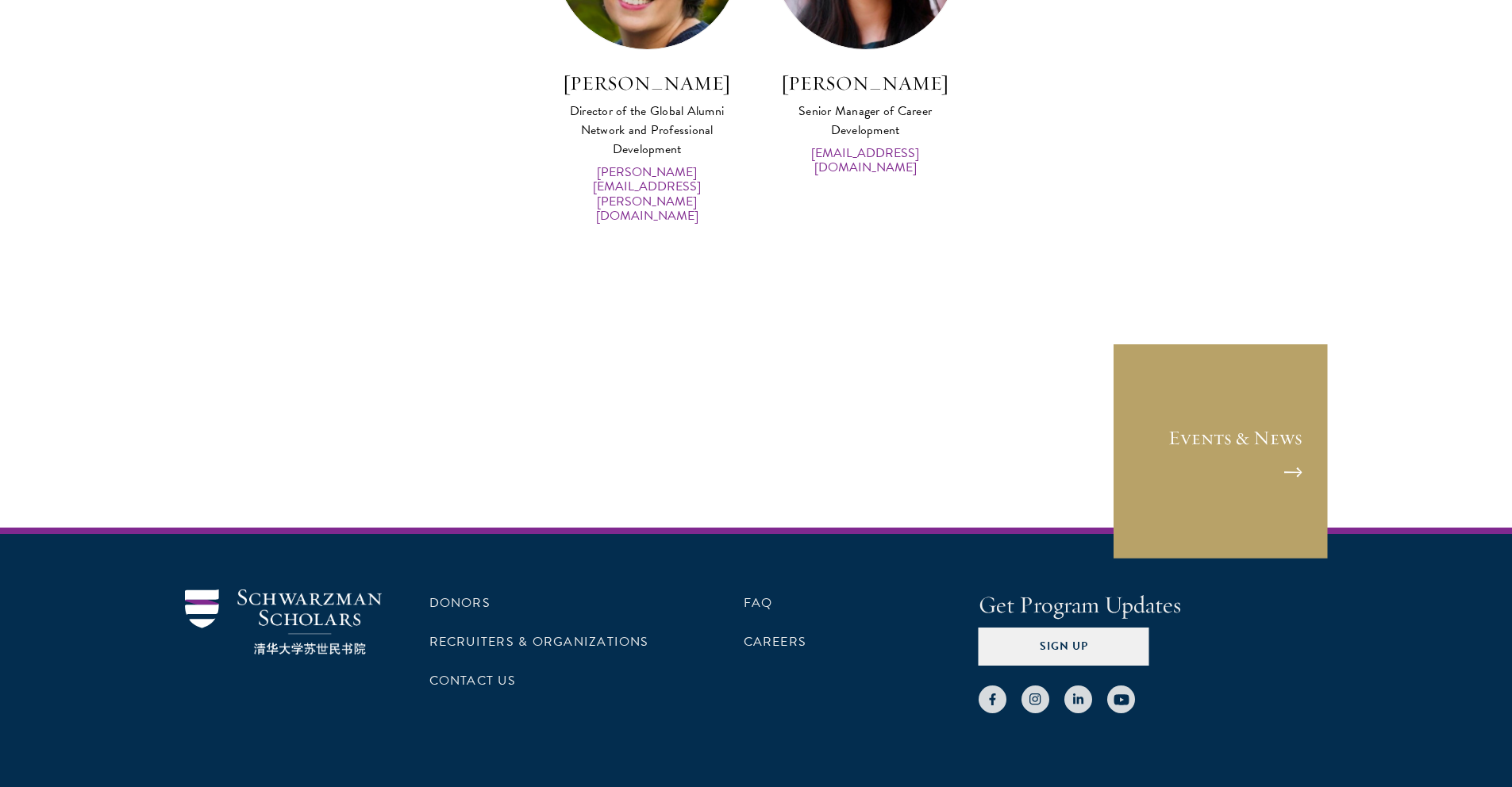
scroll to position [7982, 0]
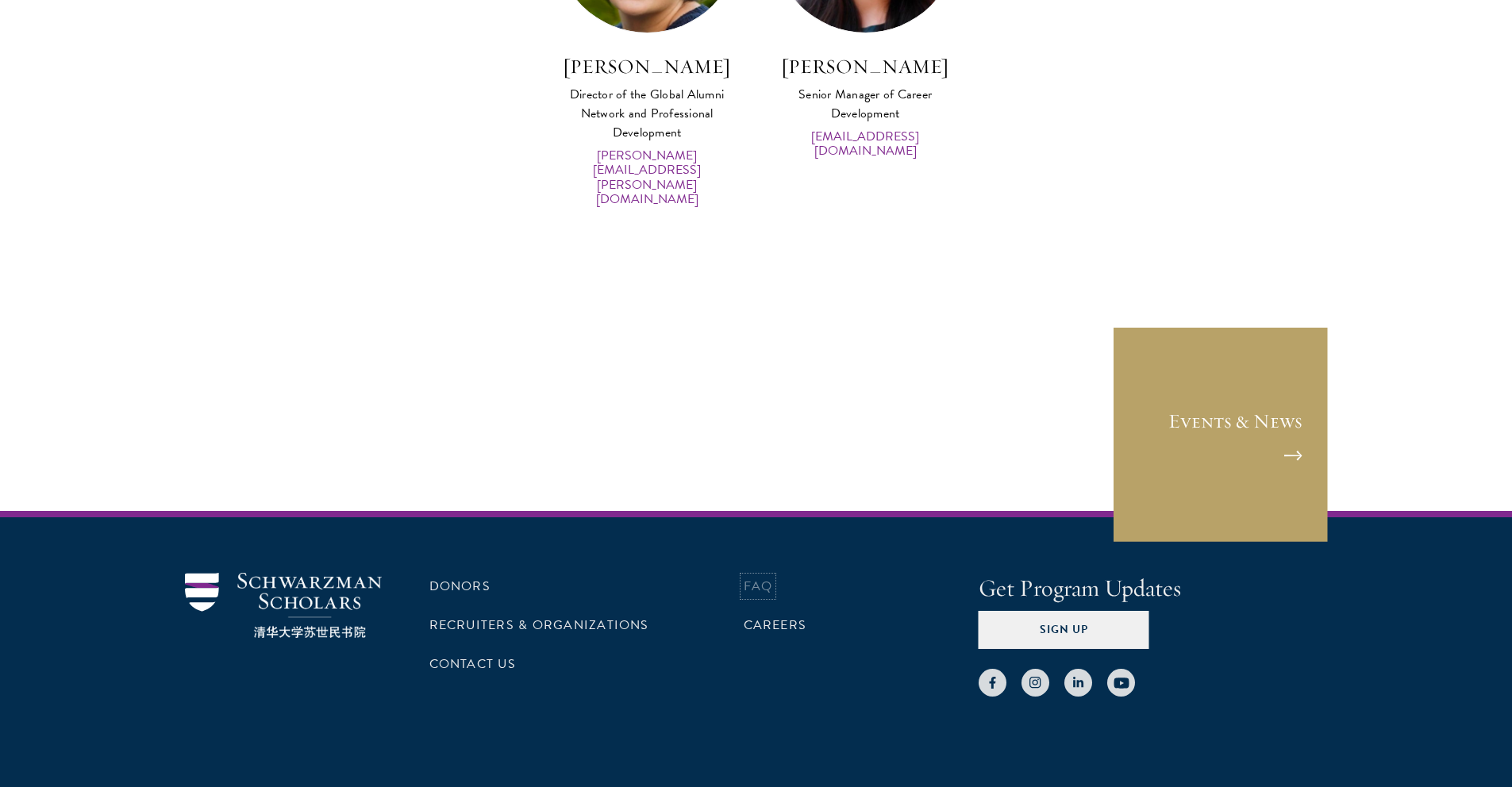
click at [770, 573] on li "FAQ" at bounding box center [861, 586] width 235 height 27
click at [754, 577] on link "FAQ" at bounding box center [759, 587] width 30 height 19
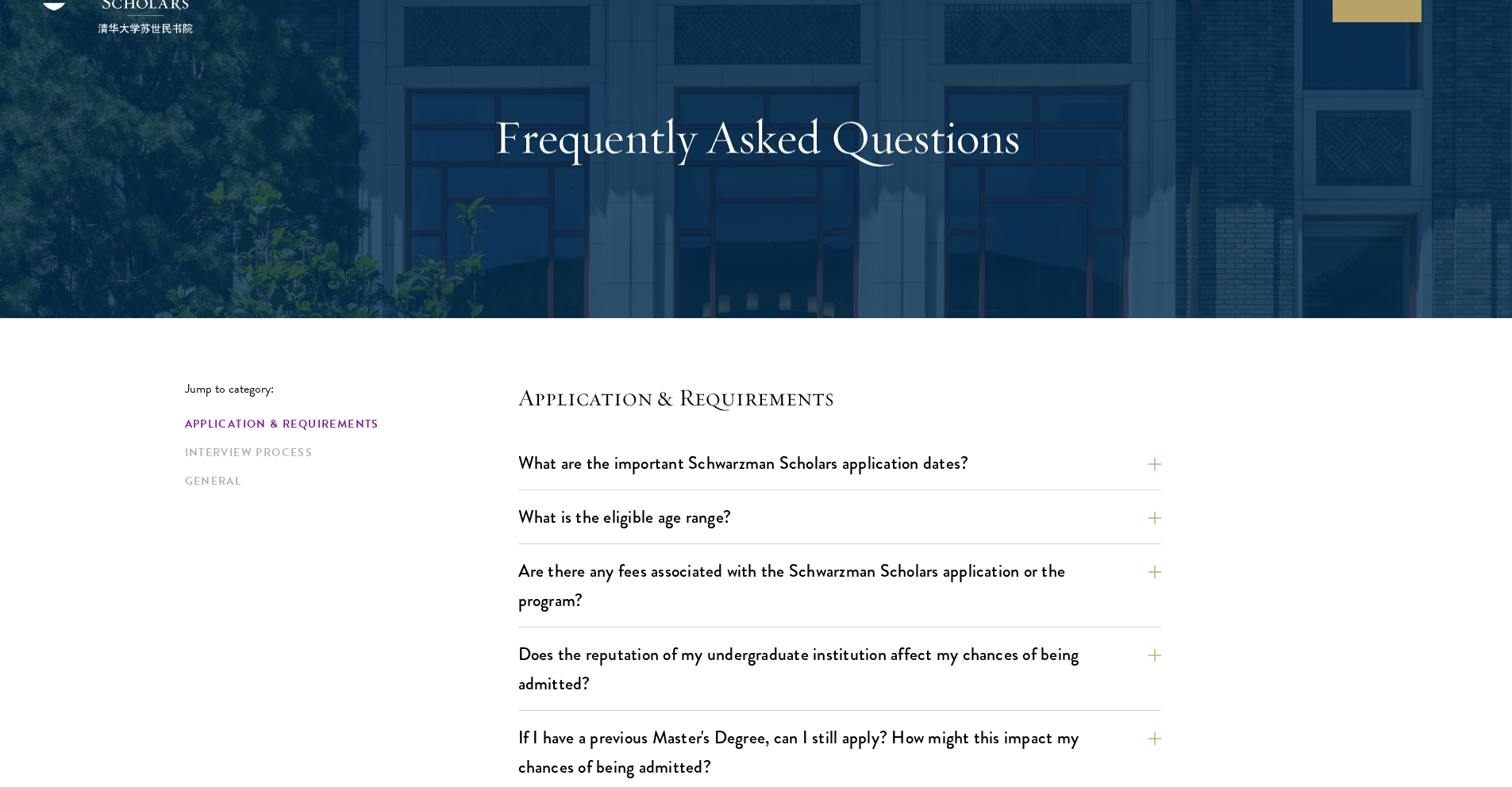
scroll to position [97, 0]
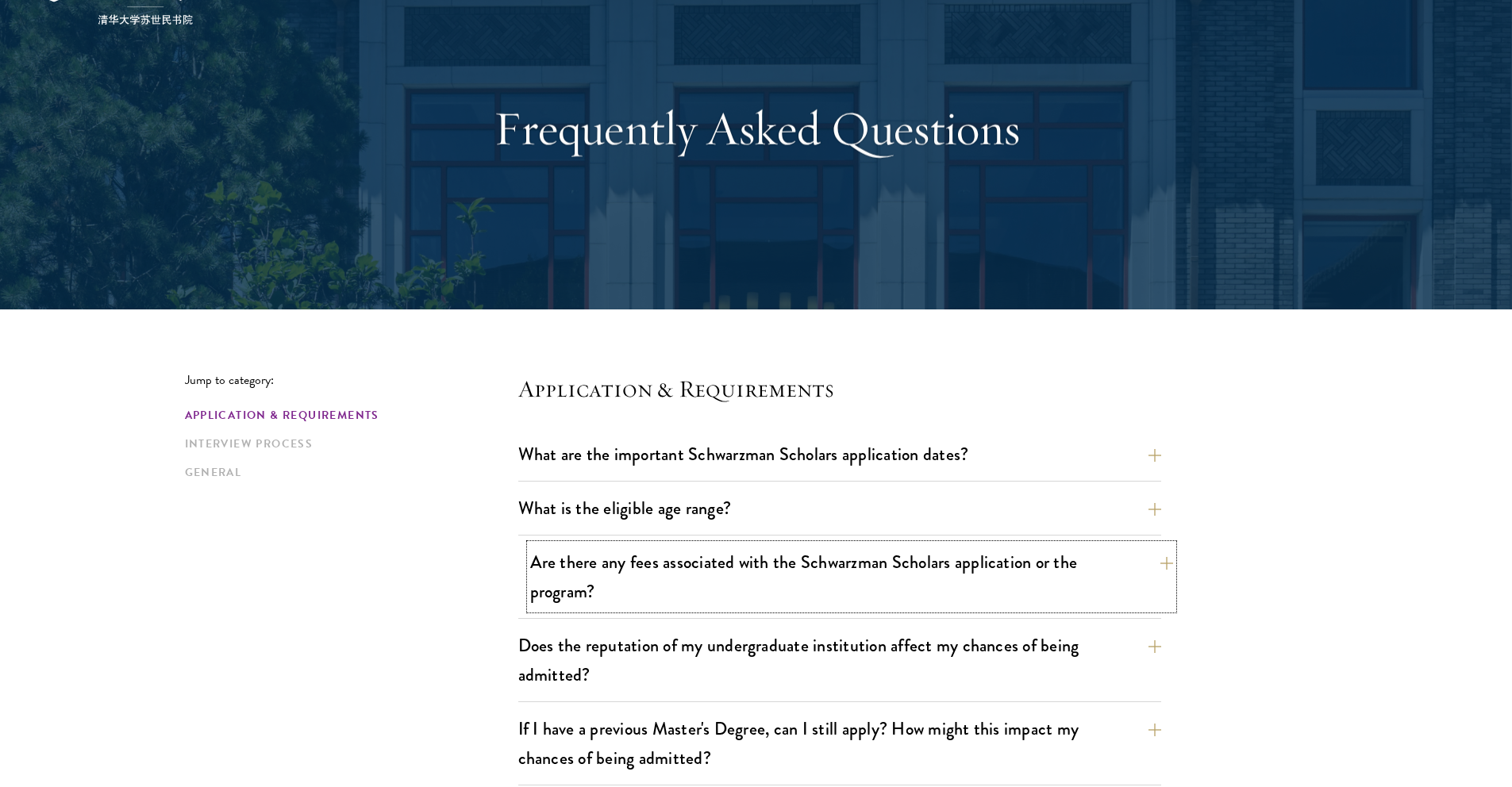
click at [731, 570] on button "Are there any fees associated with the Schwarzman Scholars application or the p…" at bounding box center [851, 576] width 643 height 65
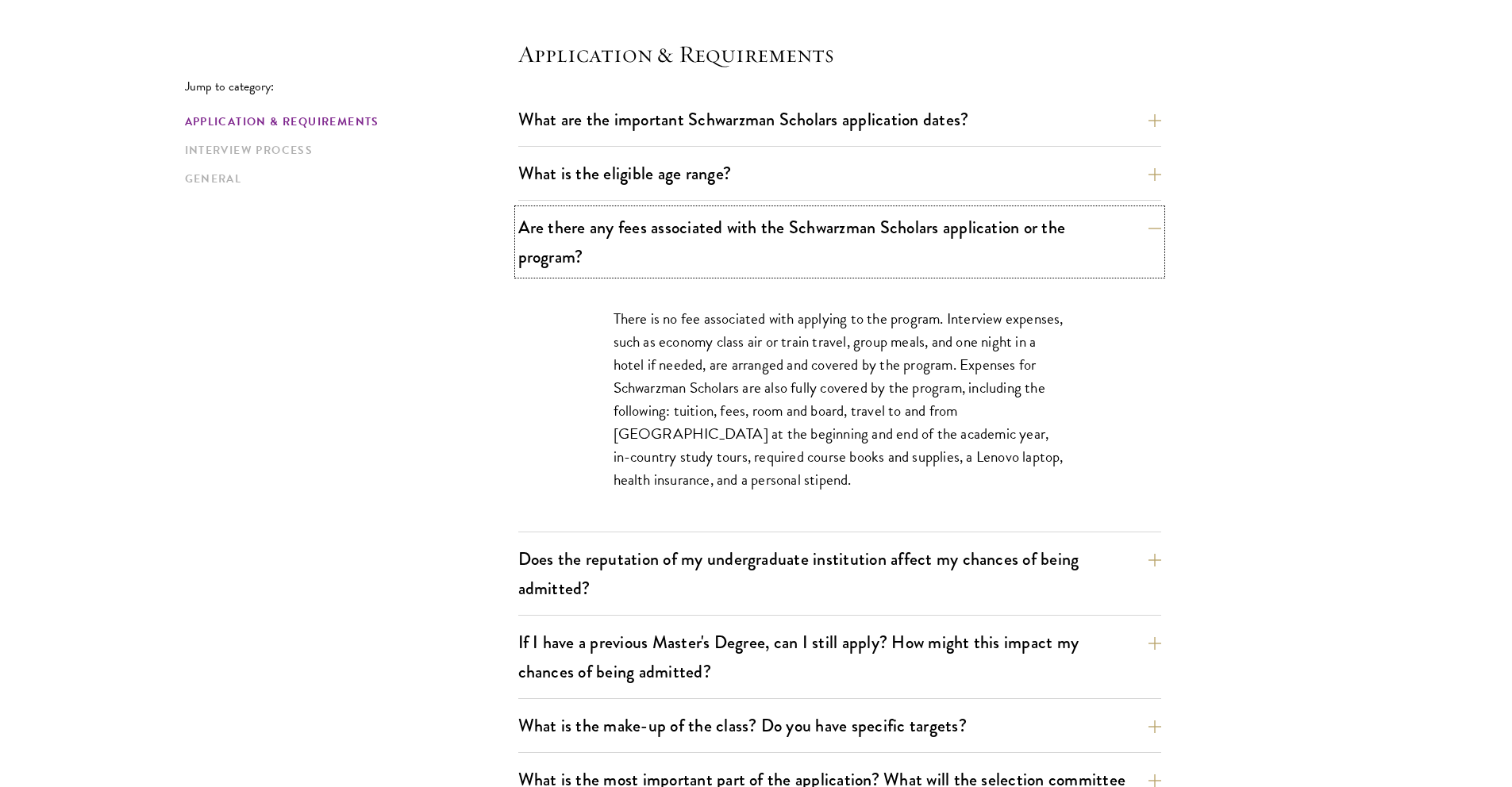
scroll to position [435, 0]
